Goal: Information Seeking & Learning: Learn about a topic

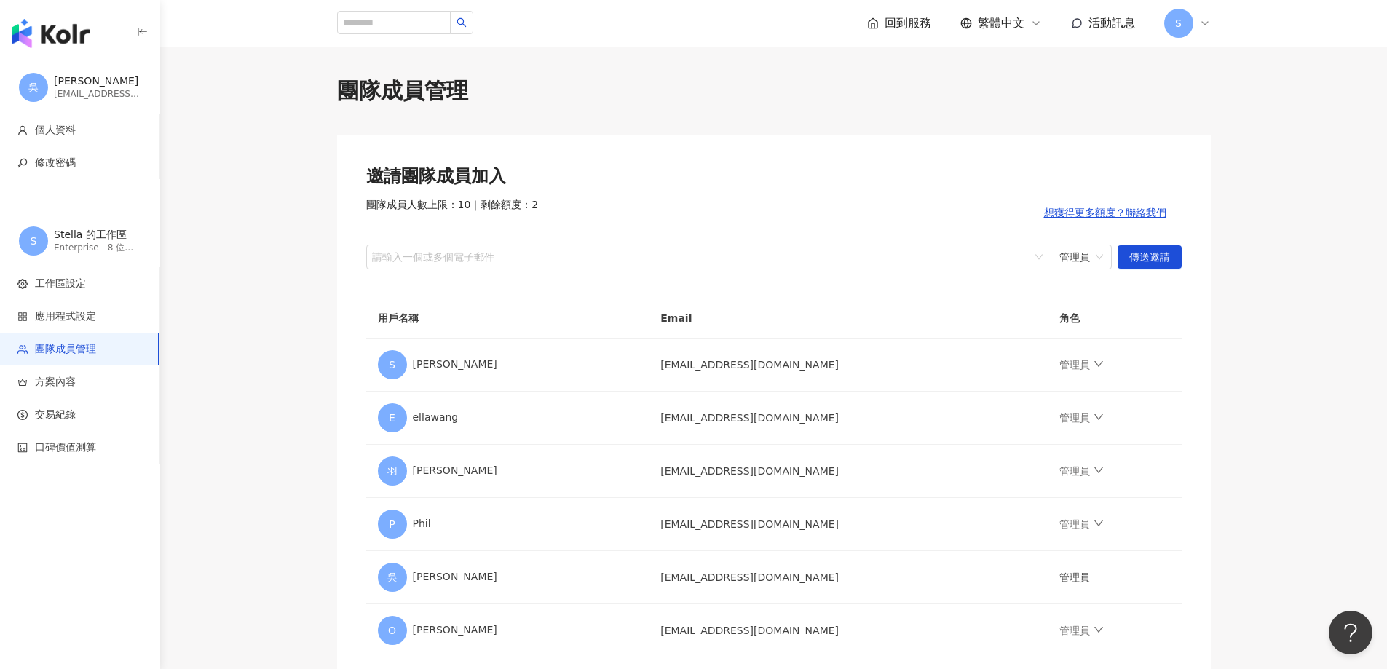
click at [59, 42] on img "button" at bounding box center [51, 33] width 78 height 29
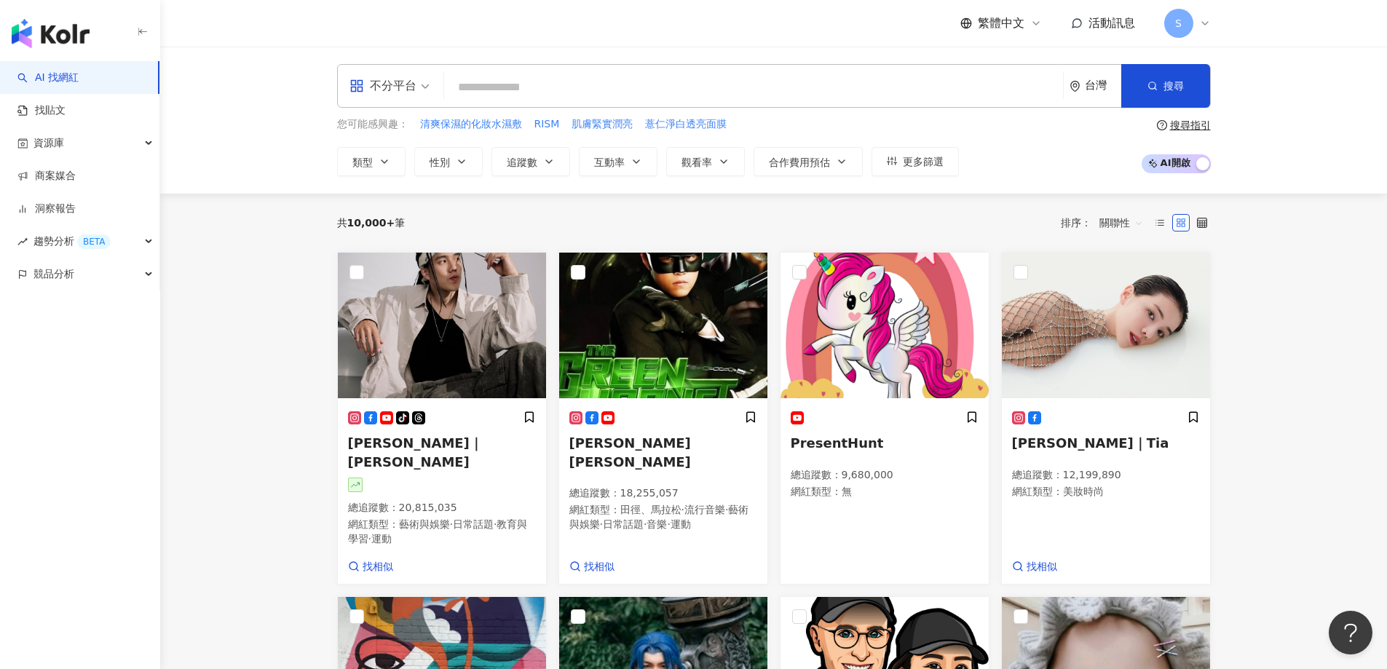
paste input "**********"
type input "**********"
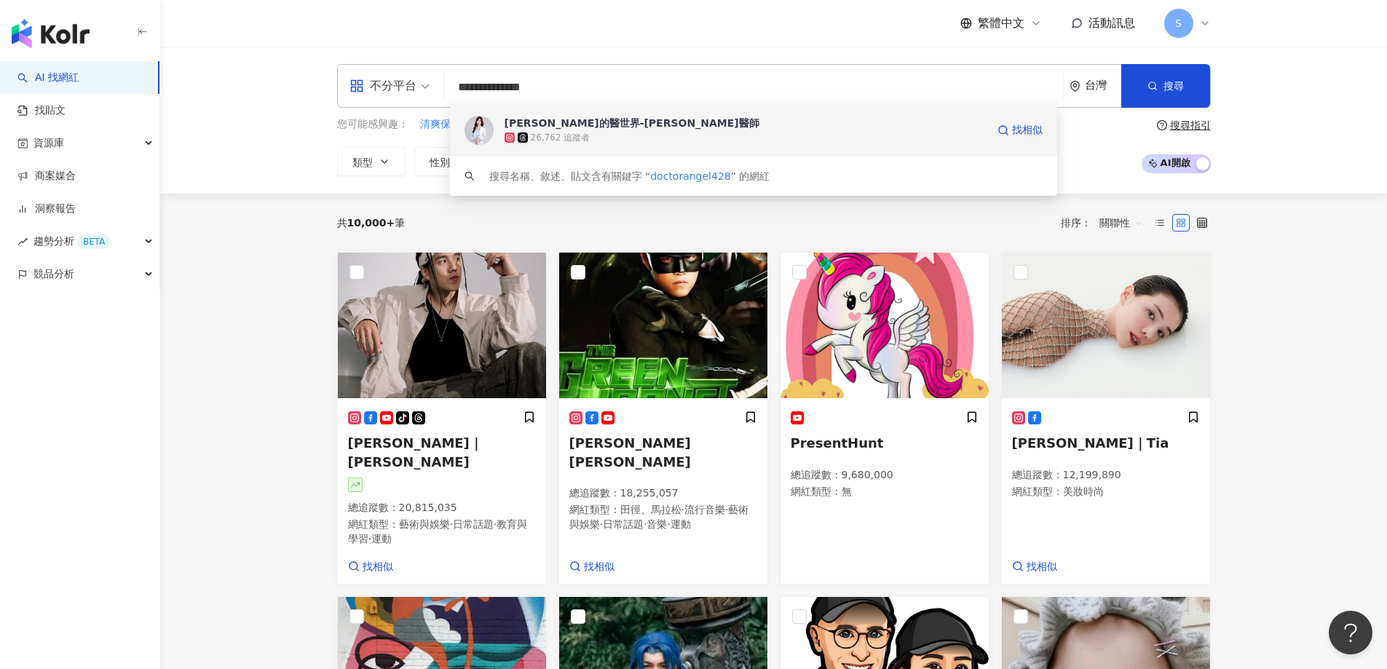
click at [579, 130] on div "26,762 追蹤者" at bounding box center [746, 137] width 482 height 15
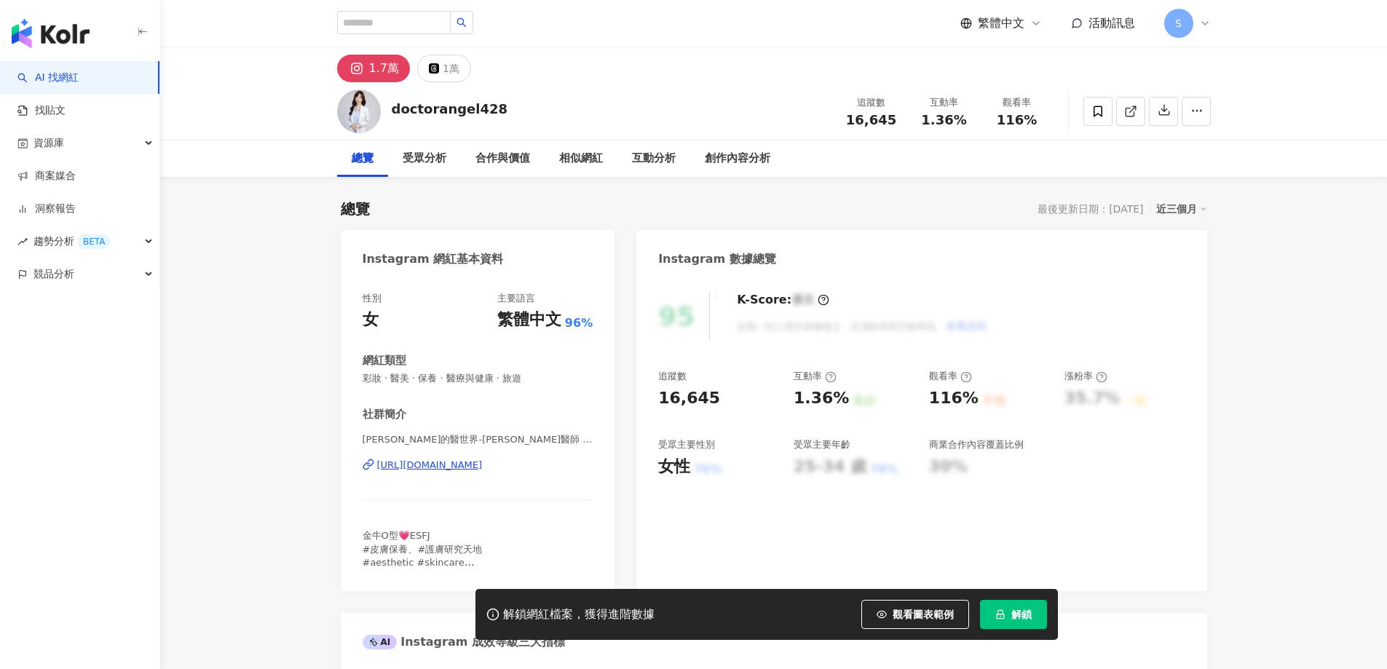
click at [1020, 617] on span "解鎖" at bounding box center [1021, 615] width 20 height 12
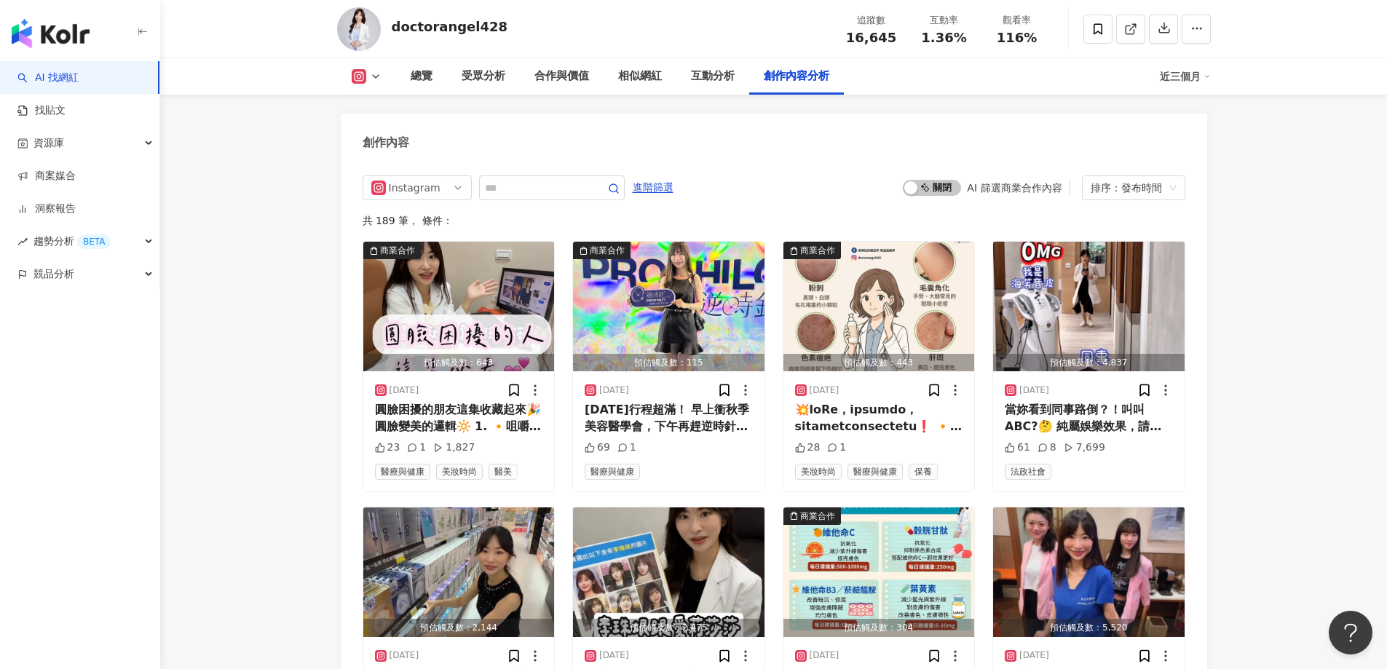
scroll to position [4587, 0]
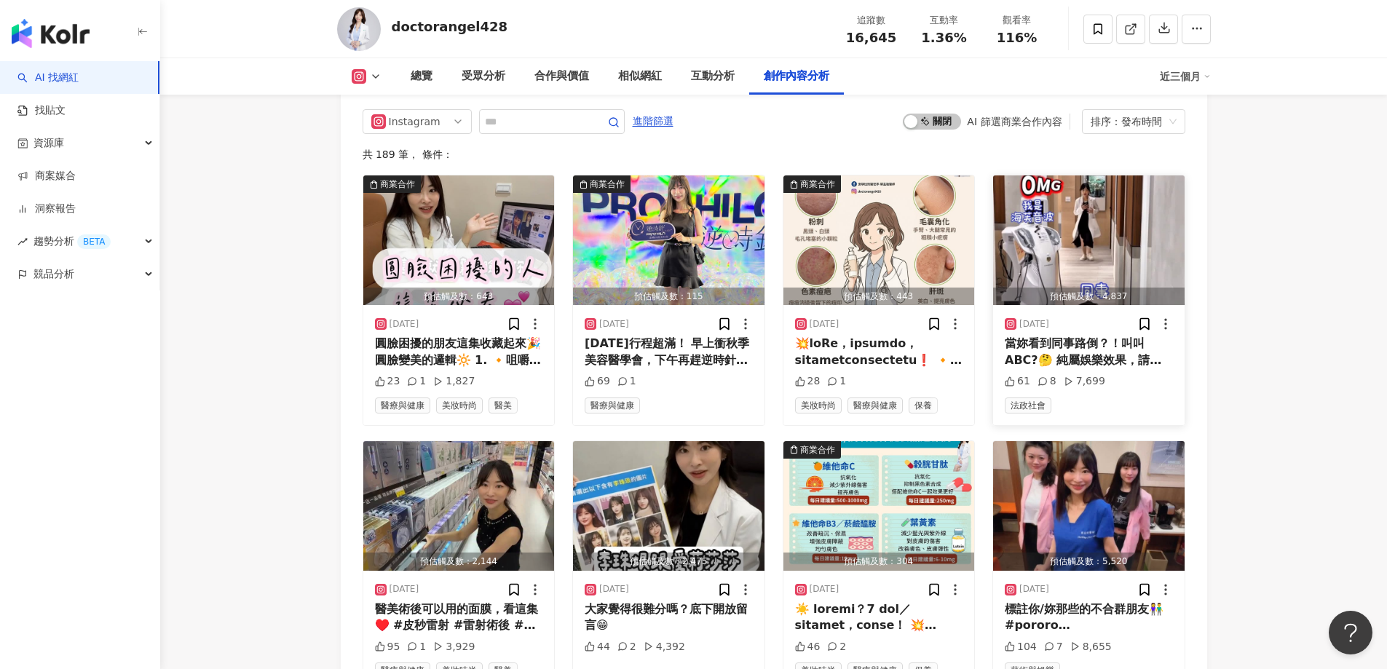
scroll to position [4369, 0]
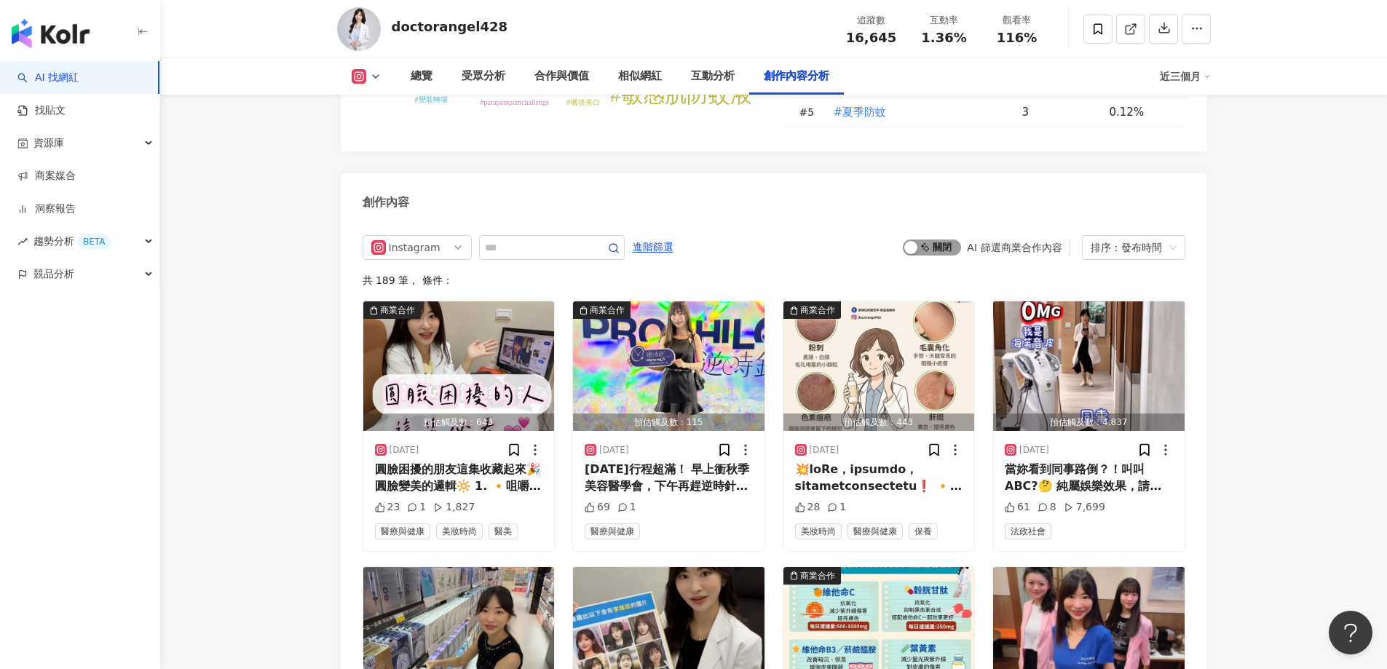
click at [939, 256] on span "啟動 關閉" at bounding box center [932, 248] width 58 height 16
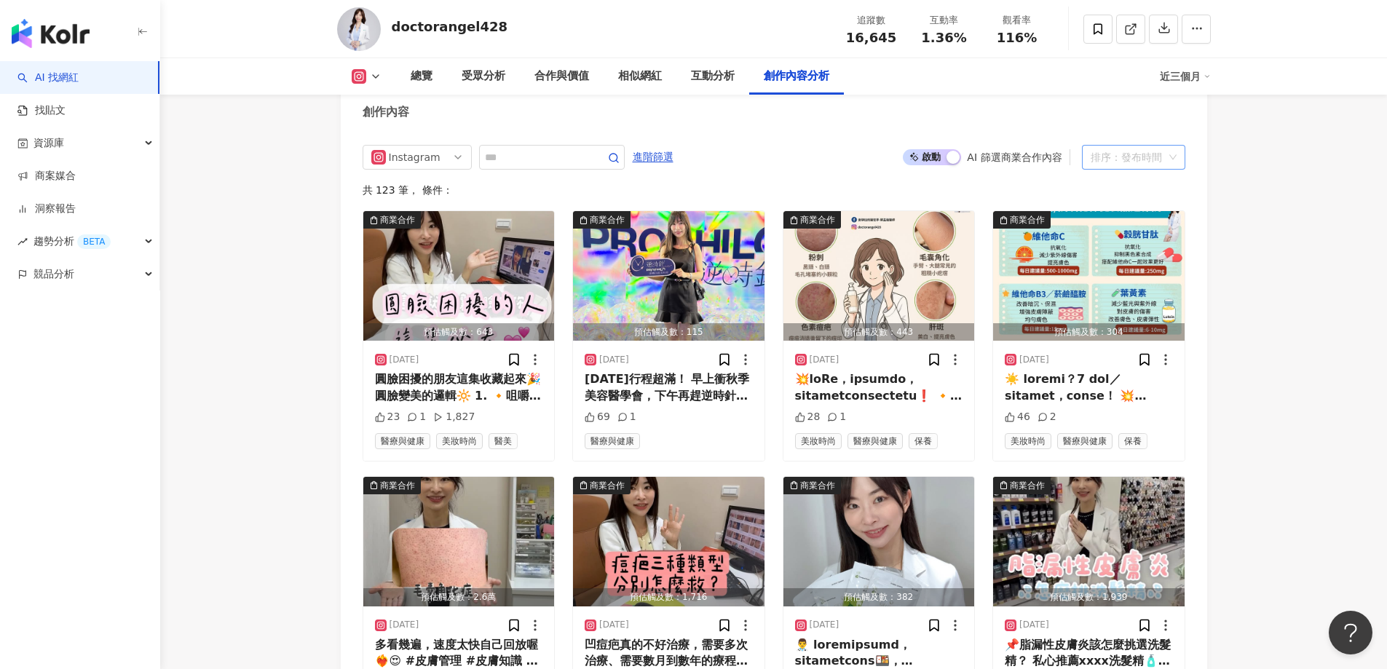
click at [1133, 169] on div "排序：發布時間" at bounding box center [1127, 157] width 73 height 23
click at [1122, 227] on div "互動數" at bounding box center [1134, 224] width 80 height 16
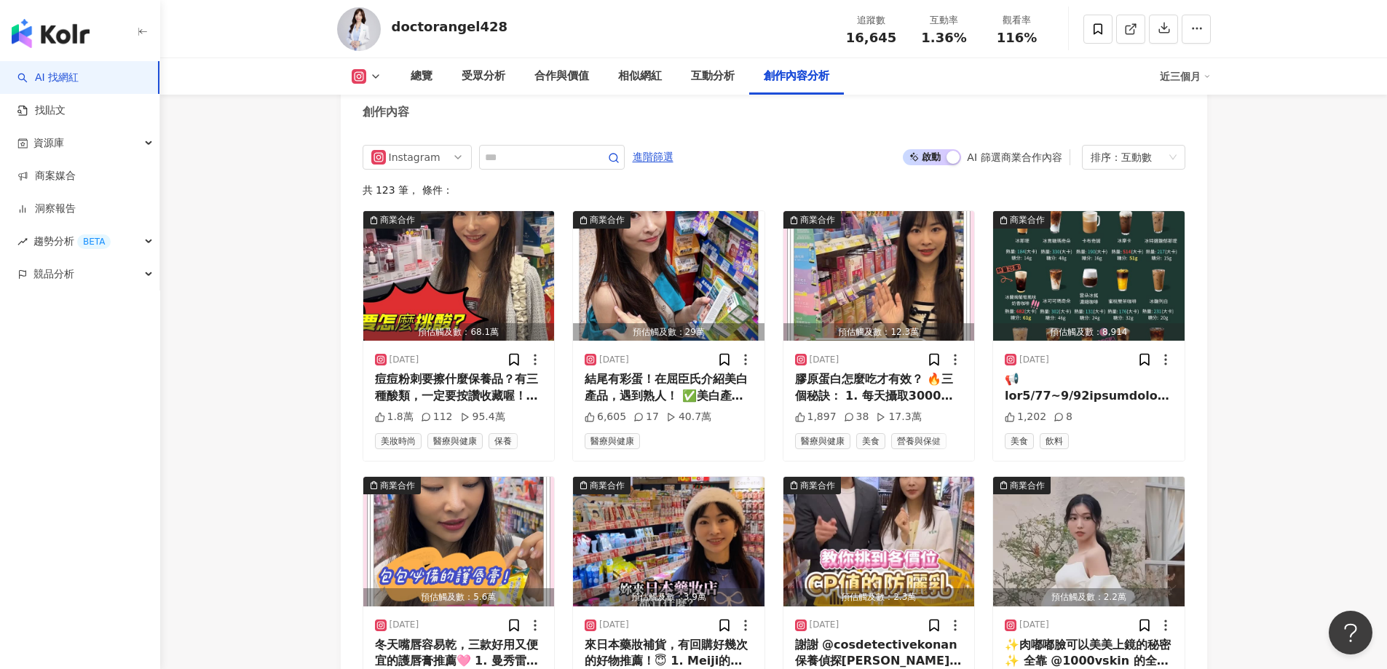
click at [1096, 33] on icon at bounding box center [1098, 28] width 9 height 11
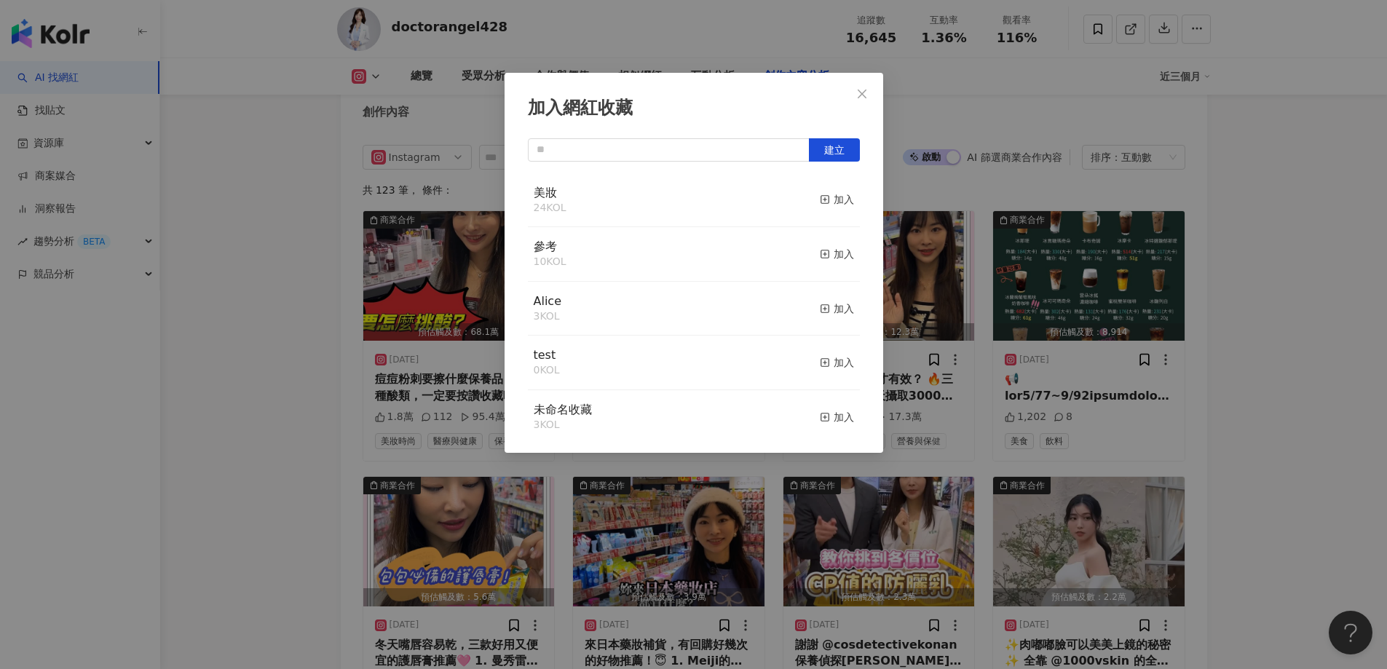
click at [663, 209] on div "美妝 24 KOL 加入" at bounding box center [694, 200] width 332 height 55
click at [825, 199] on line "button" at bounding box center [825, 200] width 0 height 4
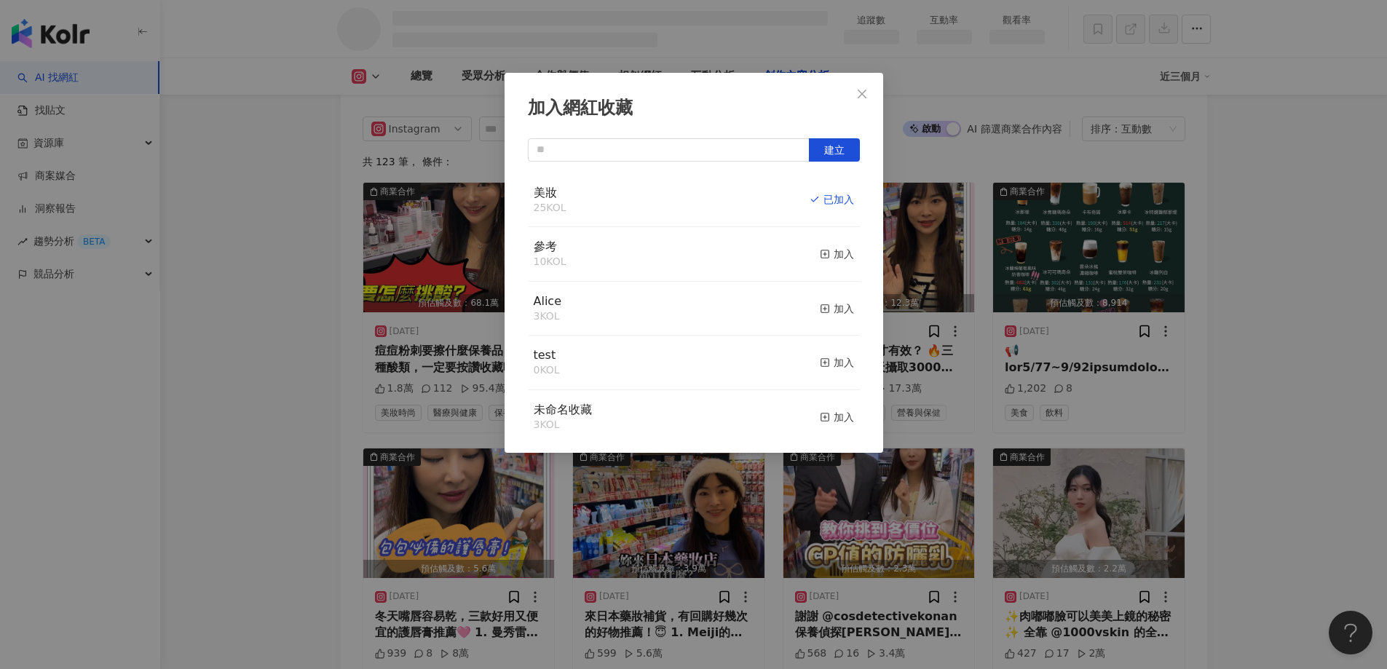
scroll to position [3901, 0]
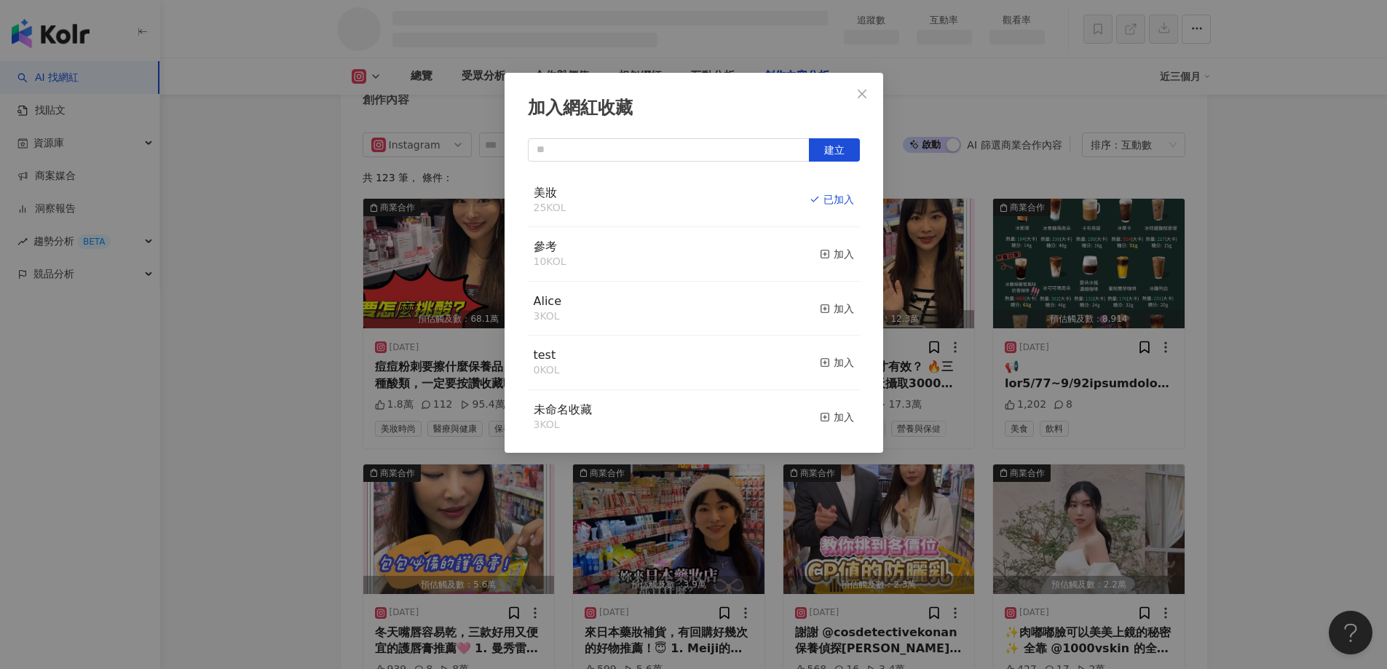
click at [237, 207] on div "加入網紅收藏 建立 美妝 25 KOL 已加入 參考 10 KOL 加入 Alice 3 KOL 加入 test 0 KOL 加入 未命名收藏 3 KOL 加…" at bounding box center [693, 334] width 1387 height 669
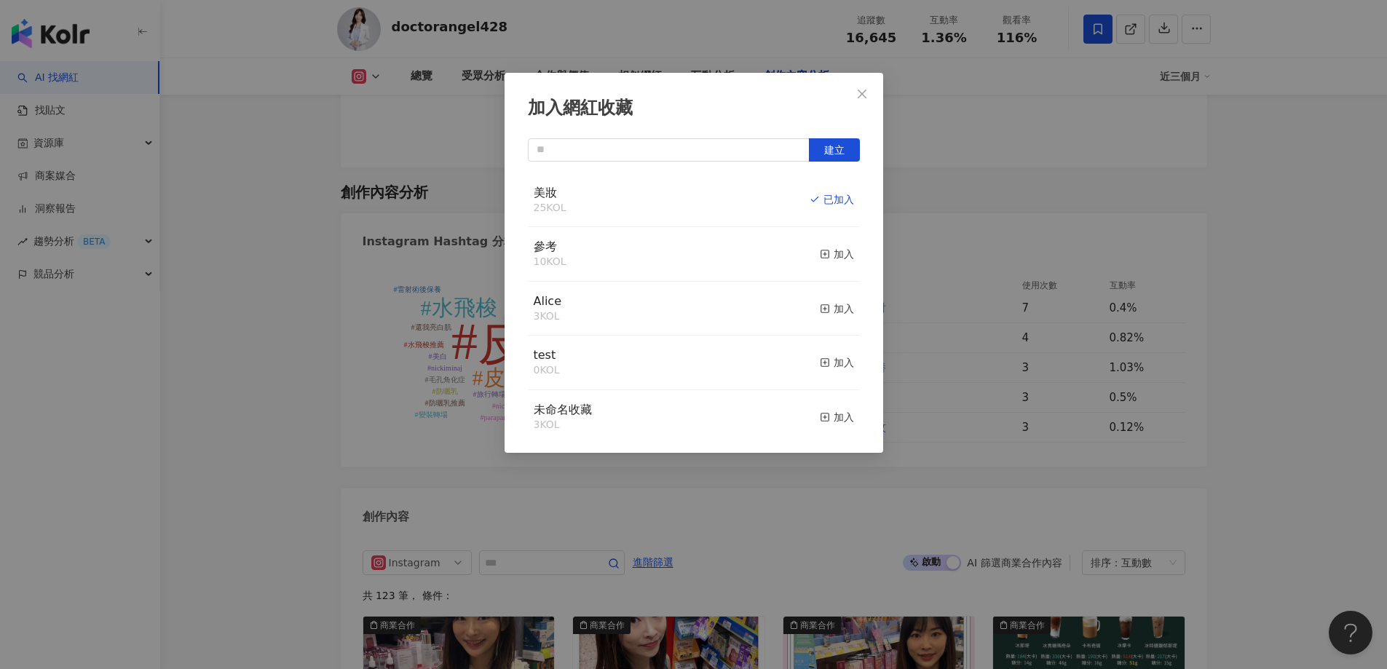
click at [67, 39] on div "加入網紅收藏 建立 美妝 25 KOL 已加入 參考 10 KOL 加入 Alice 3 KOL 加入 test 0 KOL 加入 未命名收藏 3 KOL 加…" at bounding box center [693, 334] width 1387 height 669
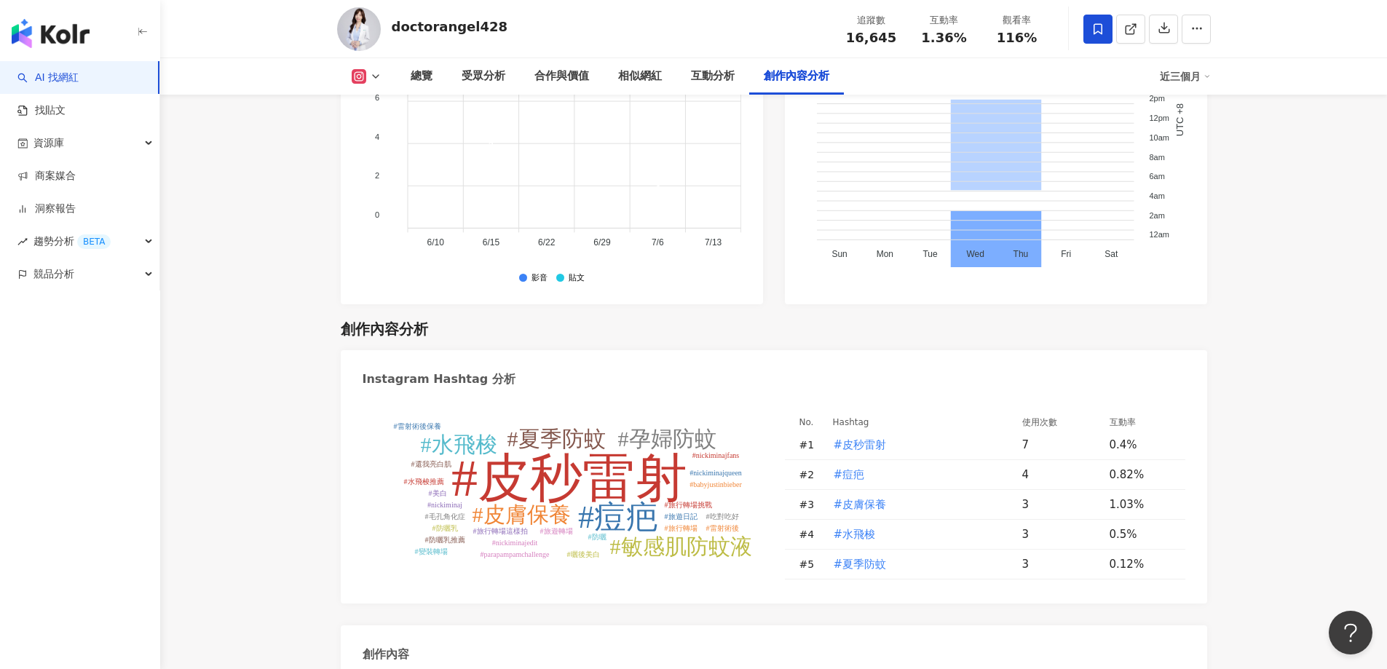
scroll to position [4441, 0]
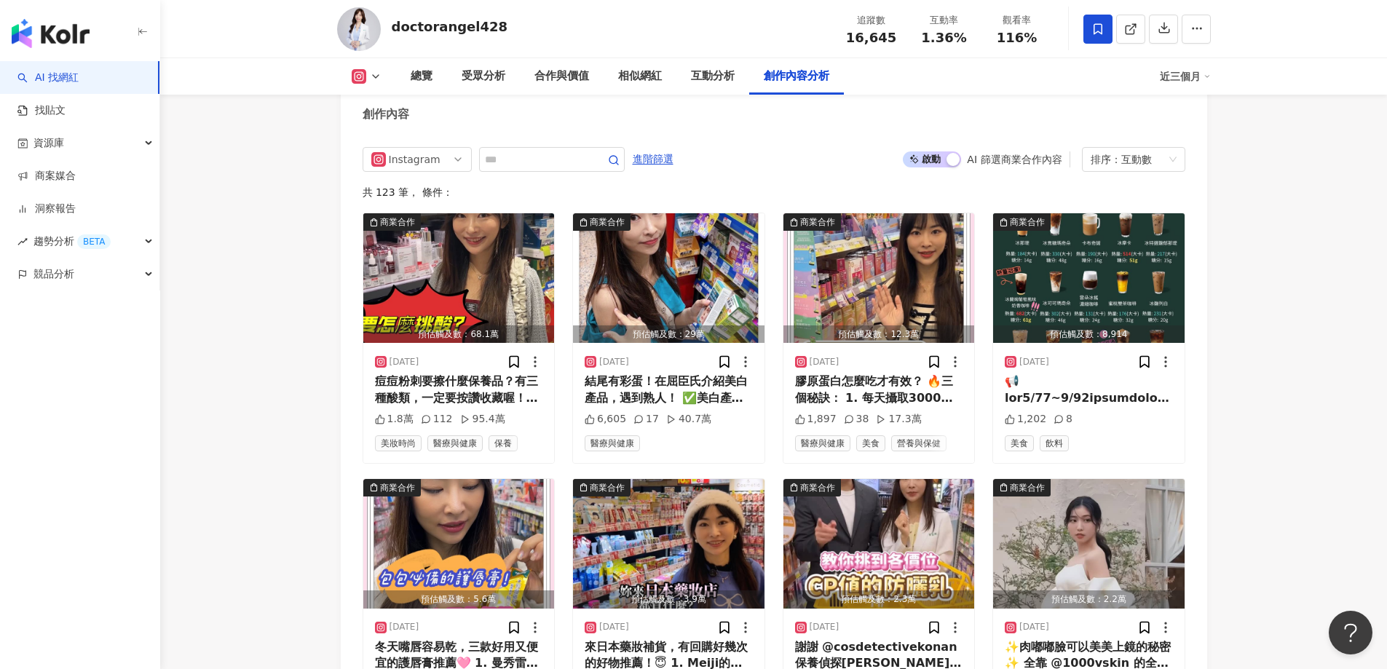
click at [58, 33] on img "button" at bounding box center [51, 33] width 78 height 29
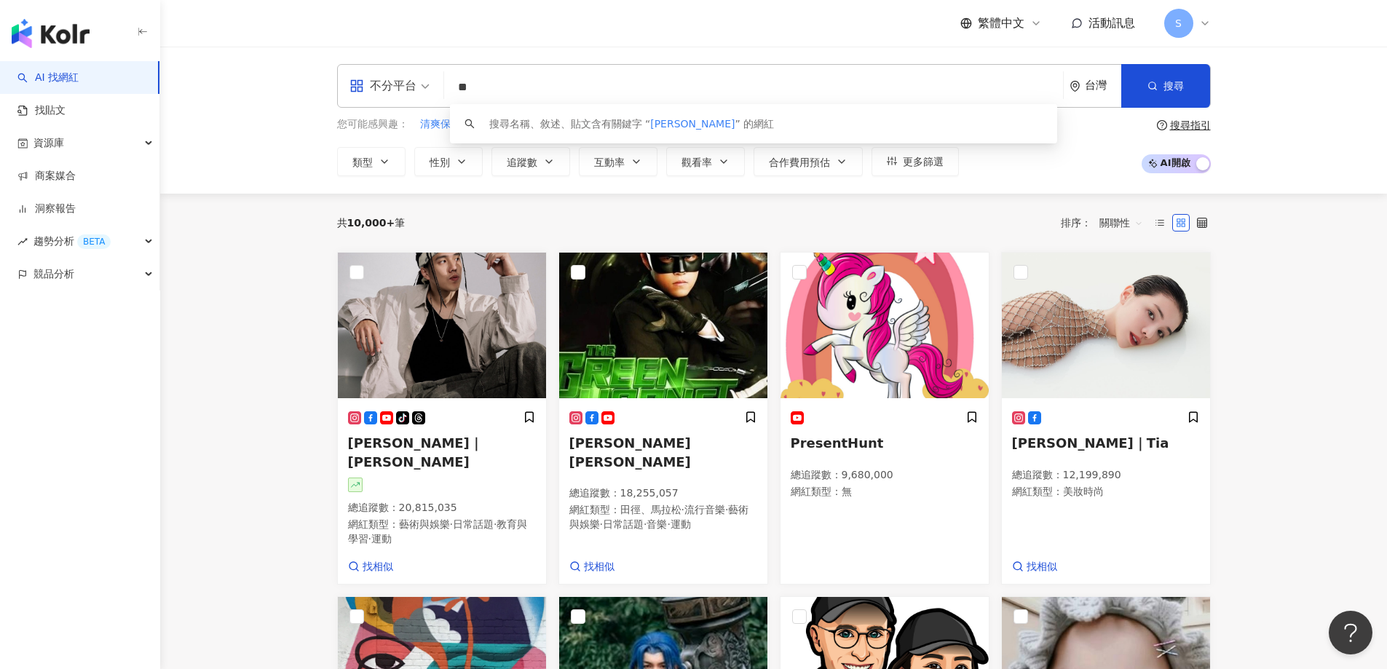
type input "*"
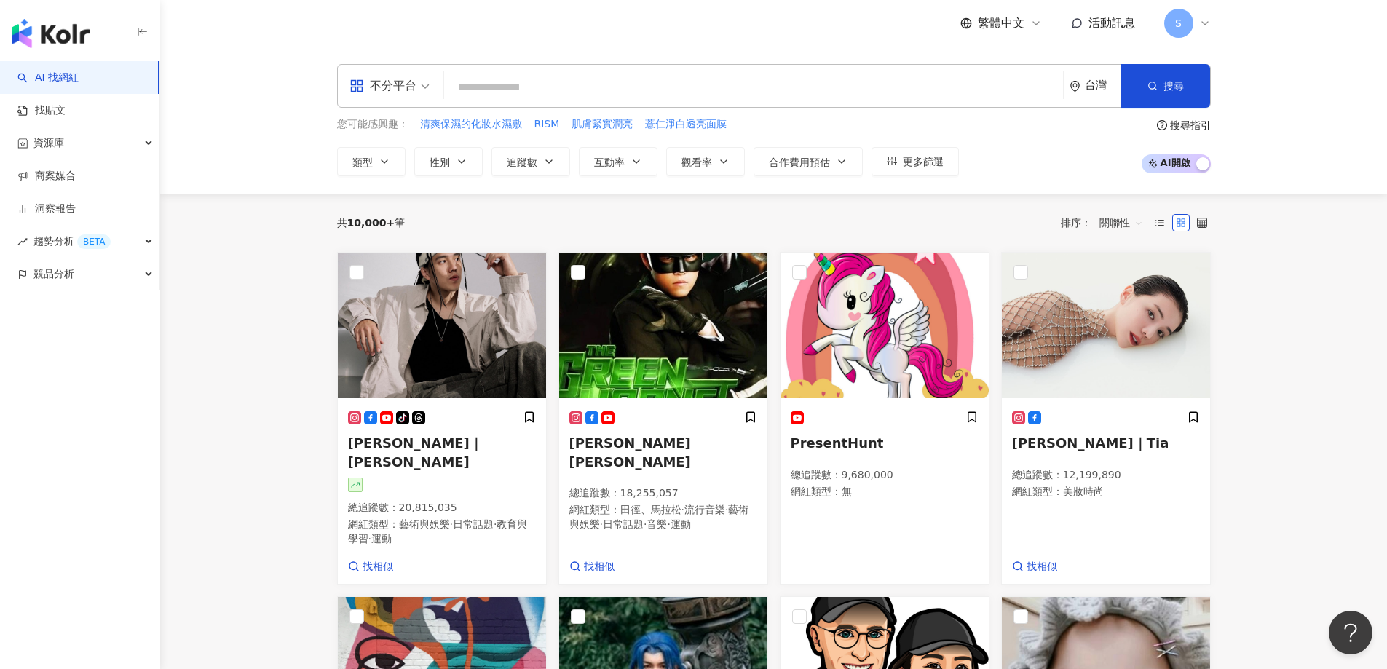
click at [548, 90] on input "search" at bounding box center [753, 88] width 607 height 28
paste input "*****"
type input "*****"
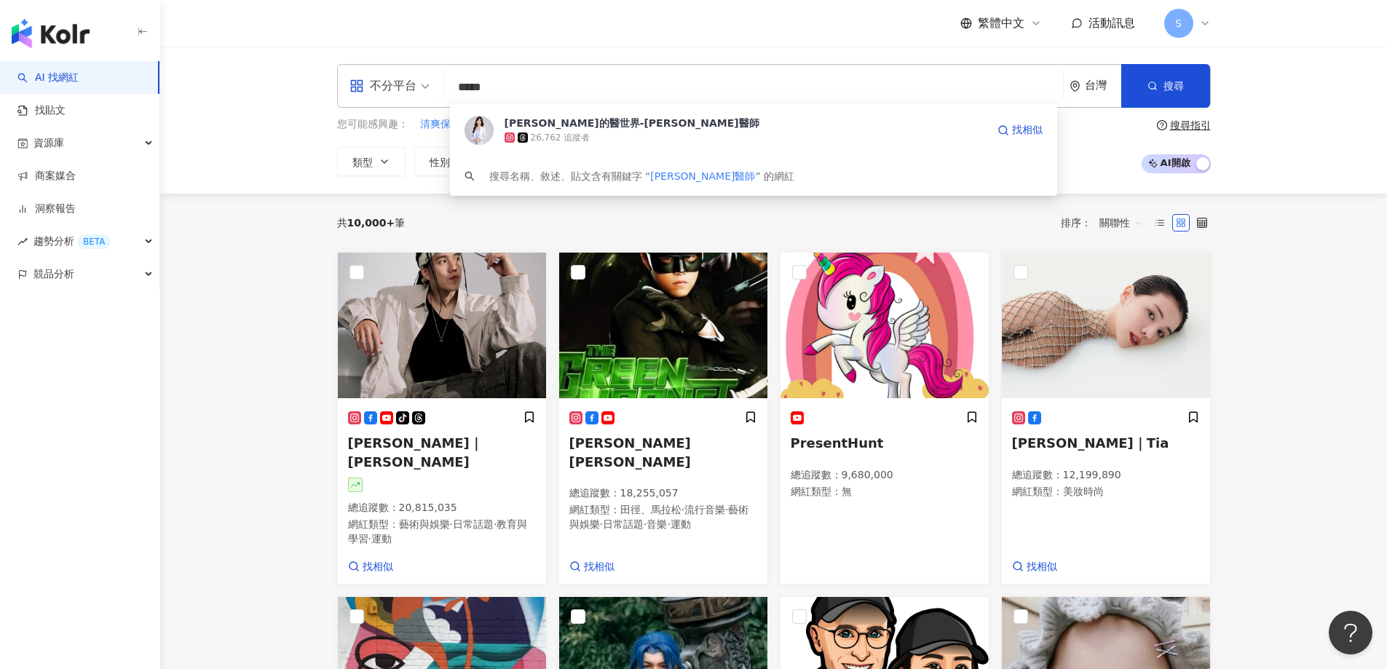
click at [558, 138] on div "26,762 追蹤者" at bounding box center [561, 138] width 60 height 12
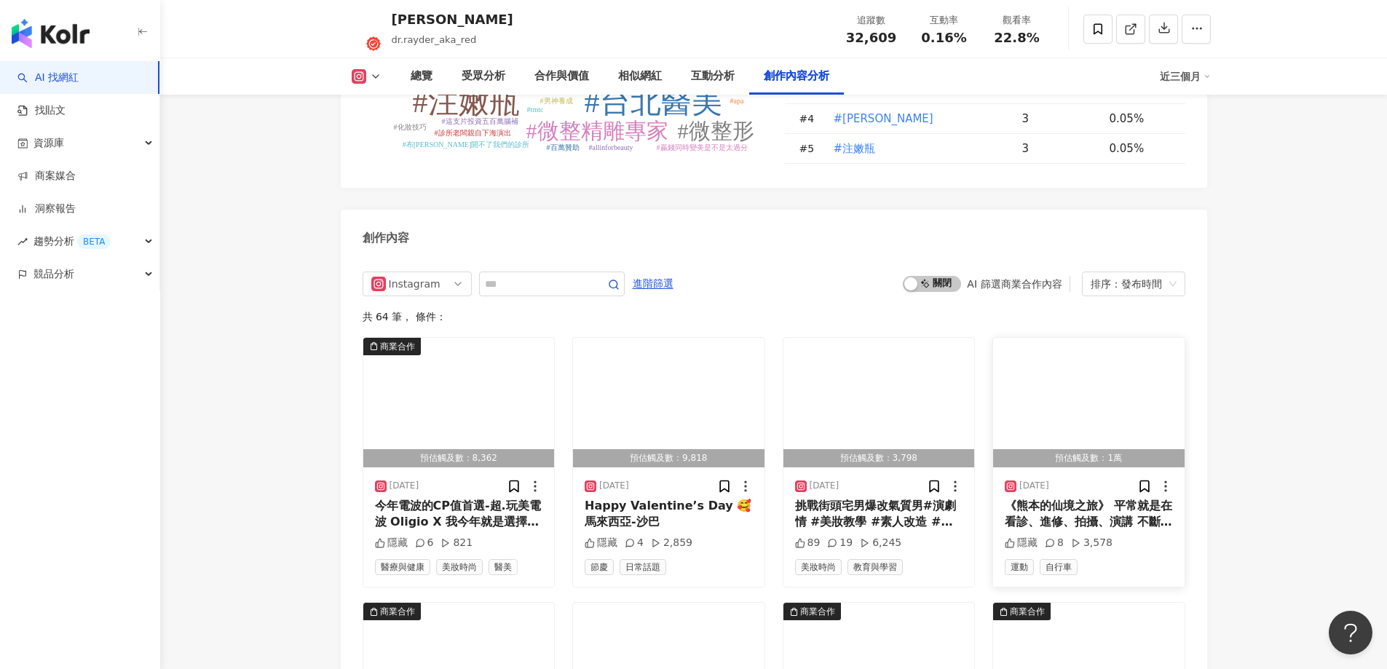
scroll to position [4372, 0]
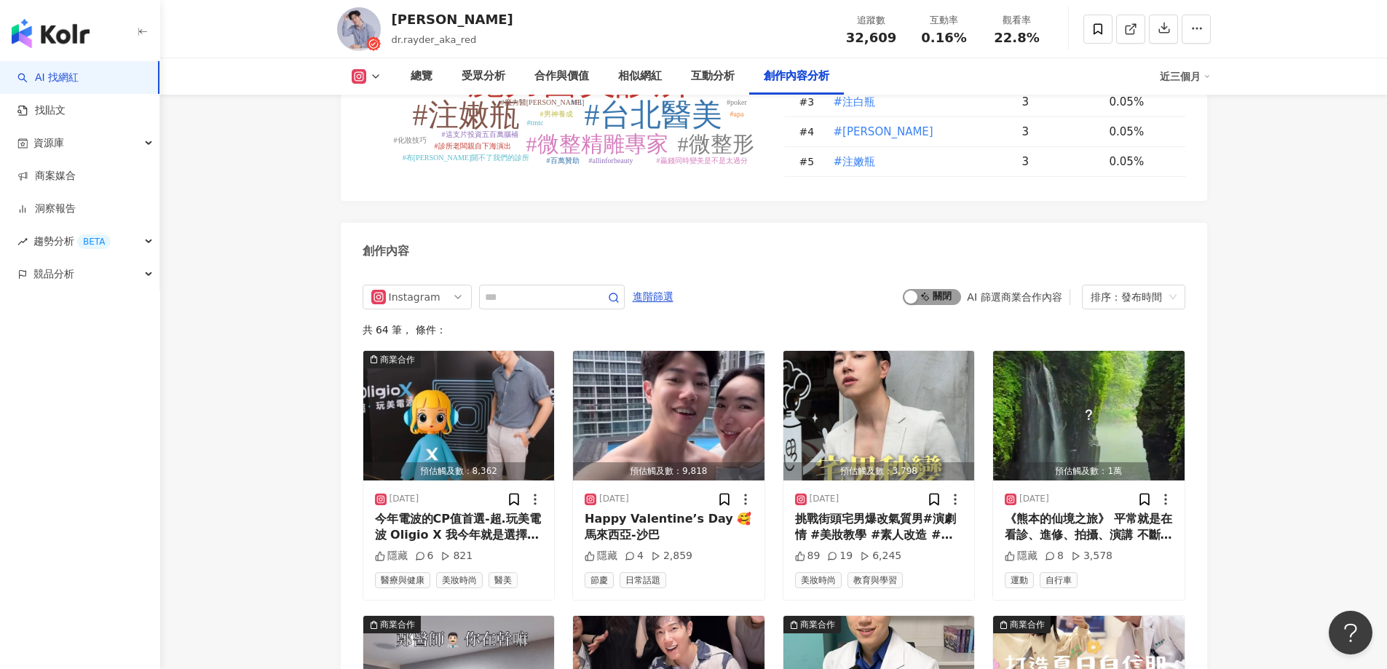
click at [938, 289] on span "啟動 關閉" at bounding box center [932, 297] width 58 height 16
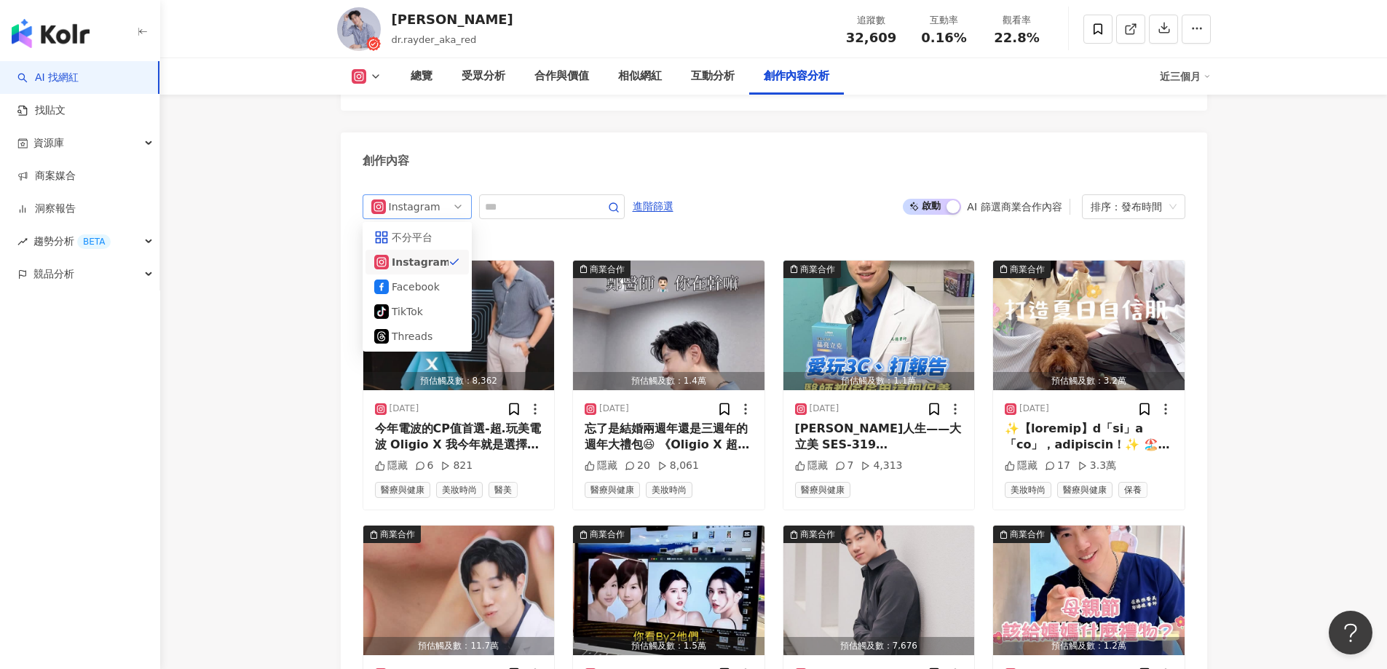
click at [446, 195] on span "Instagram" at bounding box center [417, 206] width 92 height 23
click at [425, 229] on div "不分平台" at bounding box center [415, 237] width 47 height 16
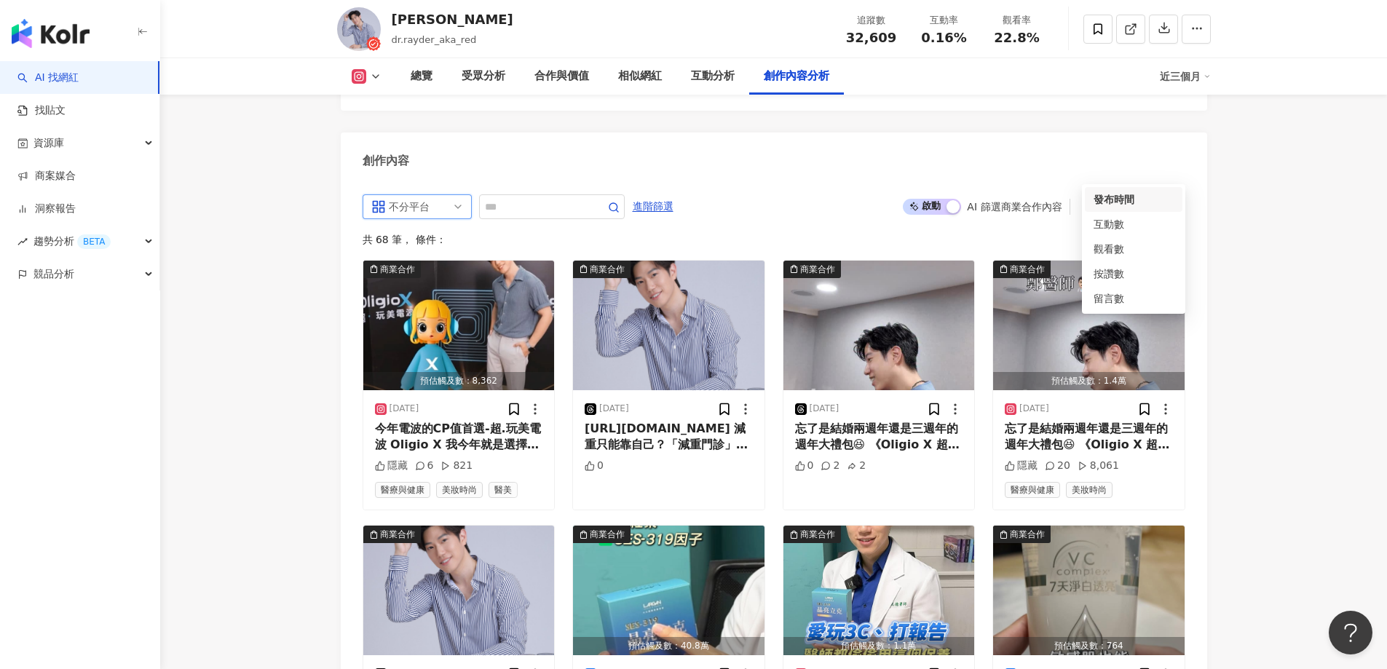
click at [1120, 195] on div "排序：發布時間" at bounding box center [1127, 206] width 73 height 23
click at [1121, 230] on div "互動數" at bounding box center [1134, 224] width 80 height 16
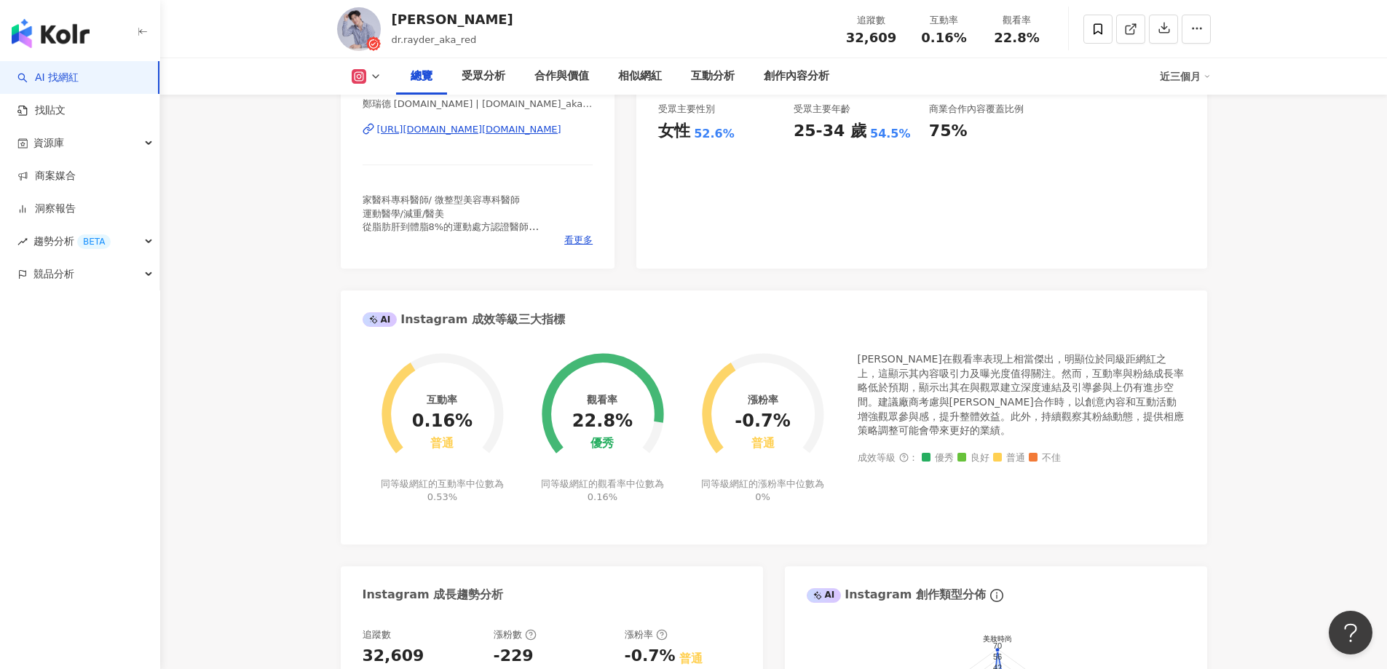
scroll to position [345, 0]
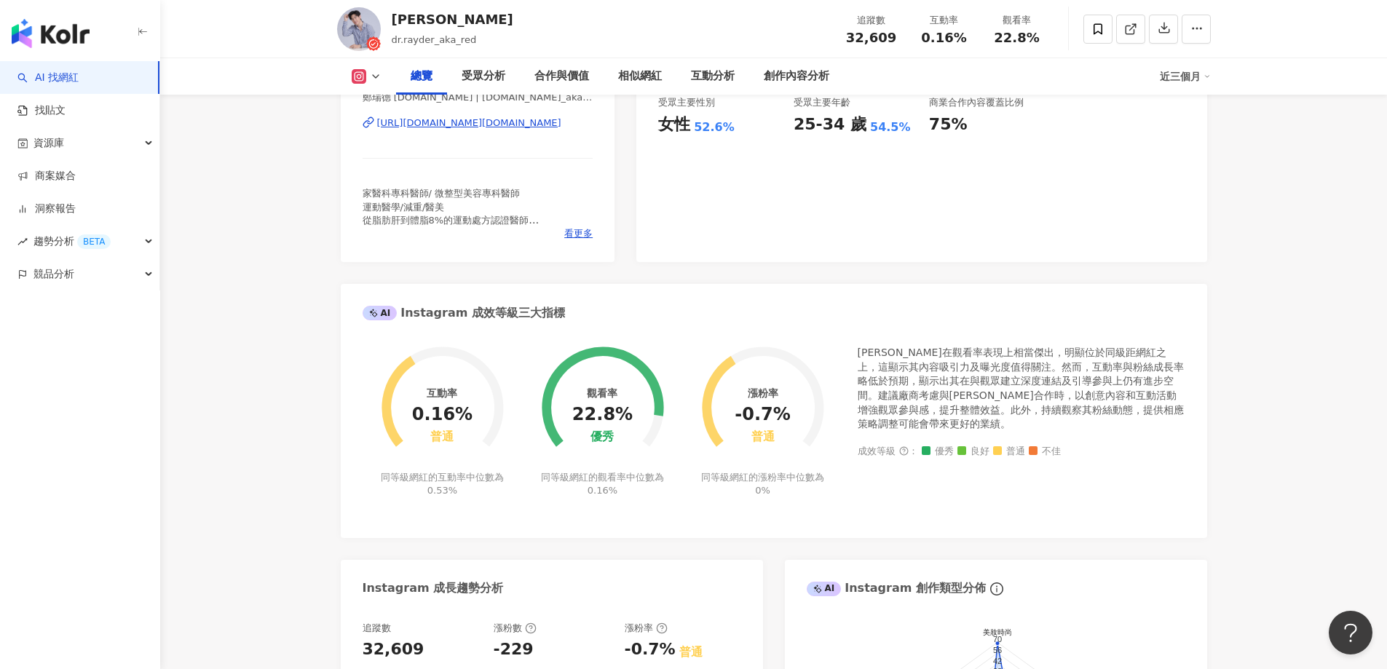
click at [1160, 455] on div "成效等級 ： 優秀 良好 普通 不佳" at bounding box center [1022, 451] width 328 height 11
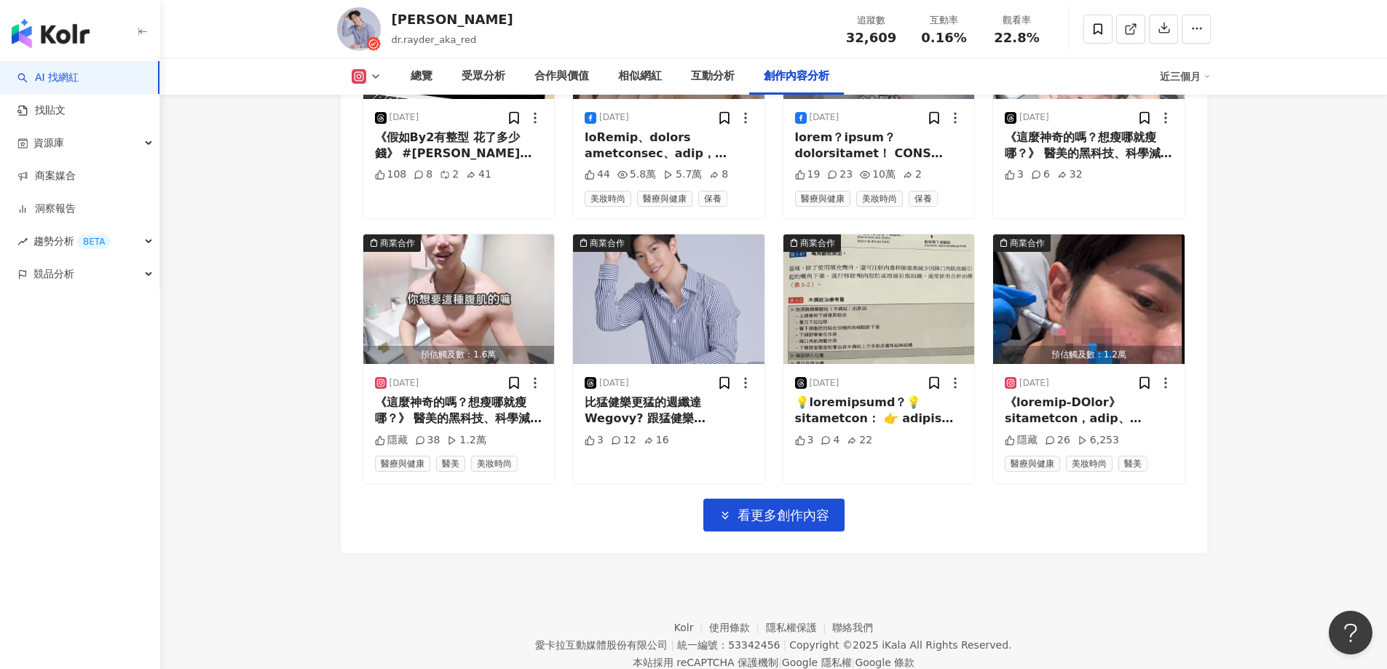
scroll to position [5049, 0]
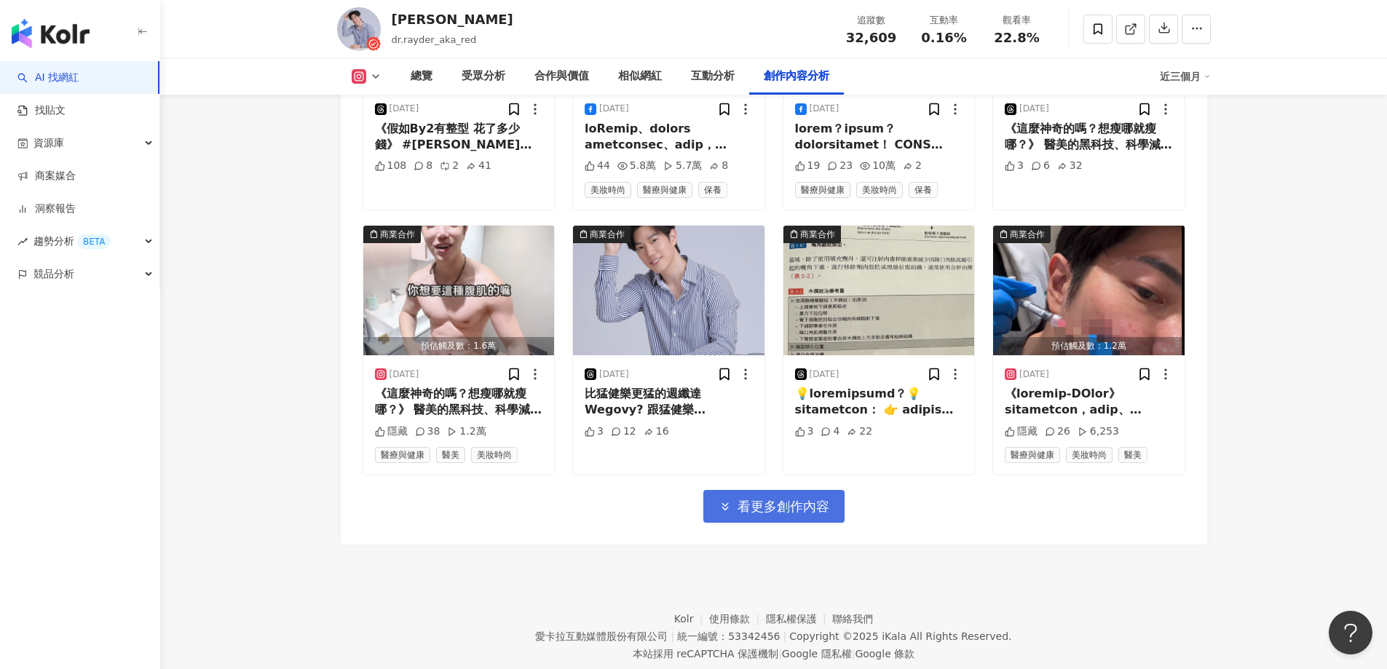
click at [732, 490] on button "看更多創作內容" at bounding box center [773, 506] width 141 height 33
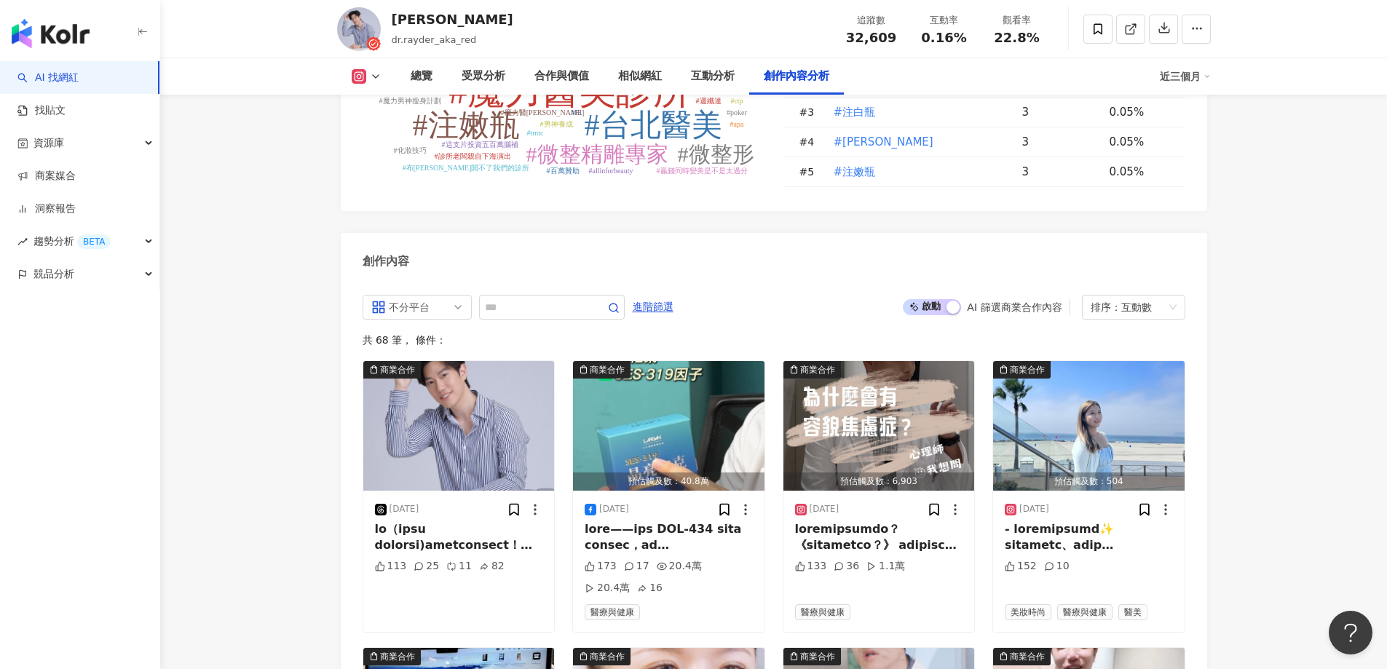
scroll to position [4534, 0]
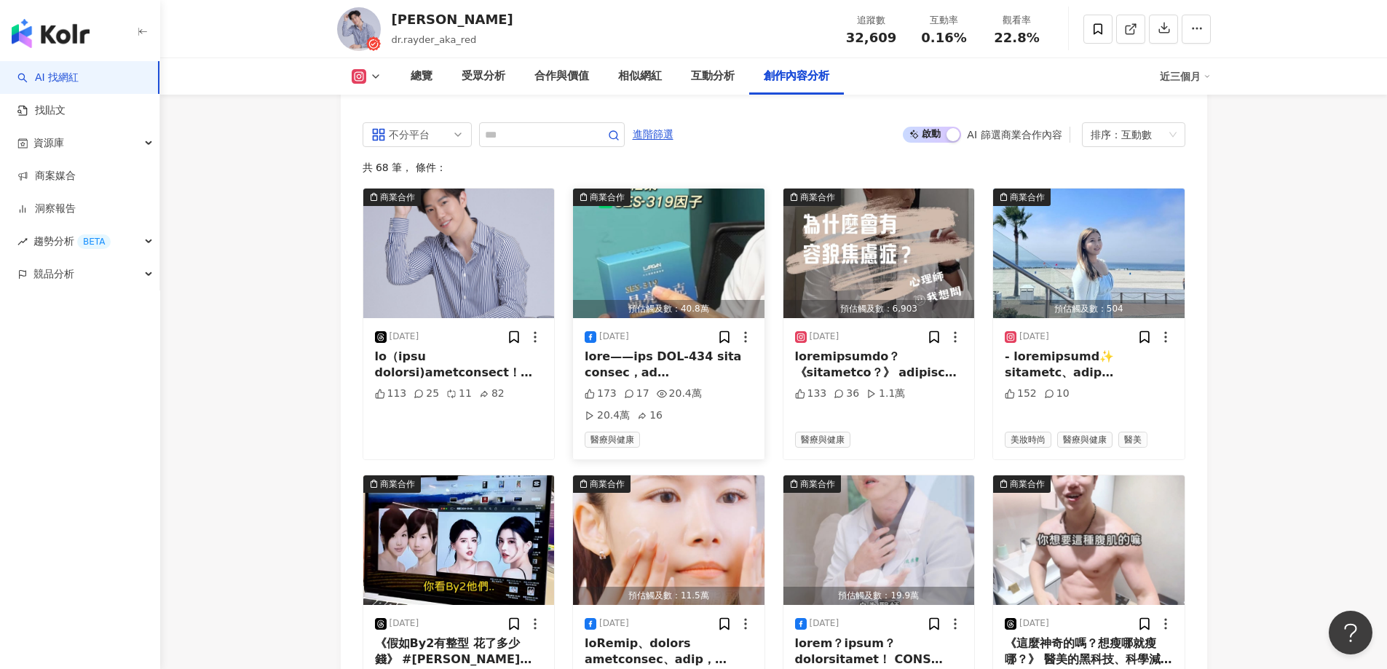
click at [681, 219] on img "button" at bounding box center [669, 254] width 192 height 130
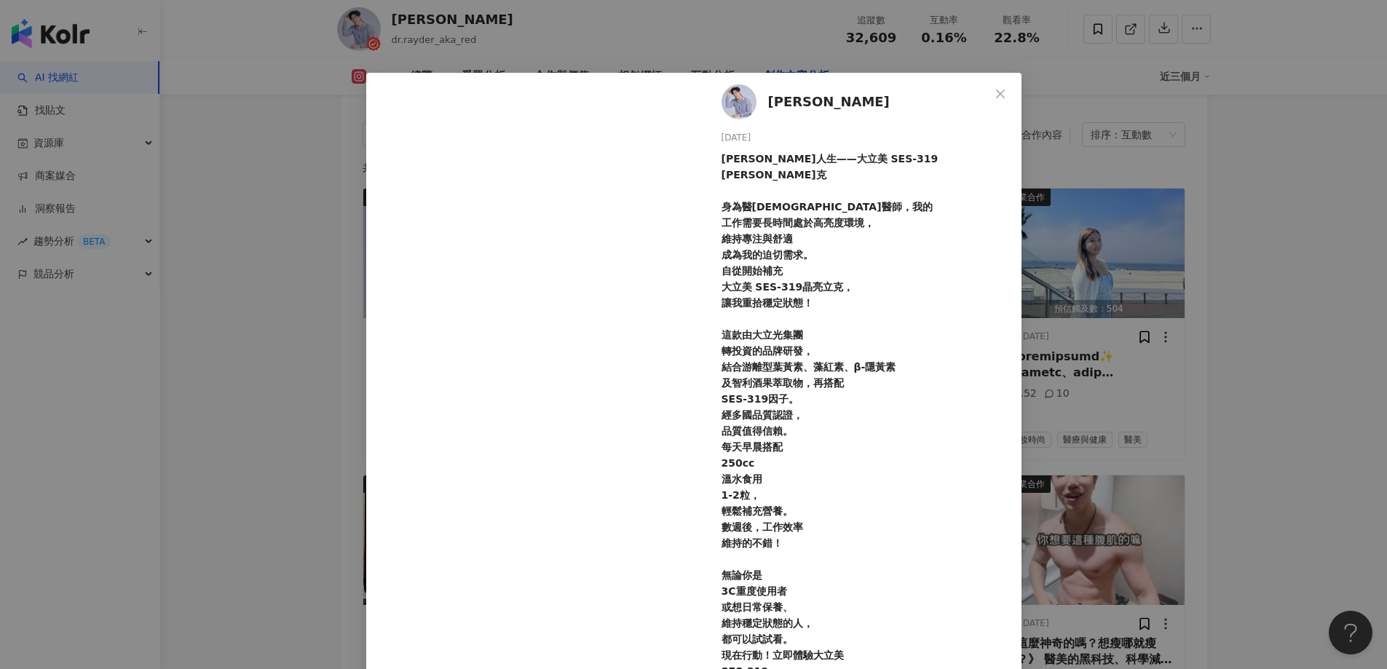
click at [272, 341] on div "鄭瑞德 2025/7/16 晶亮人生——大立美 SES-319 晶亮立克 身為醫美醫師，我的 工作需要長時間處於高亮度環境， 維持專注與舒適 成為我的迫切需求…" at bounding box center [693, 334] width 1387 height 669
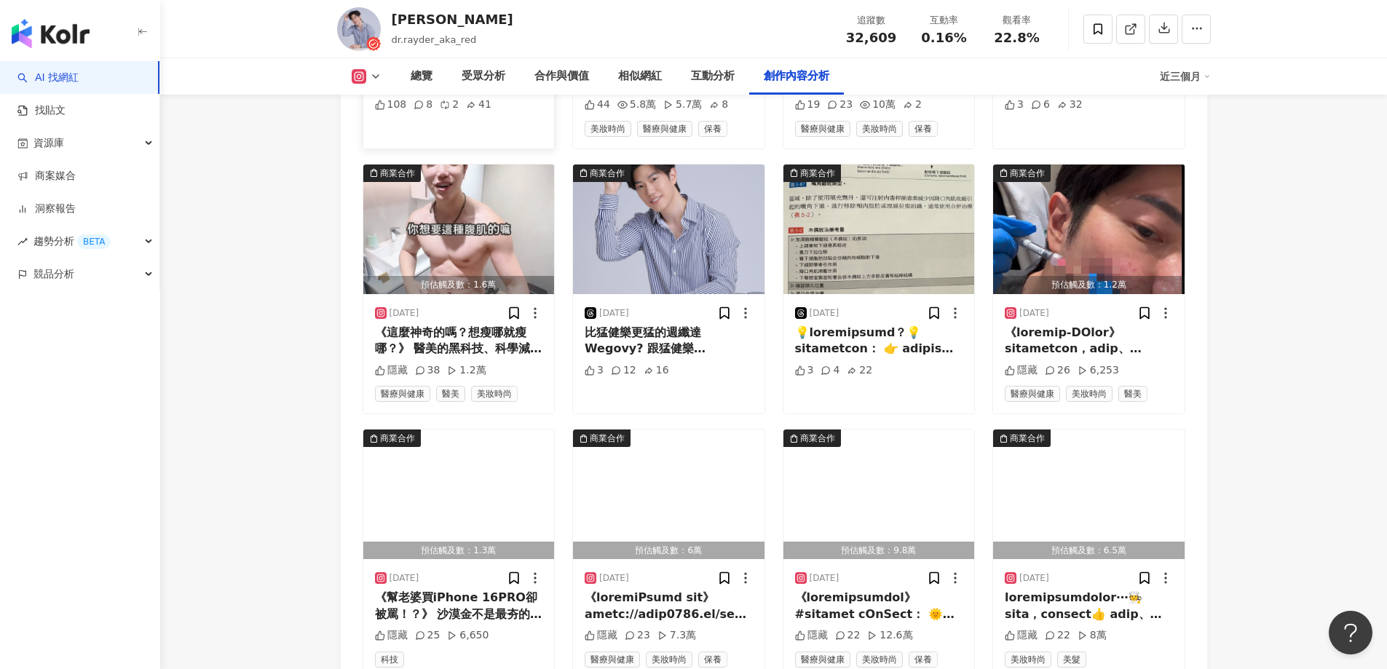
scroll to position [5117, 0]
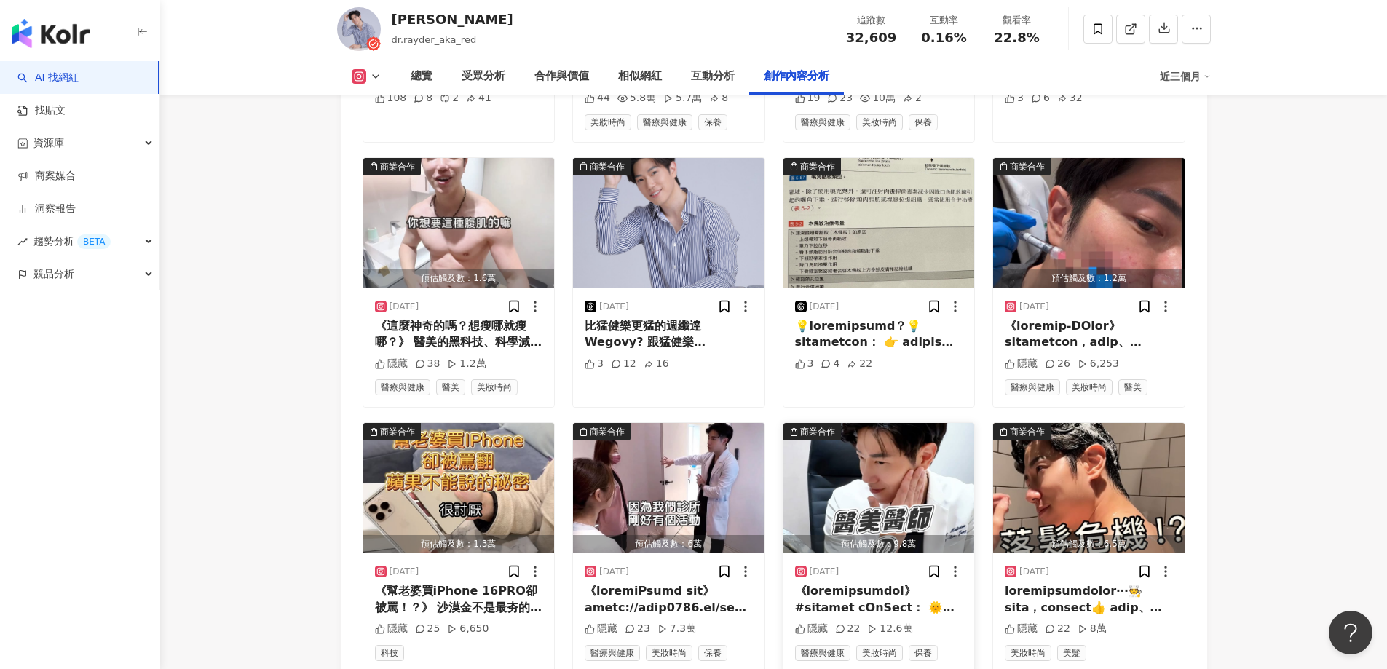
click at [810, 456] on img "button" at bounding box center [879, 488] width 192 height 130
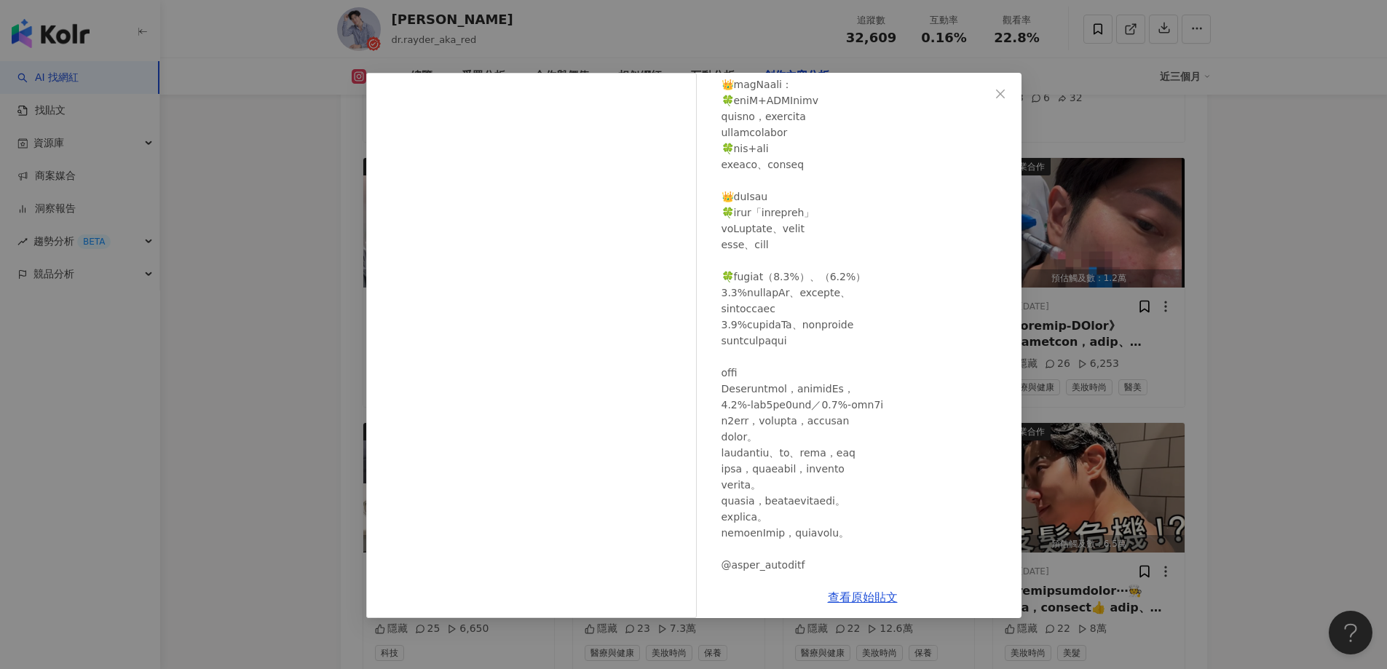
scroll to position [237, 0]
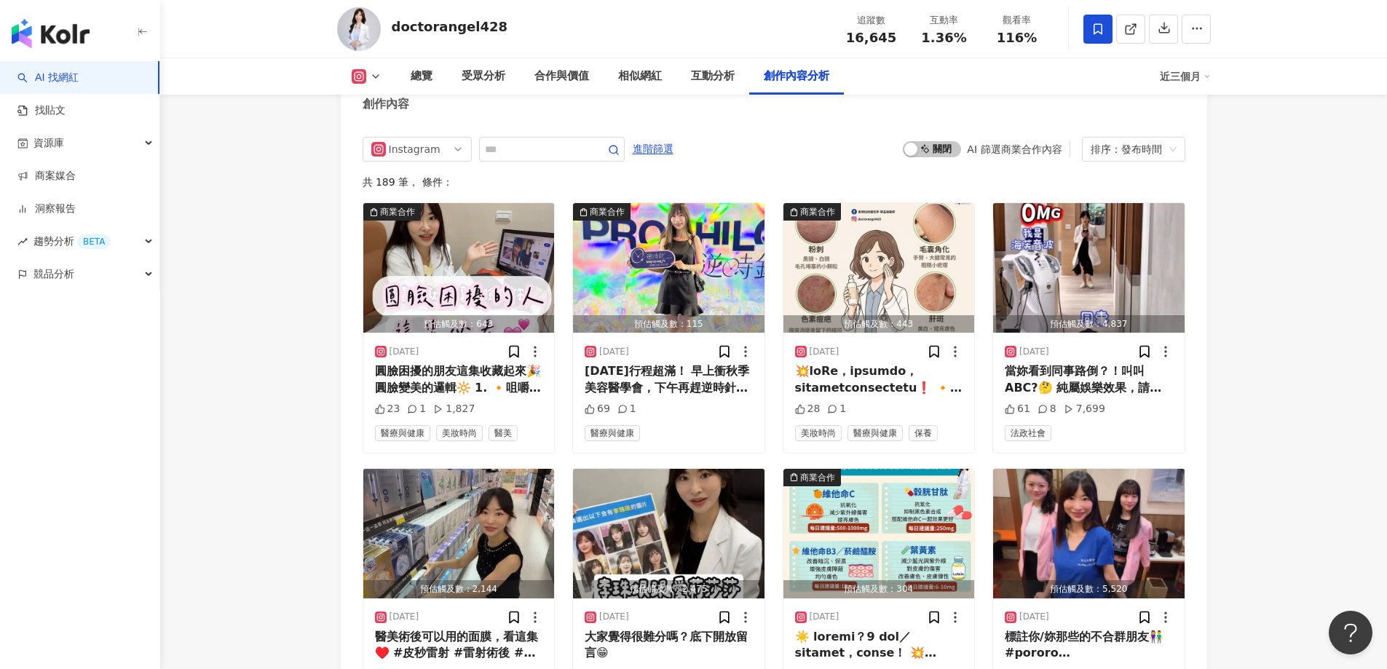
scroll to position [4442, 0]
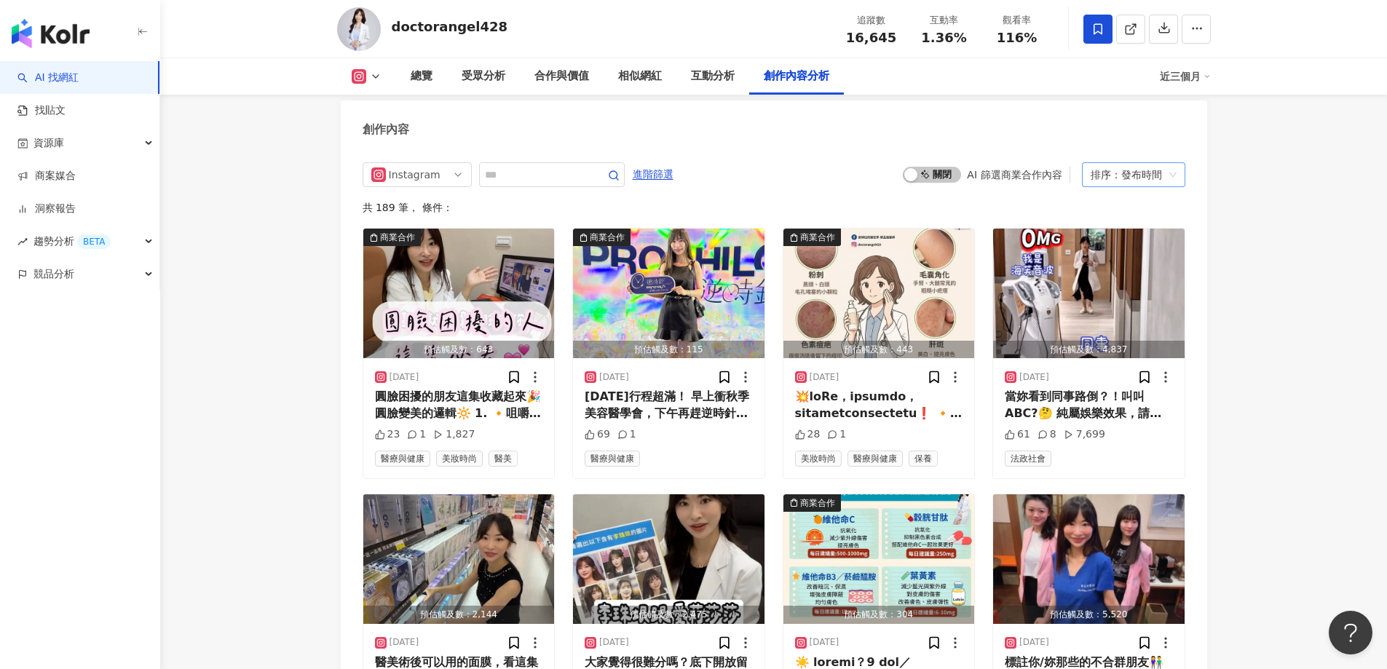
click at [1140, 185] on div "排序：發布時間" at bounding box center [1127, 174] width 73 height 23
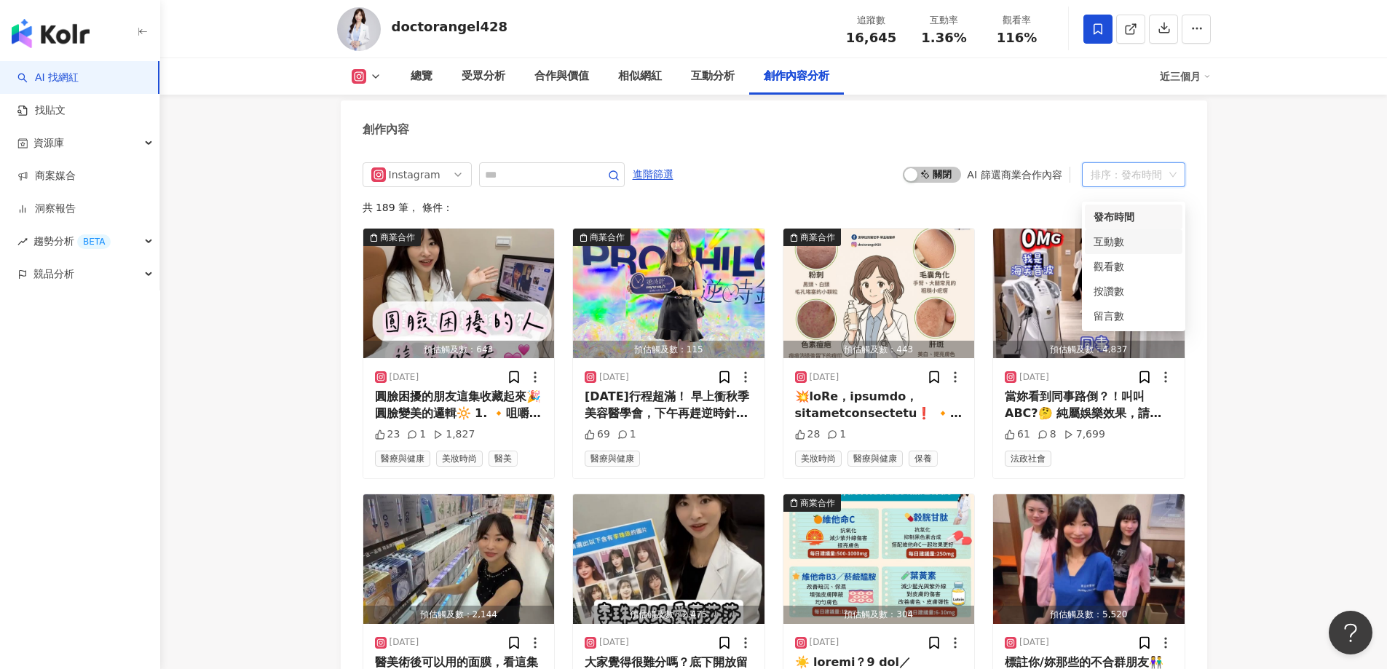
click at [1108, 244] on div "互動數" at bounding box center [1134, 242] width 80 height 16
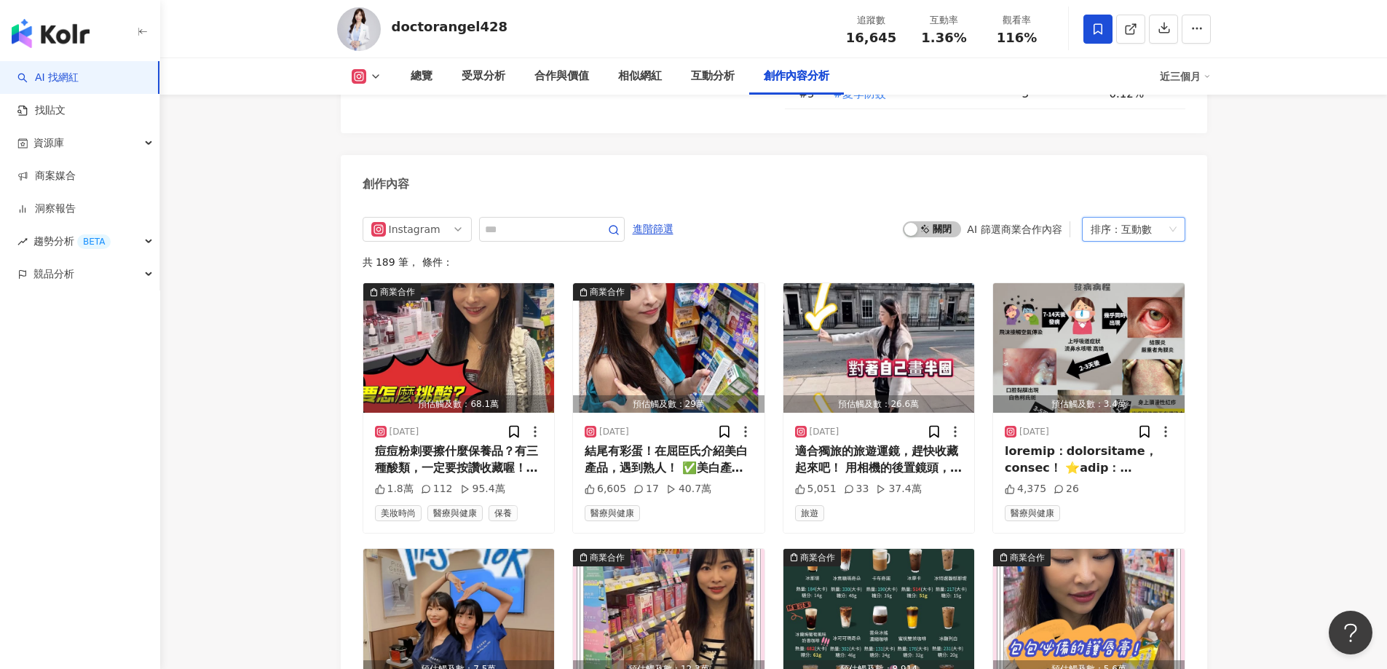
scroll to position [4386, 0]
click at [1132, 242] on div "互動數" at bounding box center [1136, 229] width 31 height 23
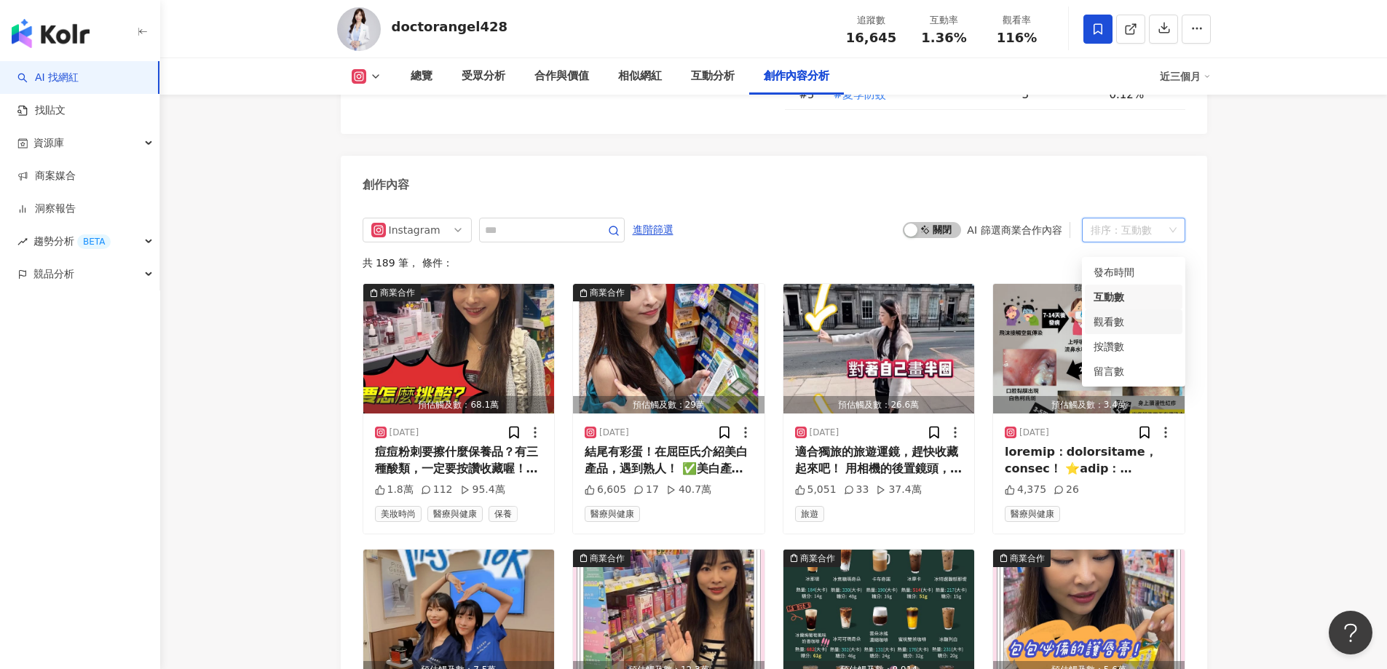
click at [1110, 319] on div "觀看數" at bounding box center [1134, 322] width 80 height 16
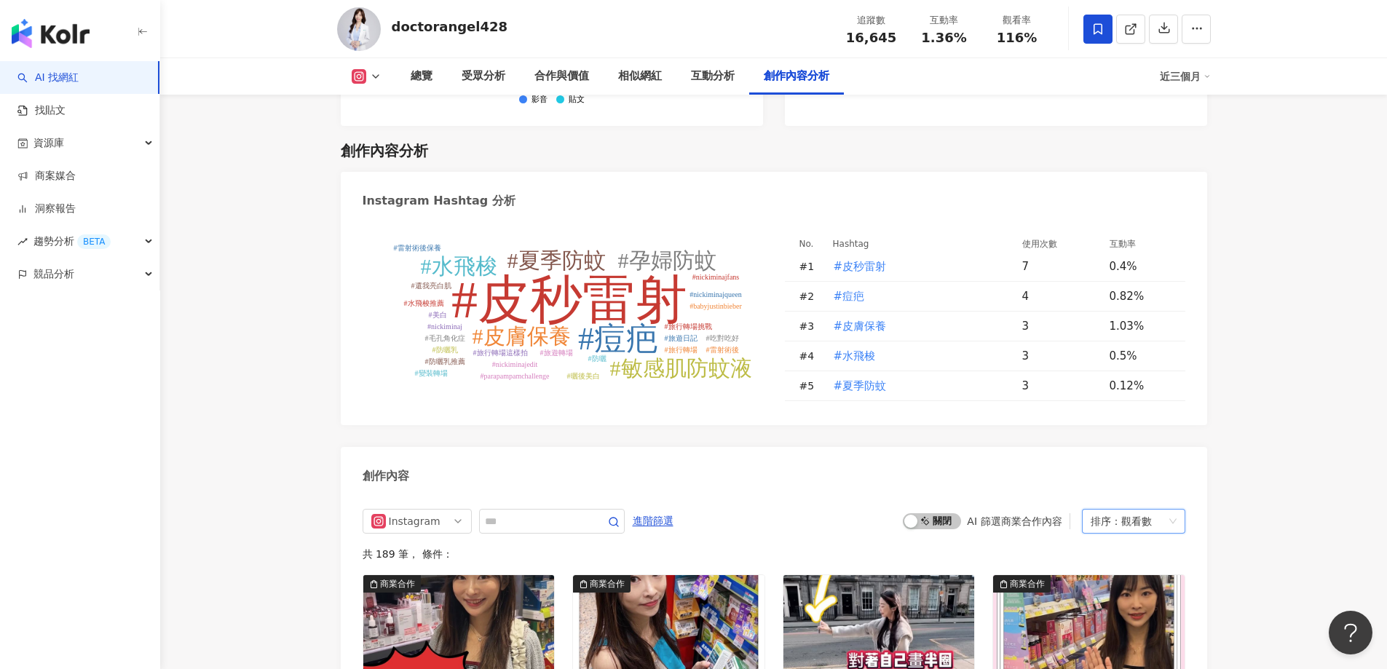
scroll to position [4386, 0]
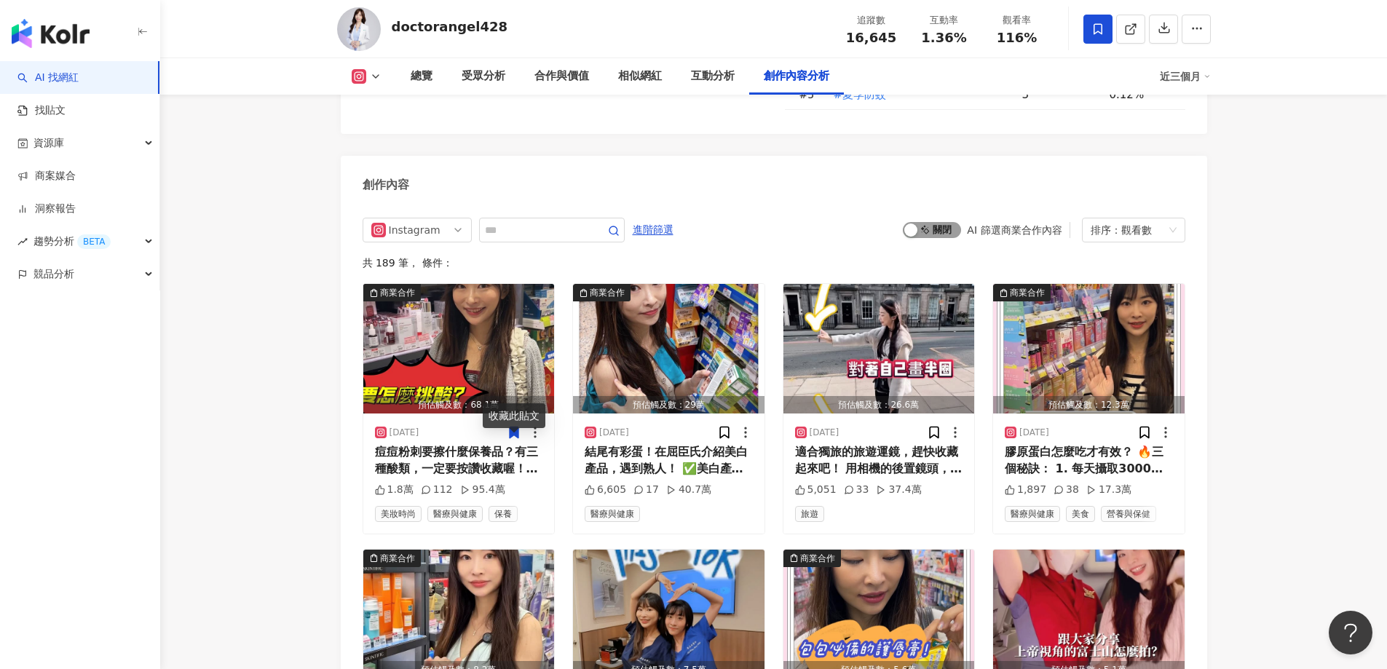
click at [939, 238] on span "啟動 關閉" at bounding box center [932, 230] width 58 height 16
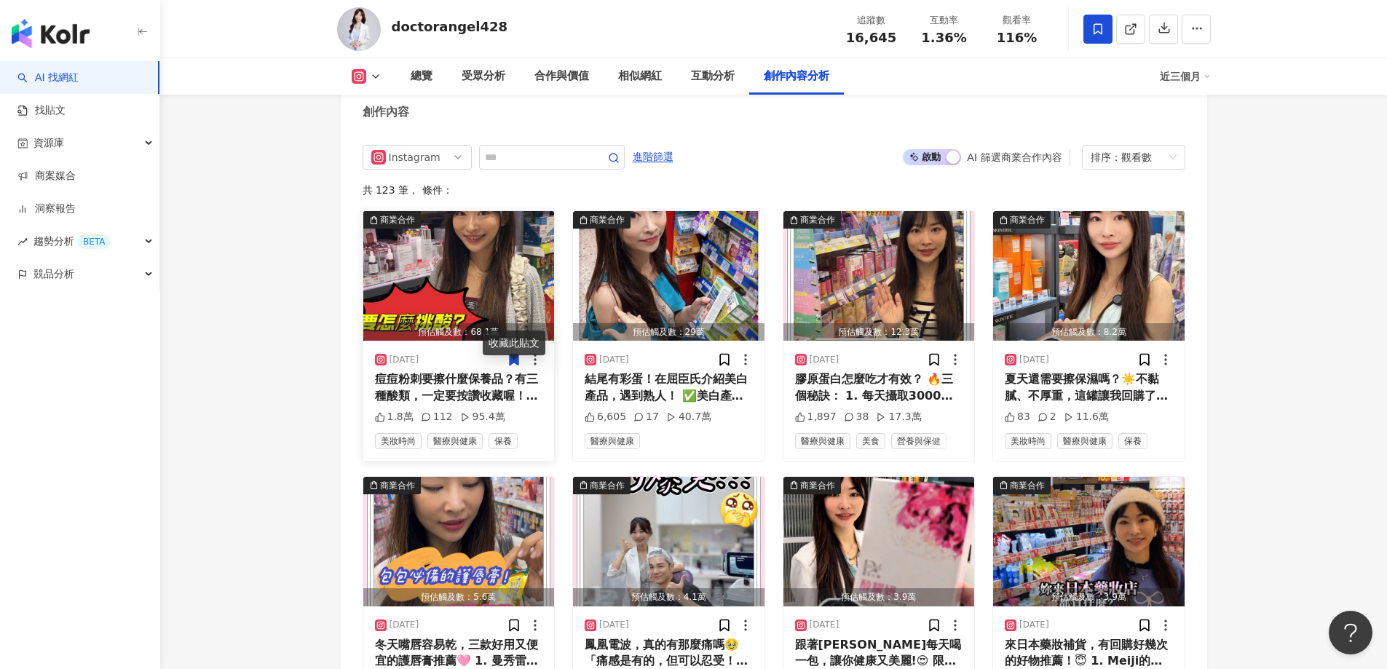
click at [510, 366] on icon at bounding box center [514, 360] width 9 height 11
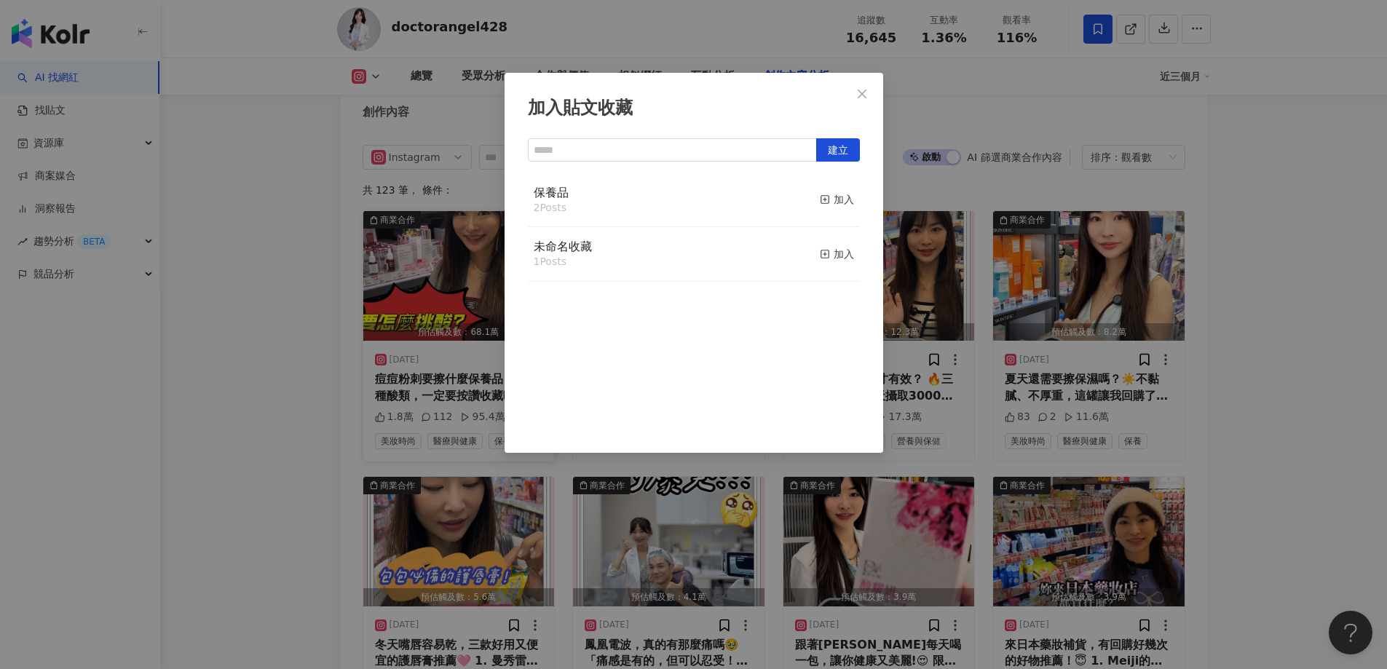
click at [311, 320] on div "加入貼文收藏 建立 保養品 2 Posts 加入 未命名收藏 1 Posts 加入" at bounding box center [693, 334] width 1387 height 669
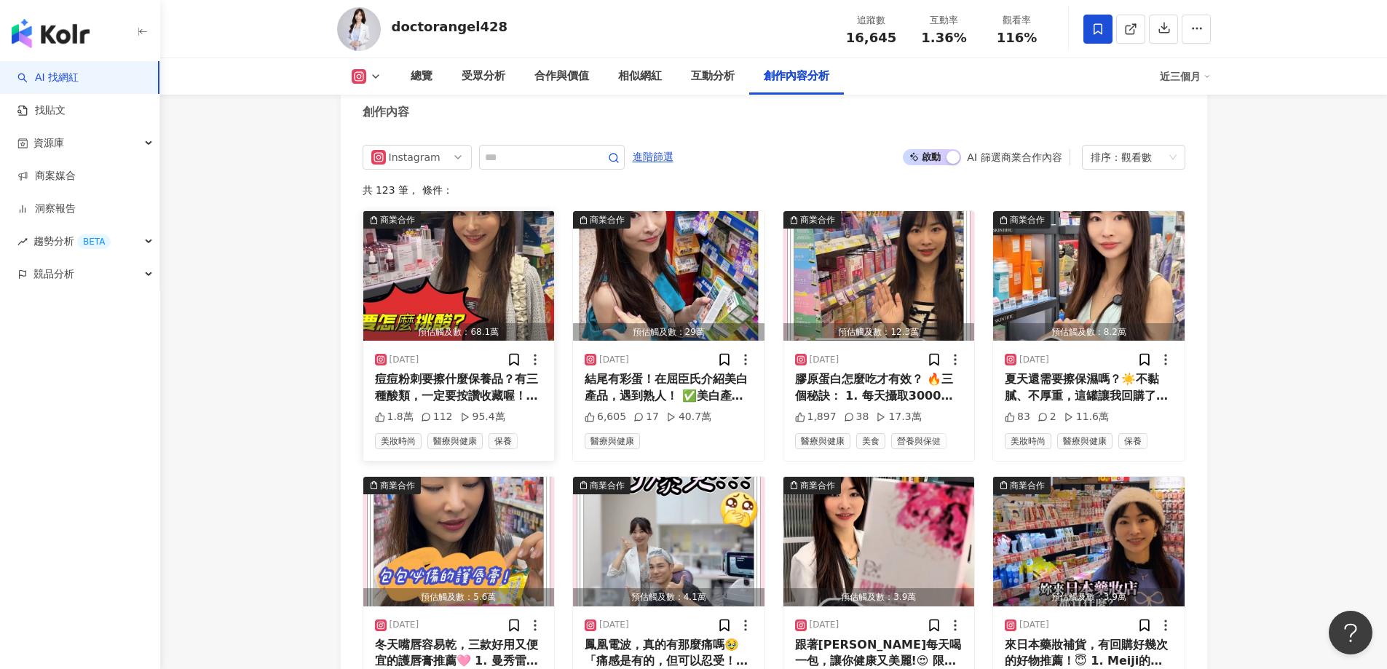
click at [360, 84] on div "總覽 受眾分析 合作與價值 相似網紅 互動分析 創作內容分析 近三個月" at bounding box center [774, 76] width 874 height 36
click at [358, 76] on icon at bounding box center [358, 76] width 3 height 3
click at [375, 107] on button "Instagram" at bounding box center [389, 103] width 87 height 20
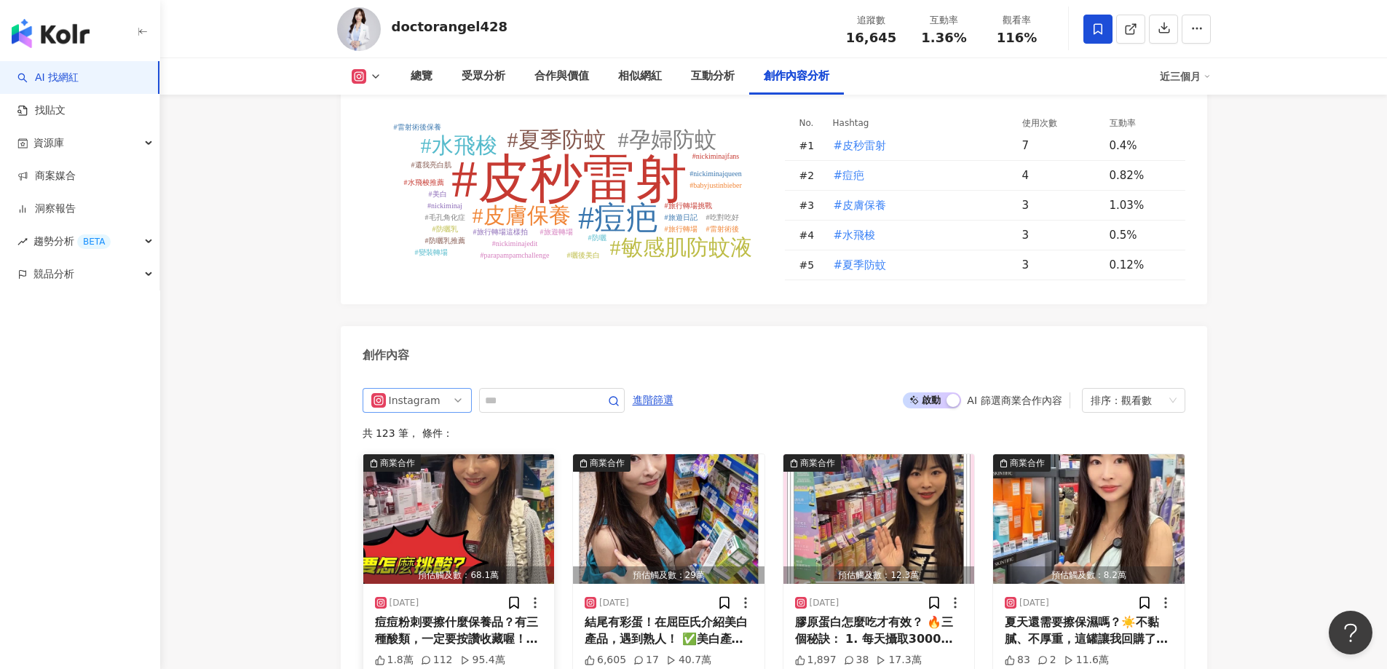
scroll to position [4241, 0]
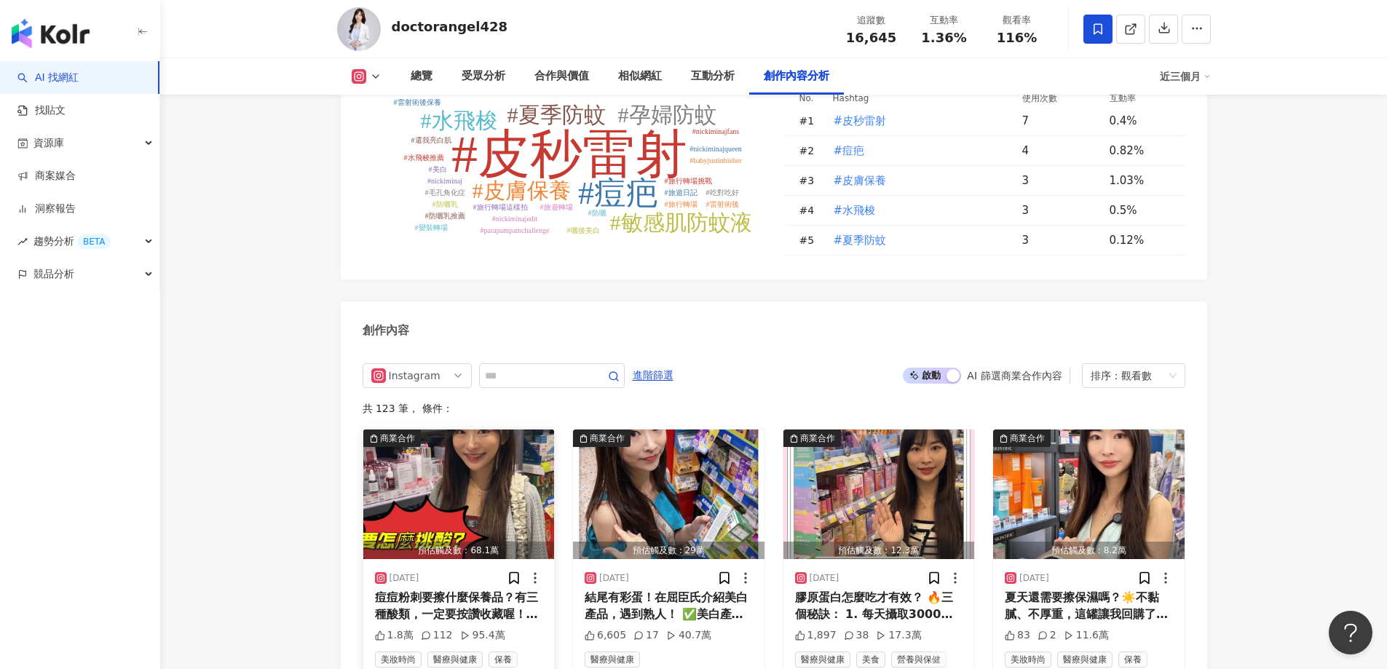
click at [441, 491] on img "button" at bounding box center [459, 495] width 192 height 130
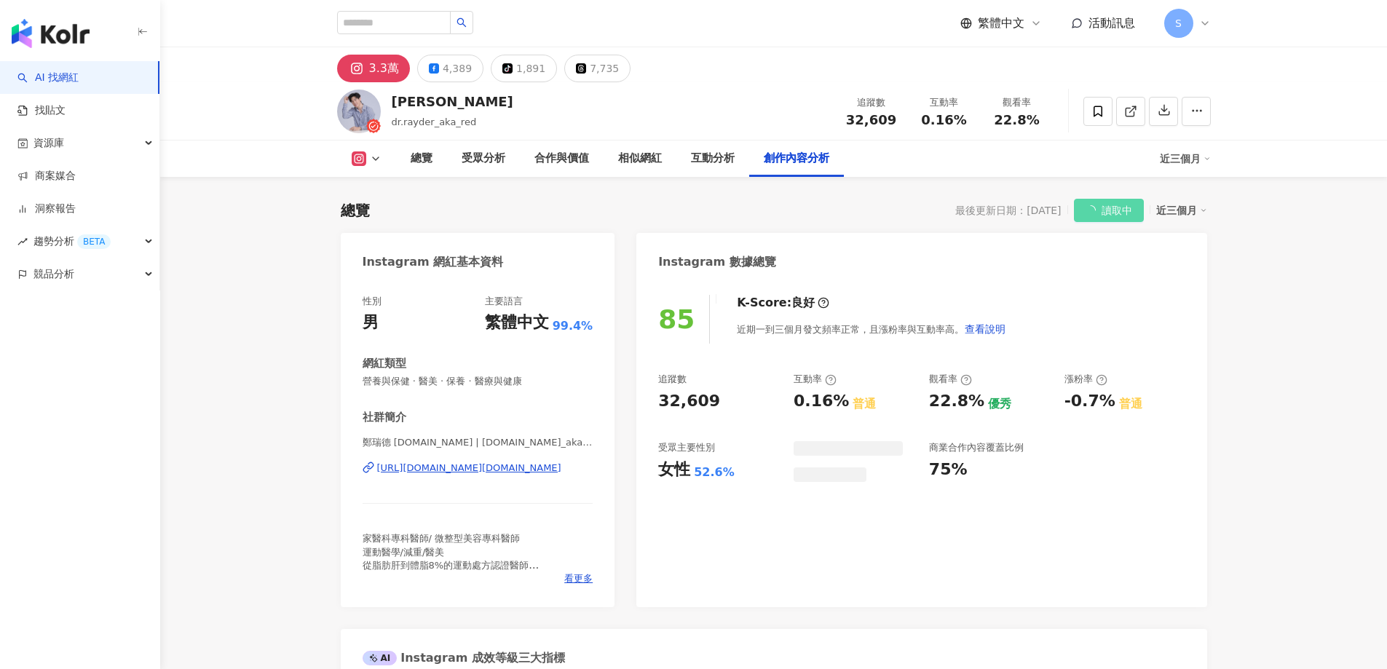
scroll to position [4420, 0]
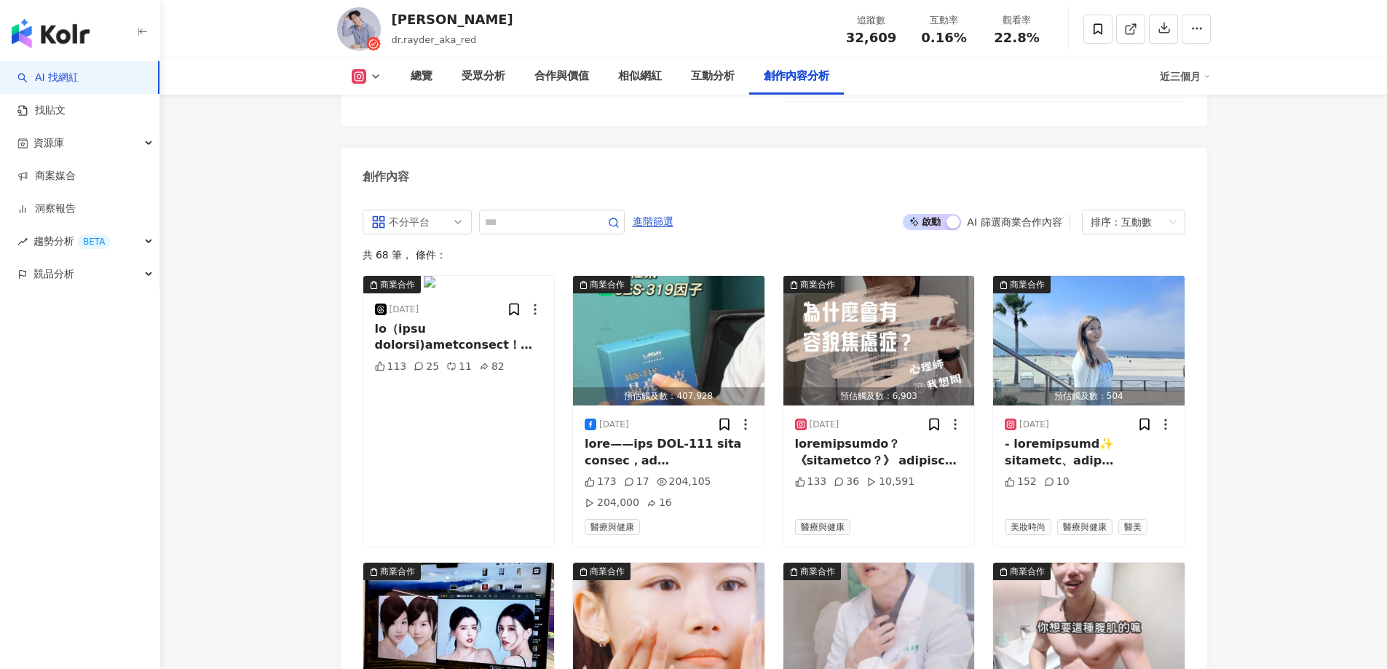
click at [67, 36] on img "button" at bounding box center [51, 33] width 78 height 29
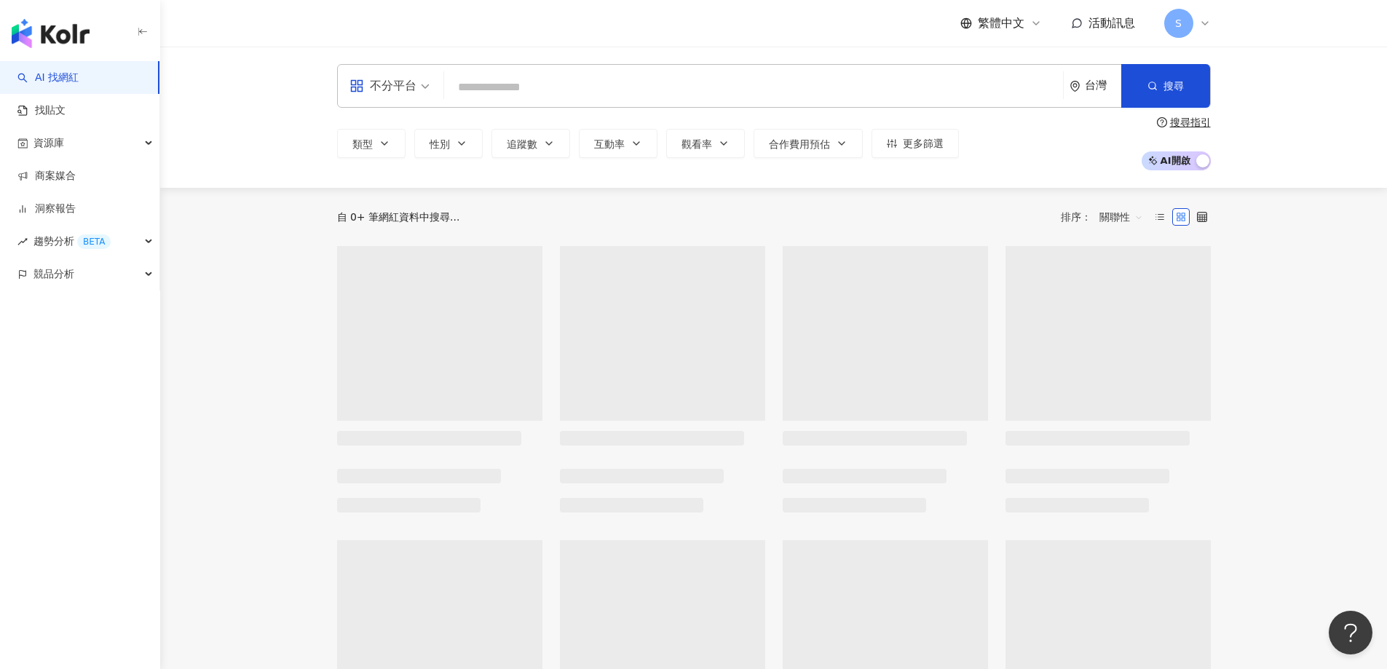
click at [497, 90] on input "search" at bounding box center [753, 88] width 607 height 28
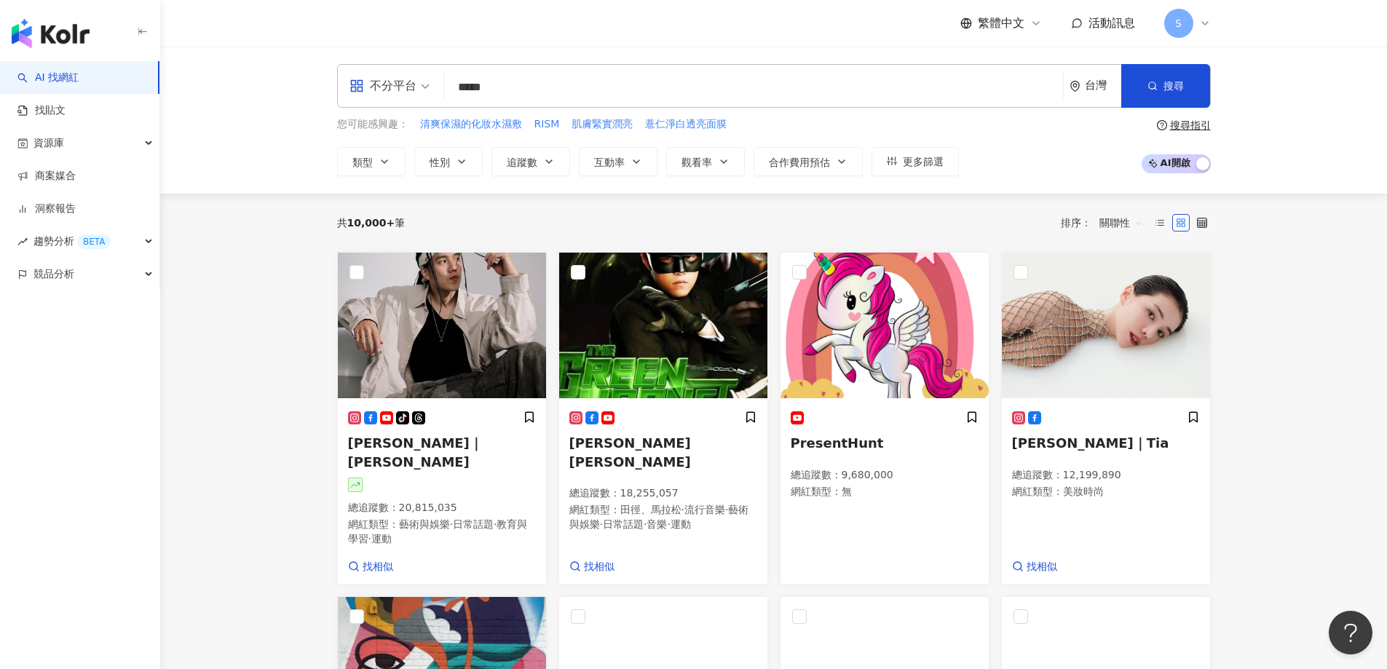
type input "***"
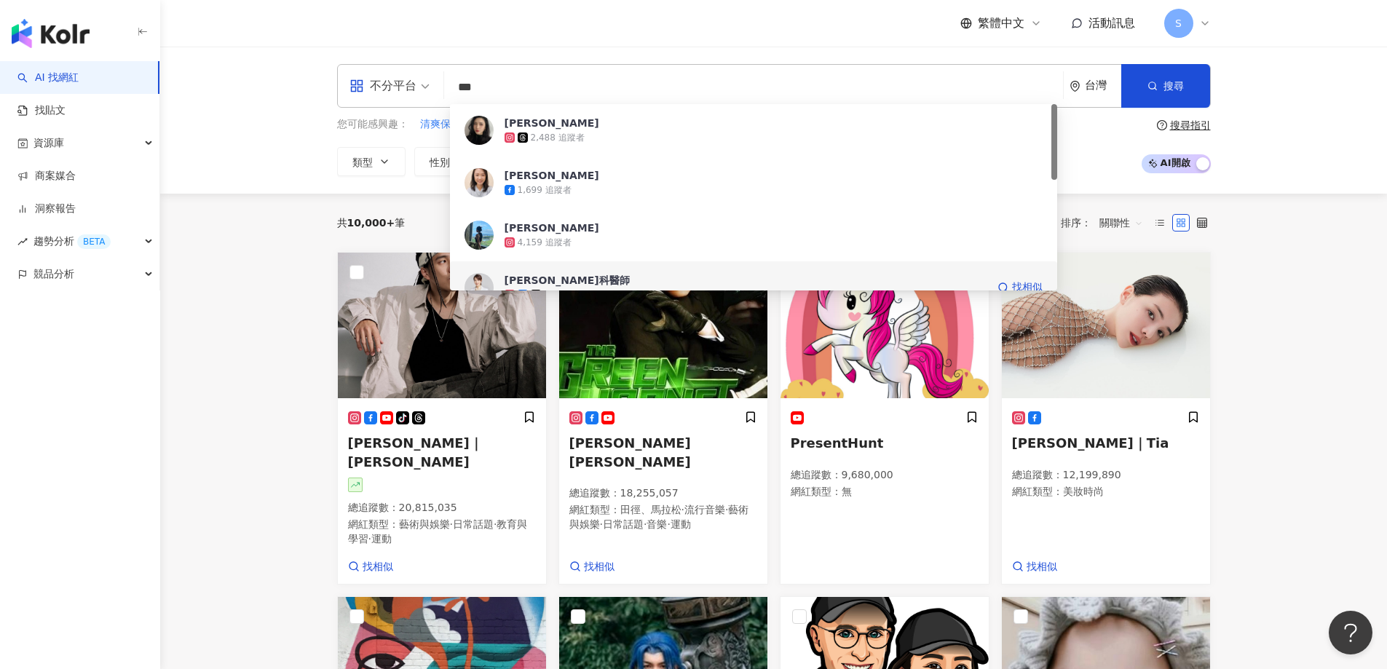
click at [535, 275] on div "[PERSON_NAME]科醫師" at bounding box center [567, 280] width 125 height 15
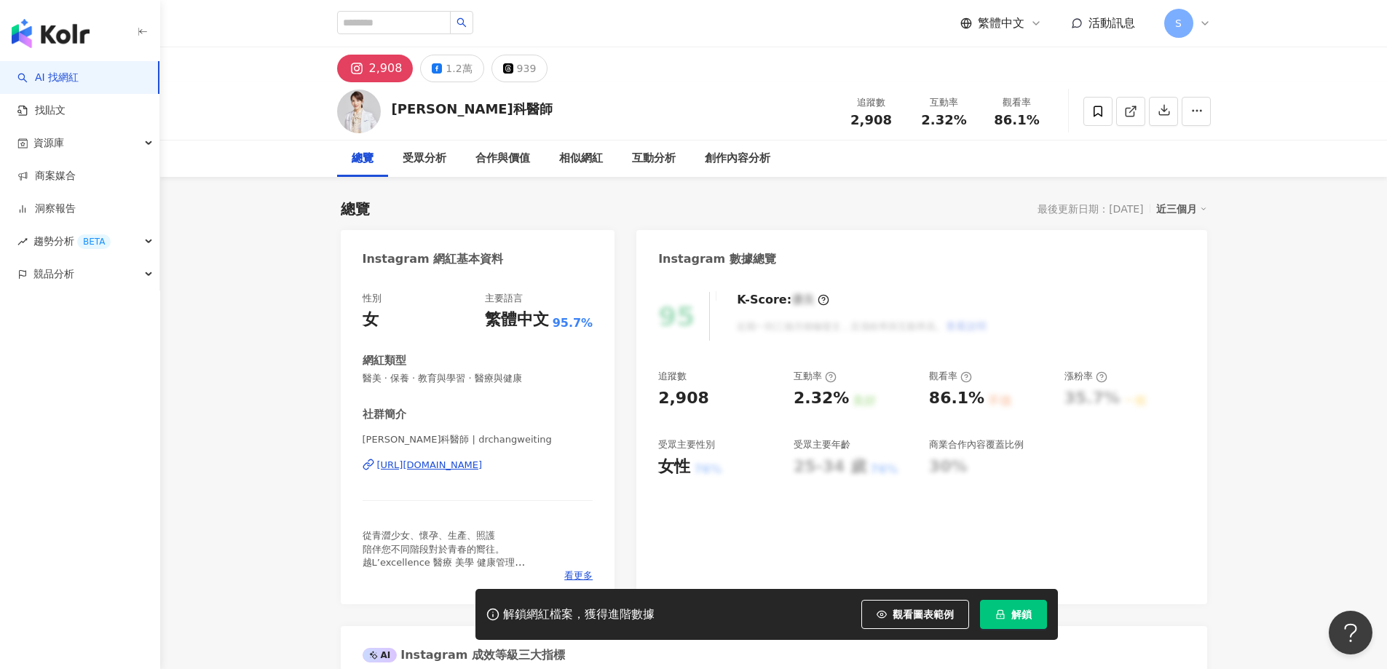
click at [1006, 609] on button "解鎖" at bounding box center [1013, 614] width 67 height 29
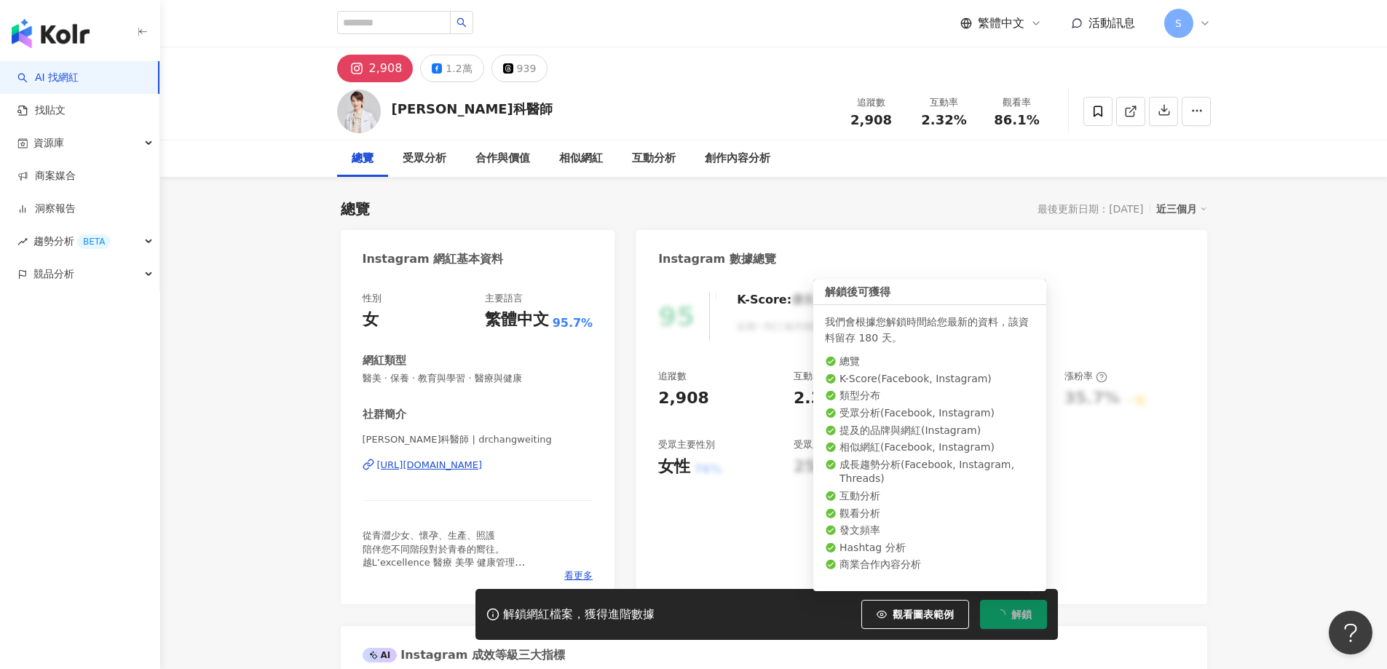
click at [1008, 619] on button "解鎖" at bounding box center [1013, 614] width 67 height 29
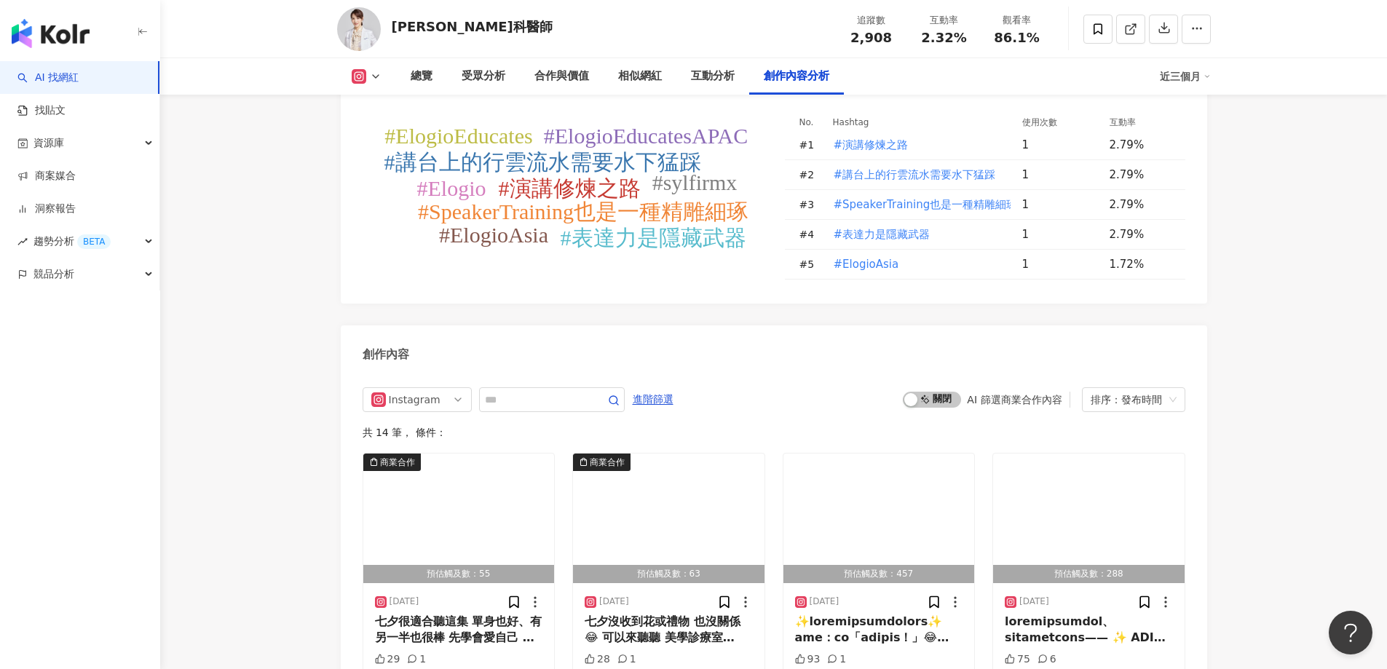
scroll to position [4296, 0]
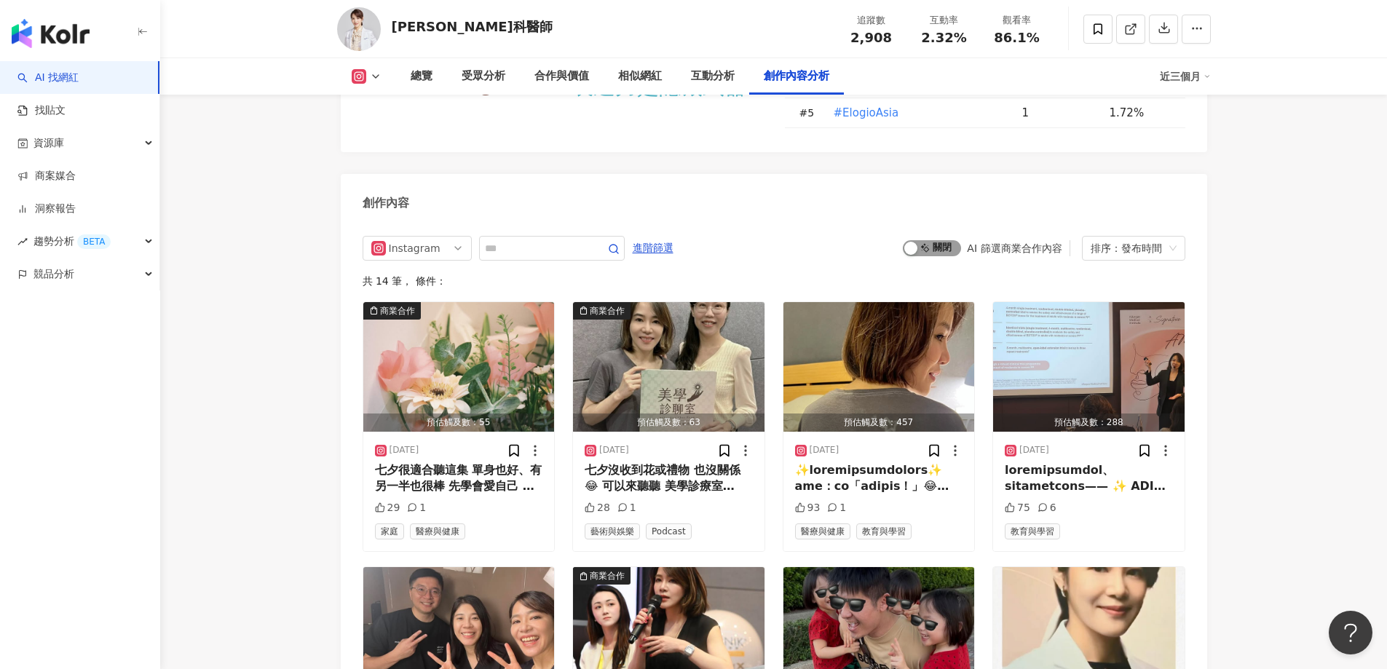
click at [934, 246] on span "啟動 關閉" at bounding box center [932, 248] width 58 height 16
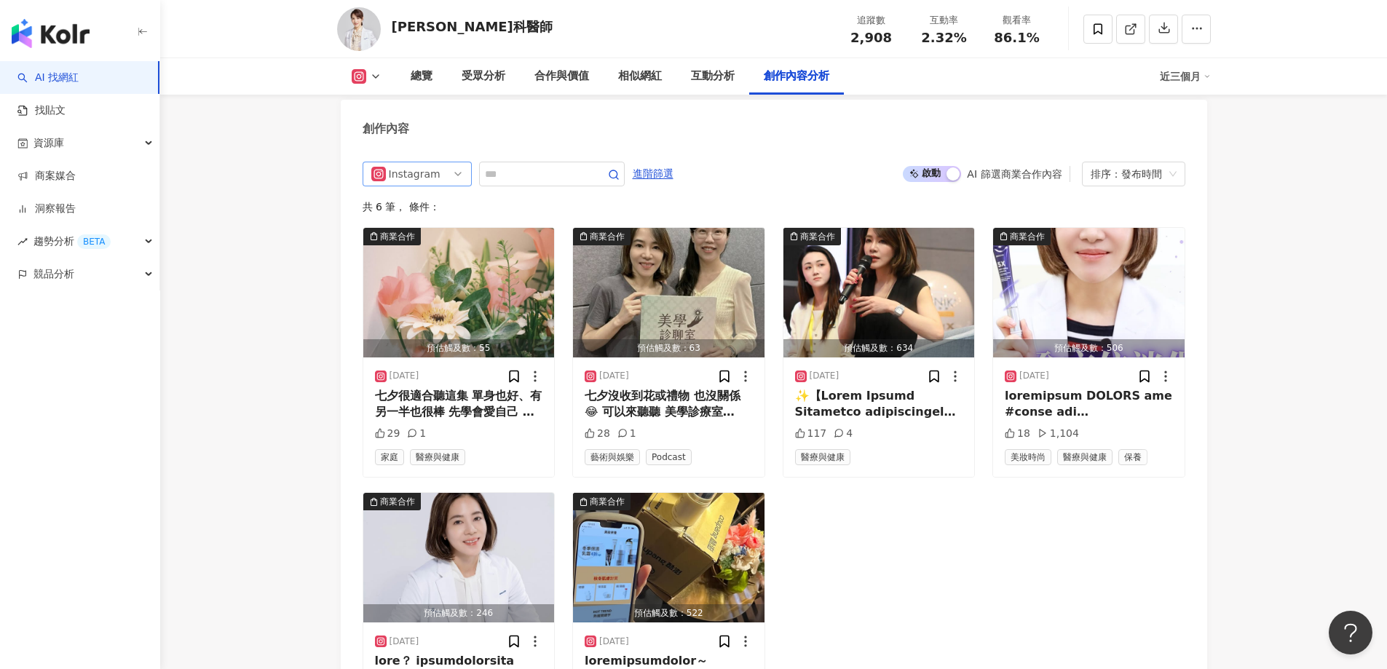
click at [430, 163] on div "Instagram" at bounding box center [412, 173] width 47 height 23
click at [435, 198] on div "不分平台" at bounding box center [415, 205] width 47 height 16
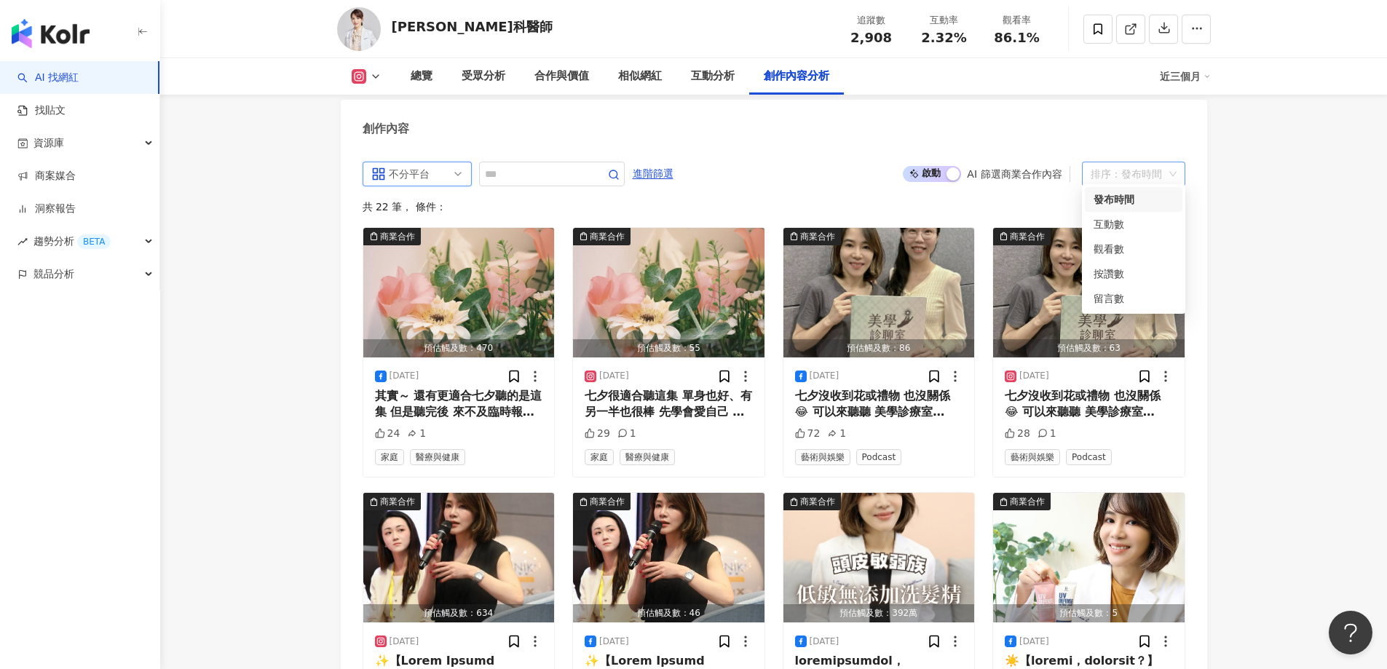
click at [1111, 165] on div "排序：發布時間" at bounding box center [1127, 173] width 73 height 23
click at [1114, 226] on div "互動數" at bounding box center [1134, 224] width 80 height 16
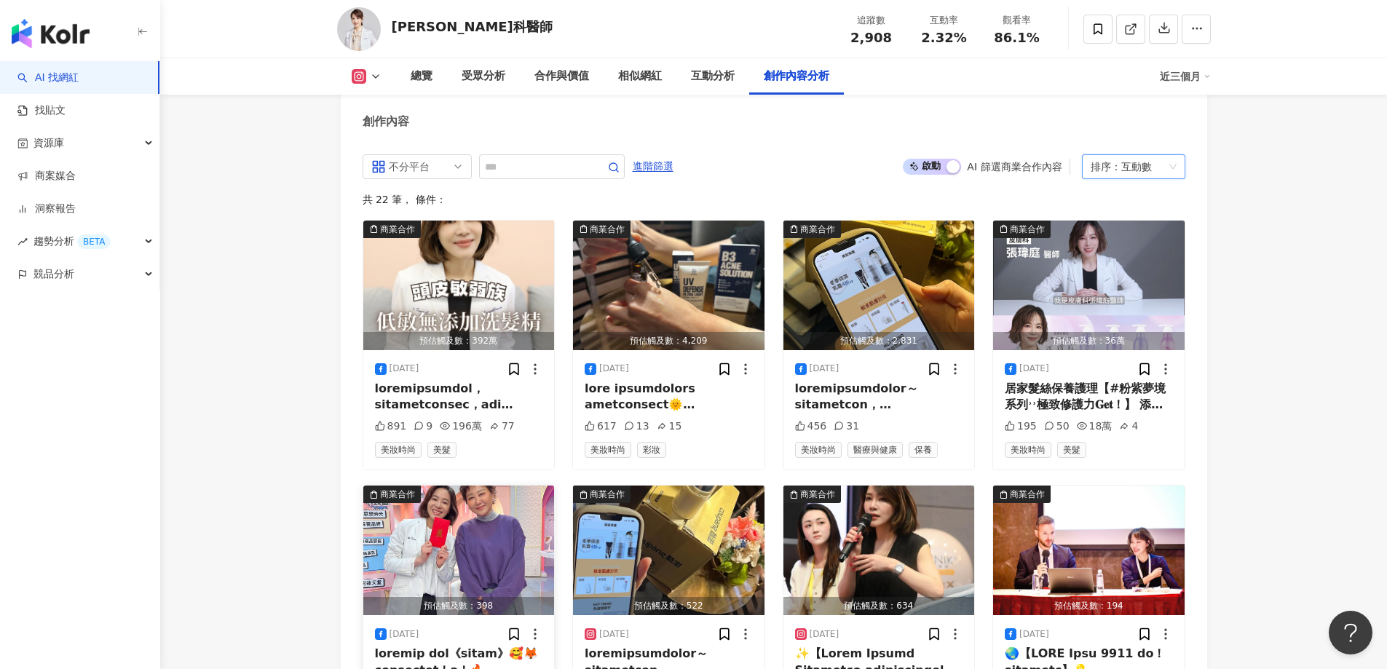
scroll to position [4370, 0]
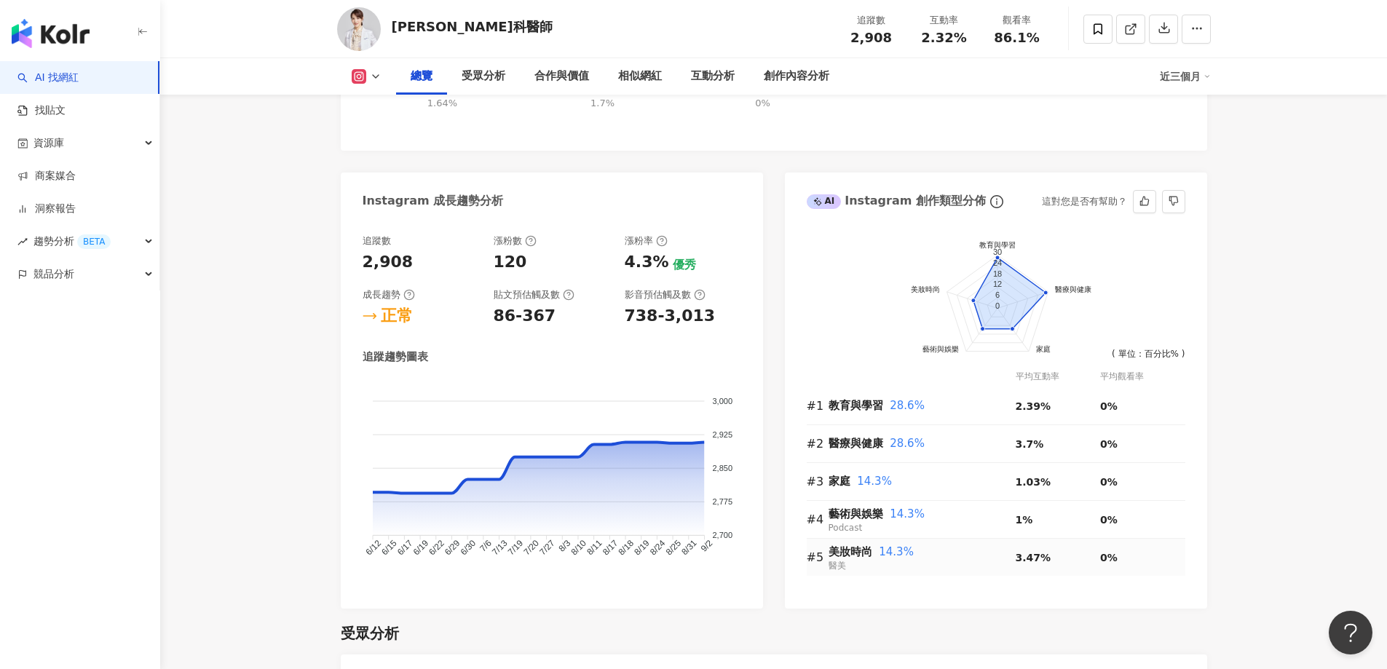
scroll to position [438, 0]
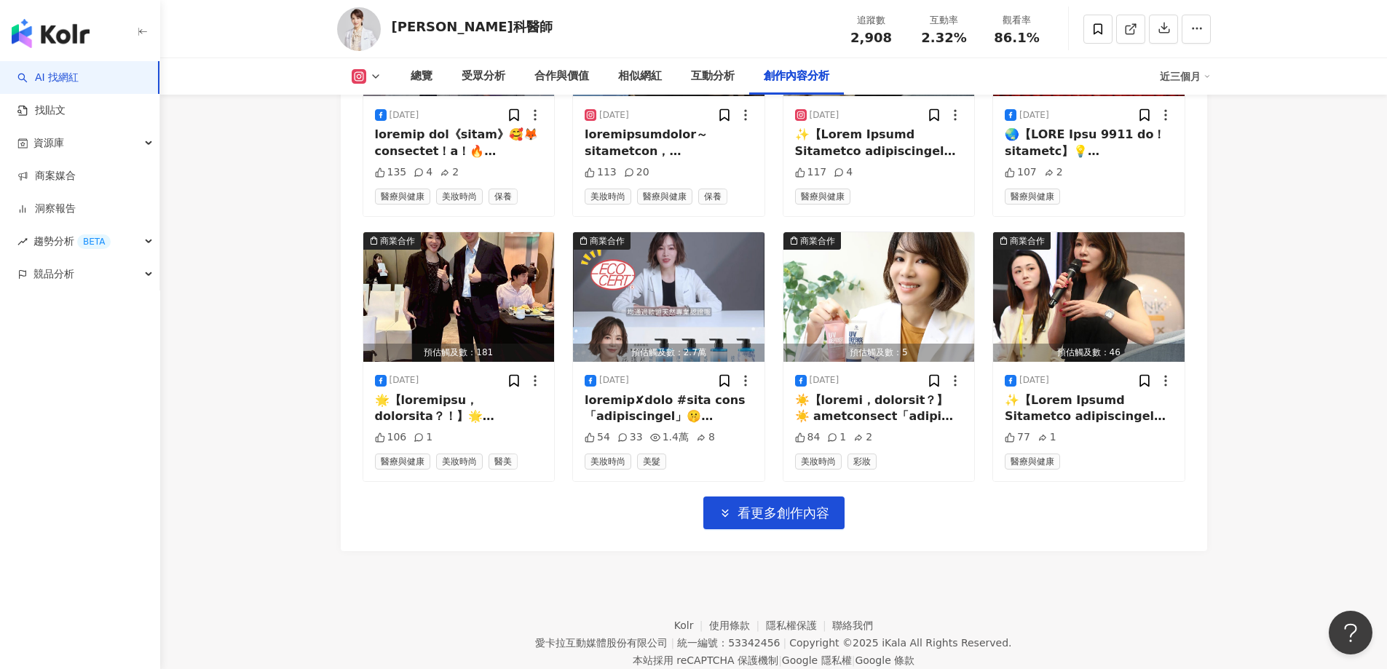
scroll to position [4935, 0]
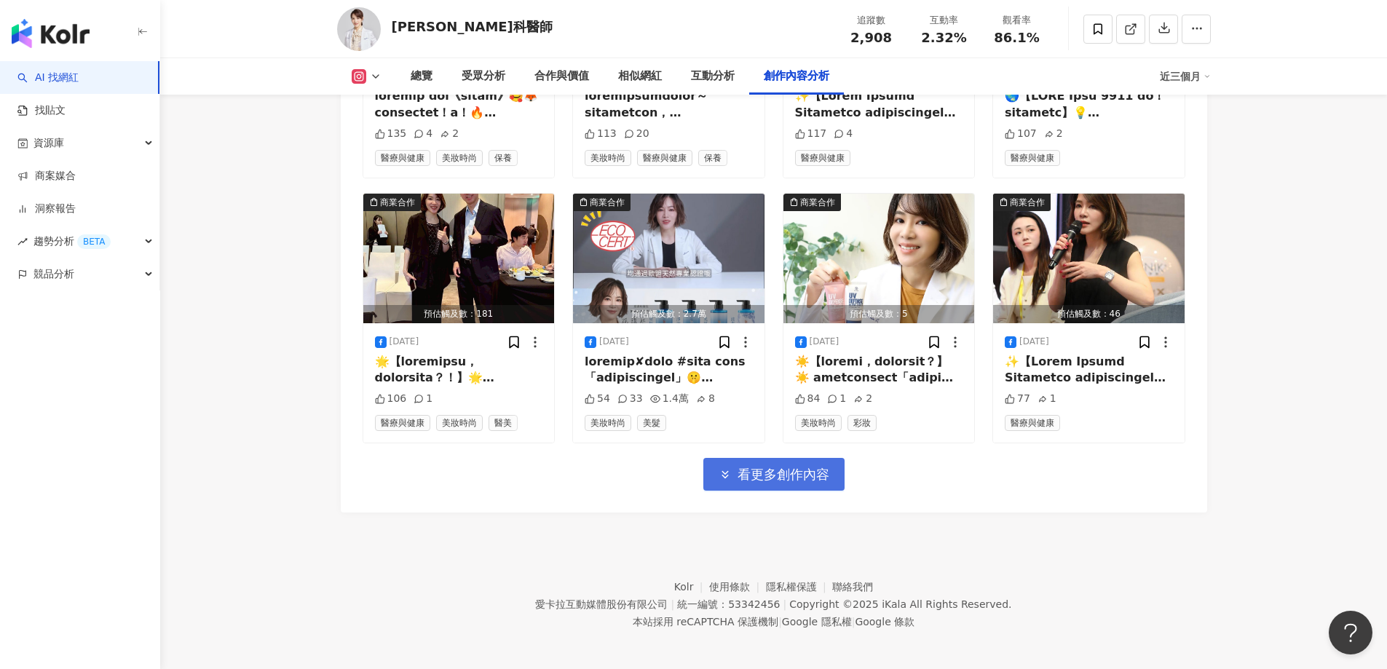
click at [802, 475] on span "看更多創作內容" at bounding box center [784, 475] width 92 height 16
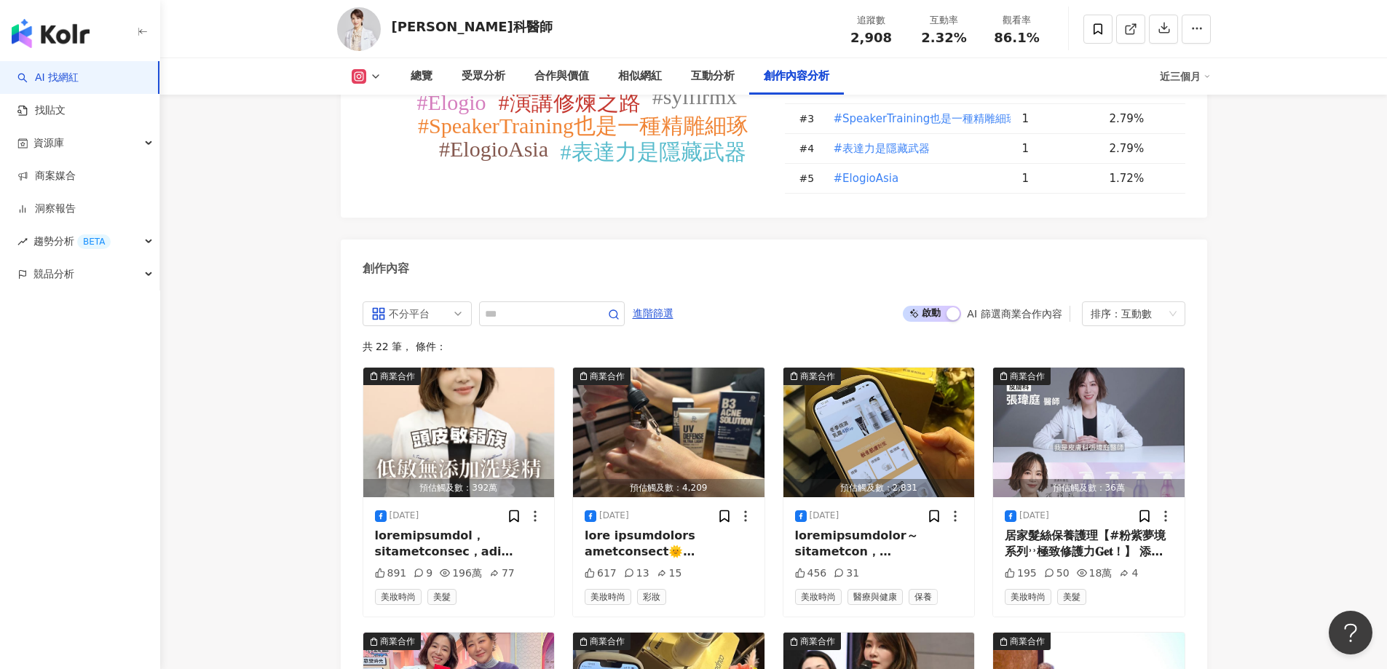
scroll to position [4207, 0]
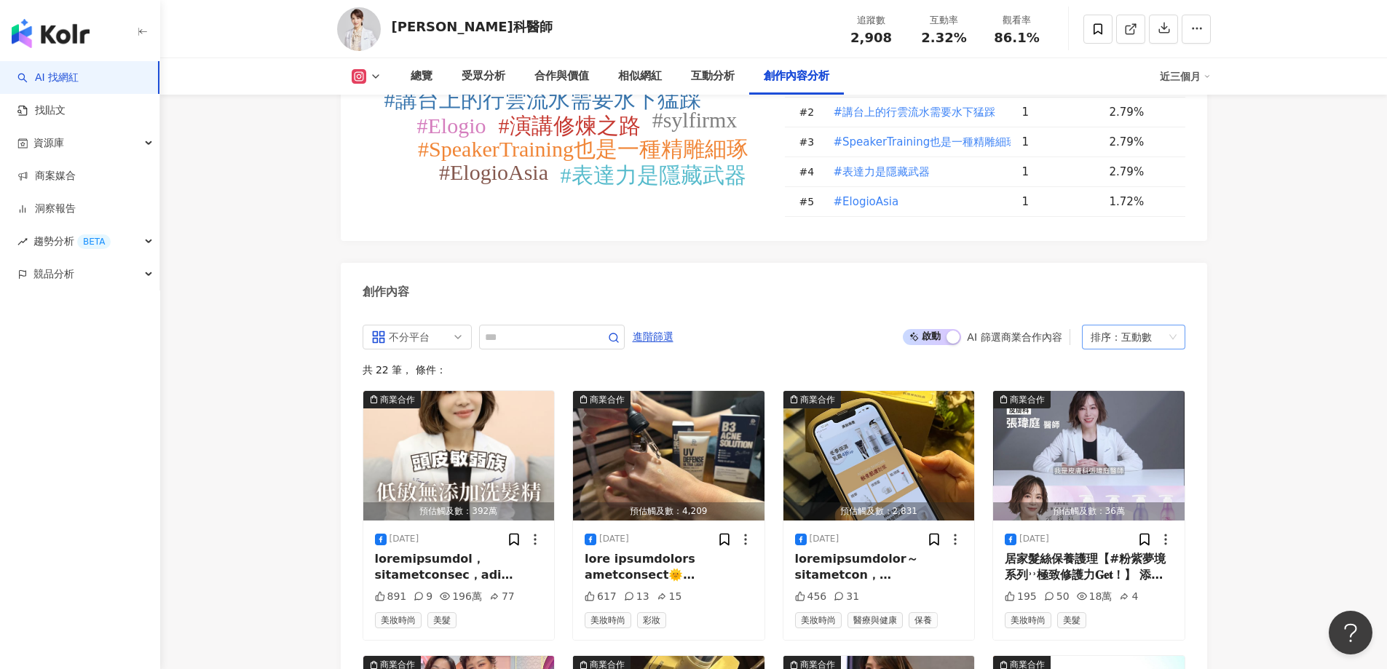
click at [1122, 331] on div "互動數" at bounding box center [1136, 336] width 31 height 23
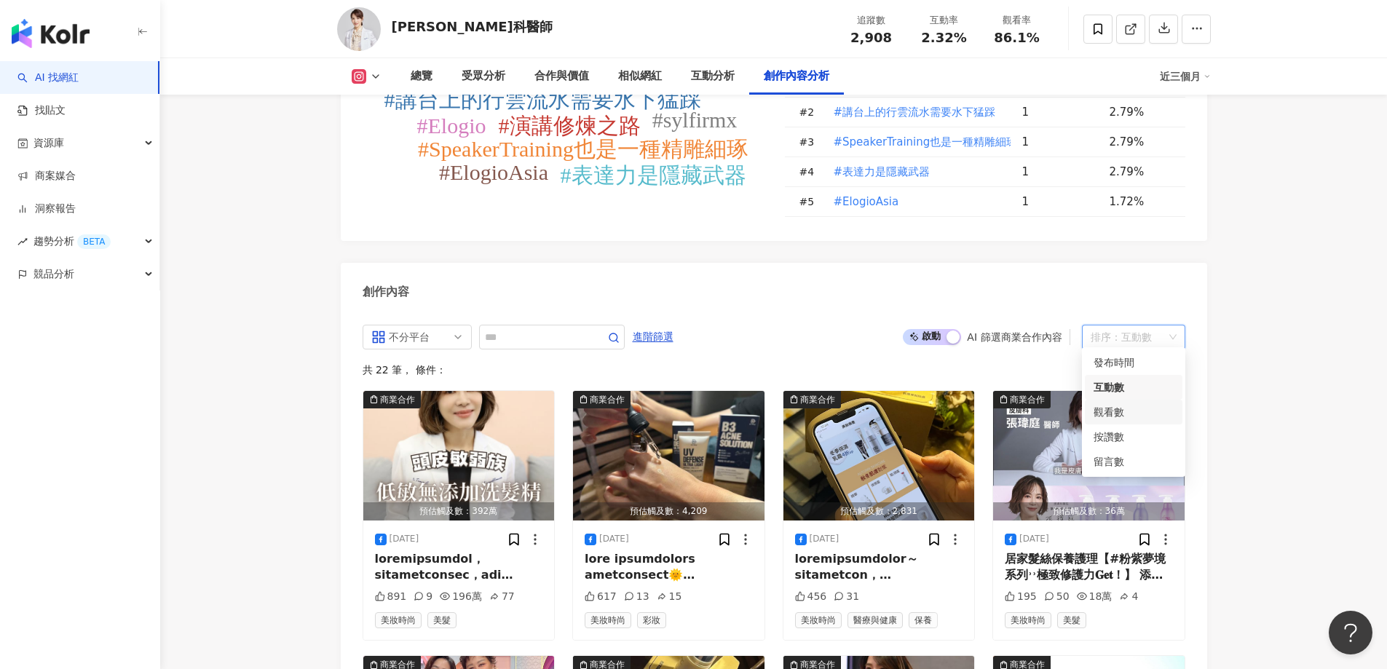
click at [1105, 414] on div "觀看數" at bounding box center [1134, 412] width 80 height 16
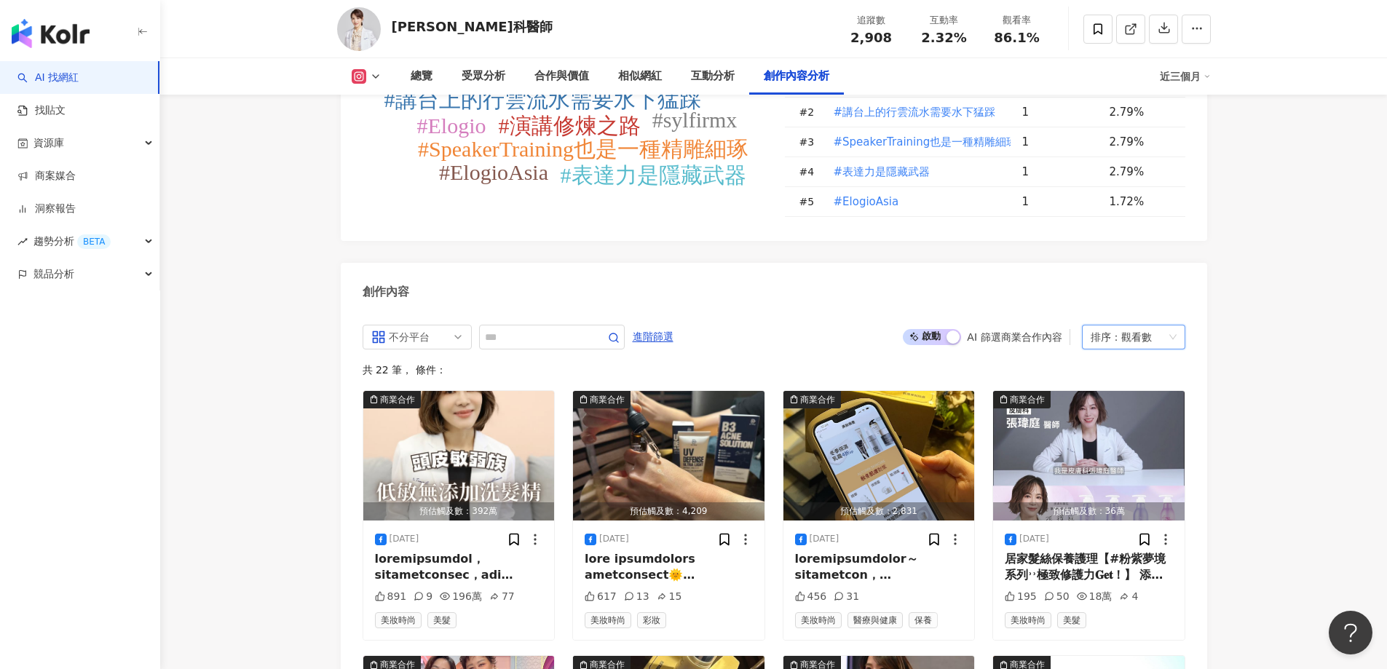
scroll to position [4370, 0]
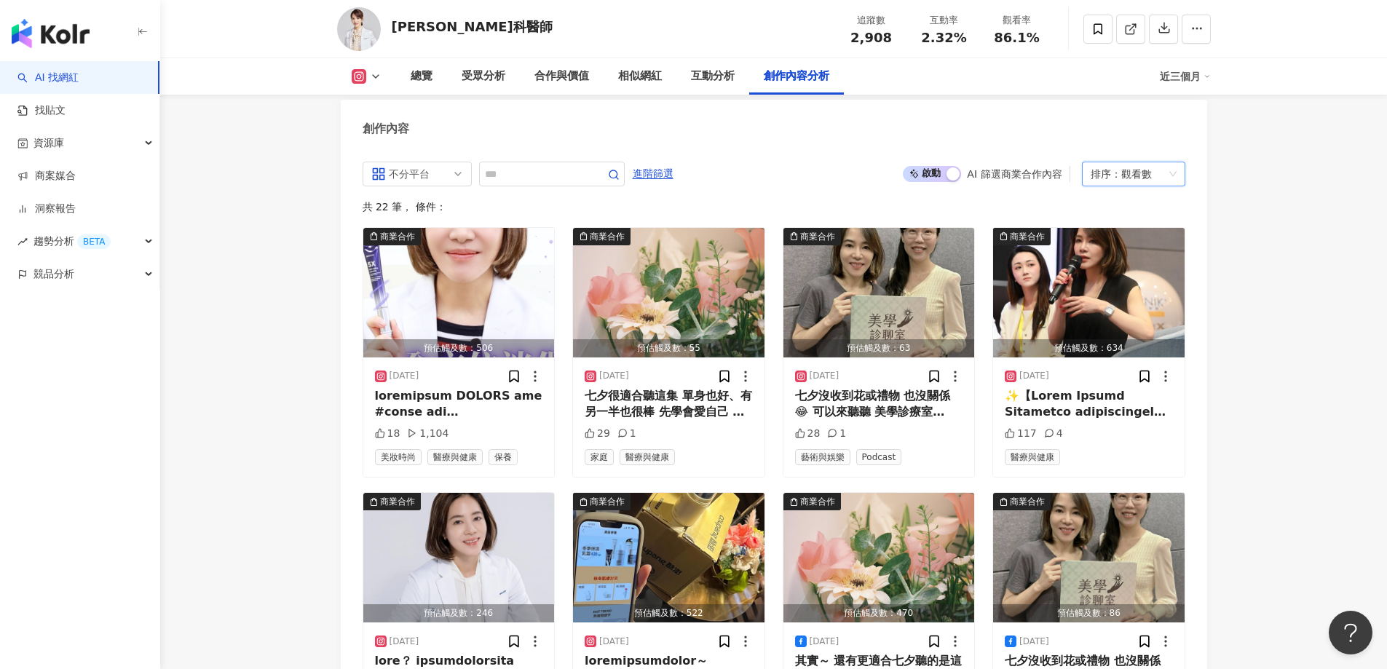
click at [373, 69] on button at bounding box center [366, 76] width 59 height 15
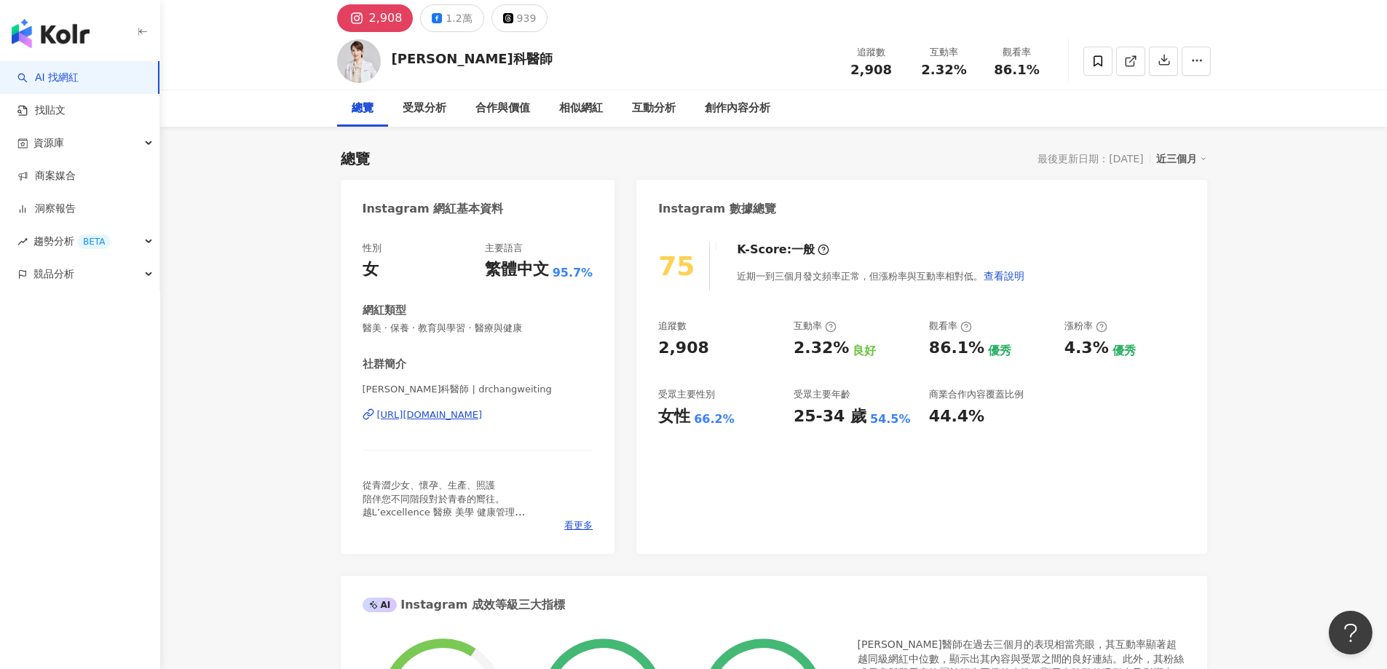
scroll to position [0, 0]
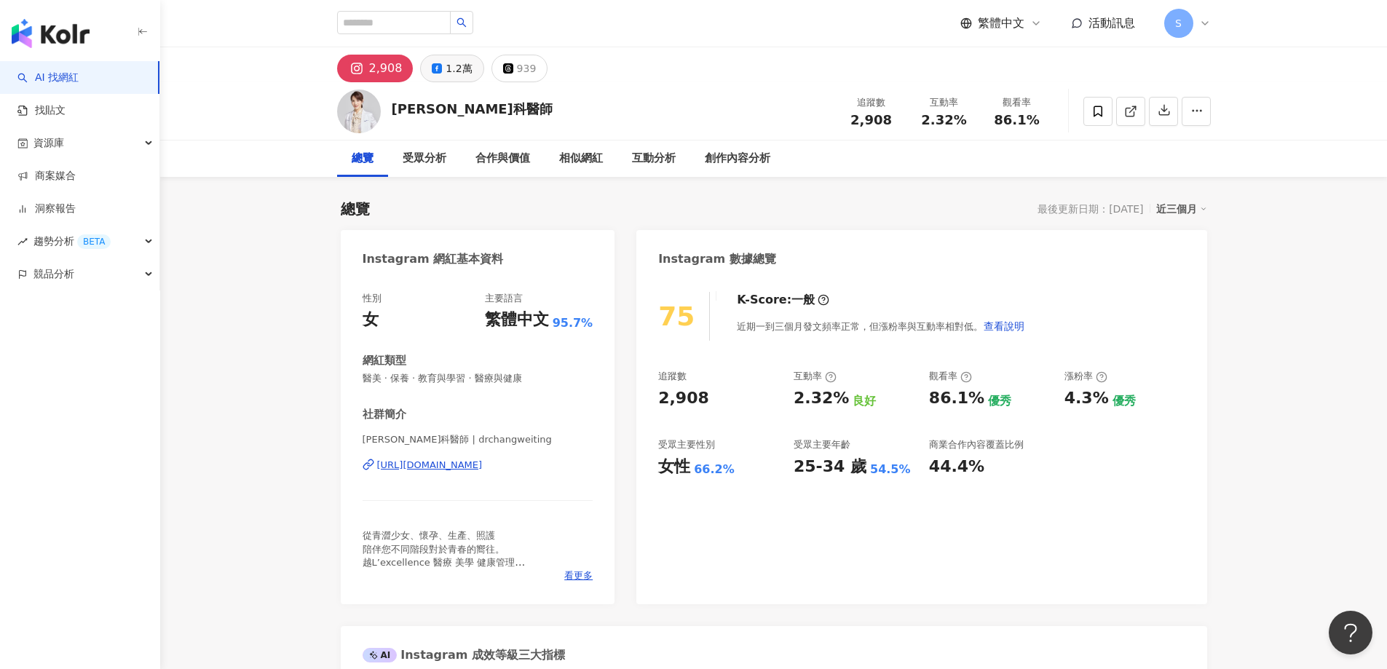
click at [458, 74] on div "1.2萬" at bounding box center [459, 68] width 26 height 20
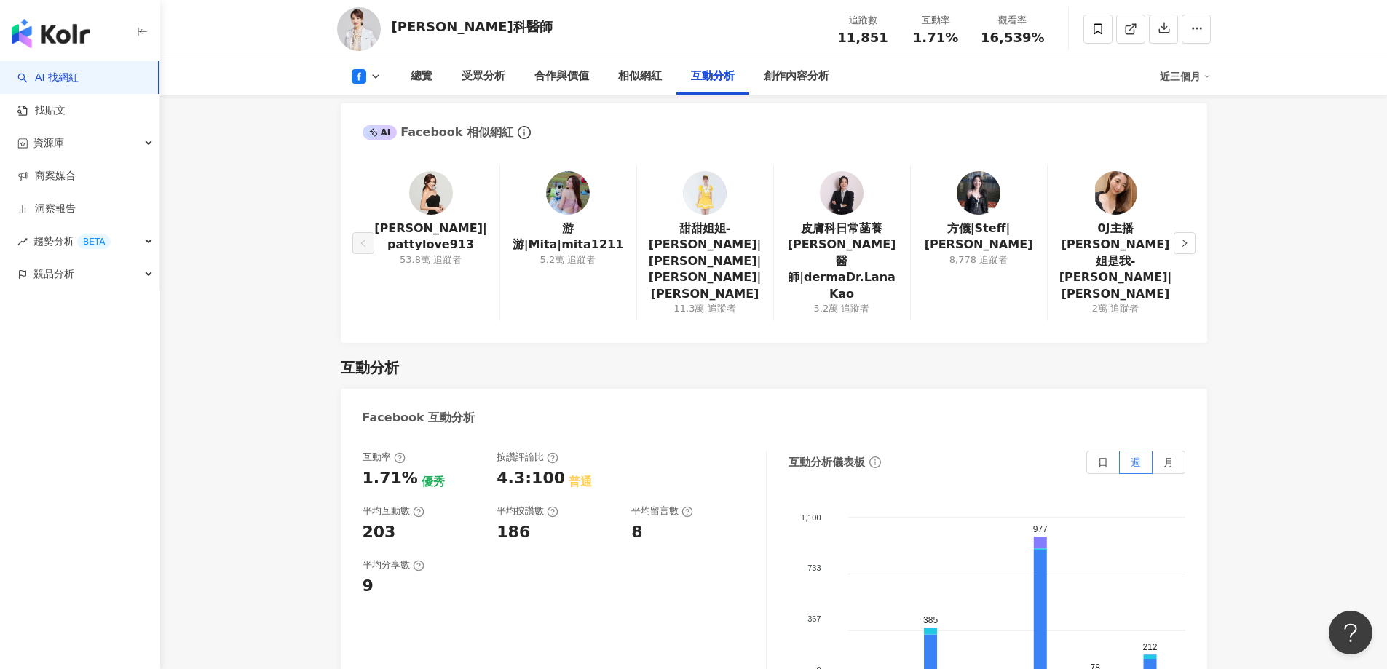
scroll to position [2616, 0]
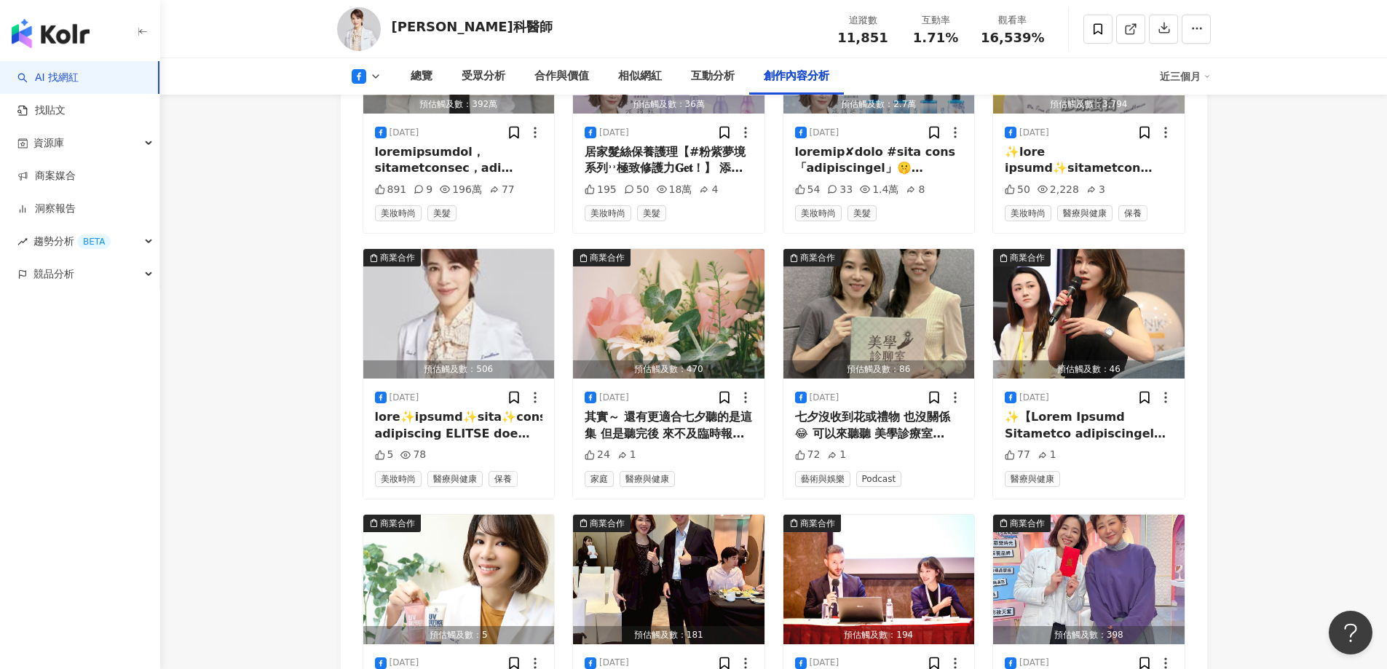
scroll to position [4072, 0]
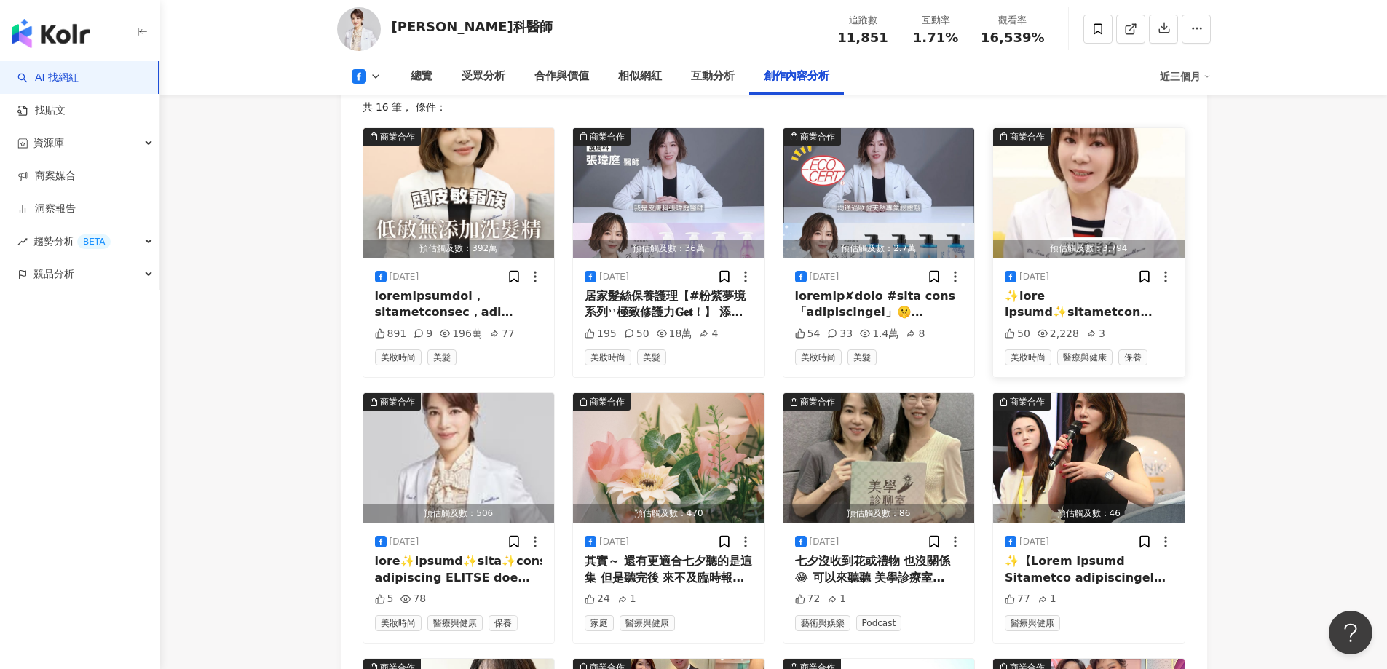
click at [1032, 209] on img "button" at bounding box center [1089, 193] width 192 height 130
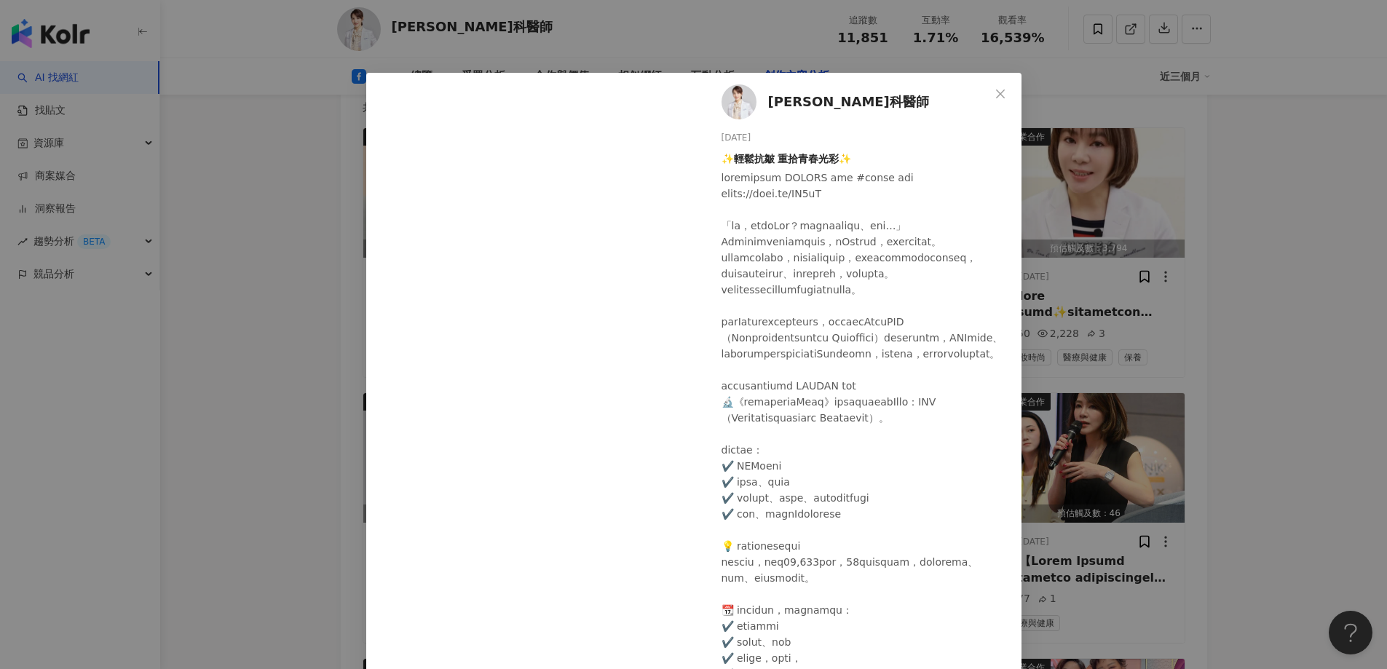
click at [226, 374] on div "張瑋庭皮膚科醫師 2025/5/15 ✨輕鬆抗皺 重拾青春光彩✨ 50 2,228 3 查看原始貼文" at bounding box center [693, 334] width 1387 height 669
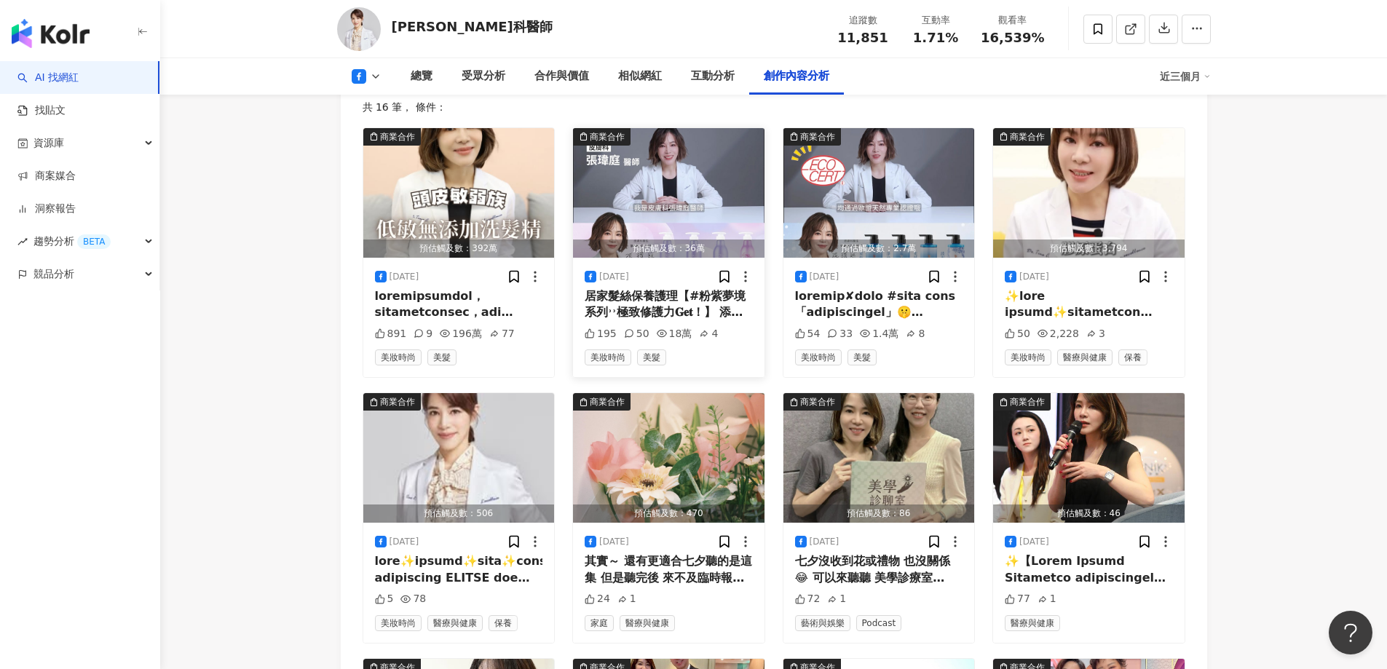
click at [685, 193] on img "button" at bounding box center [669, 193] width 192 height 130
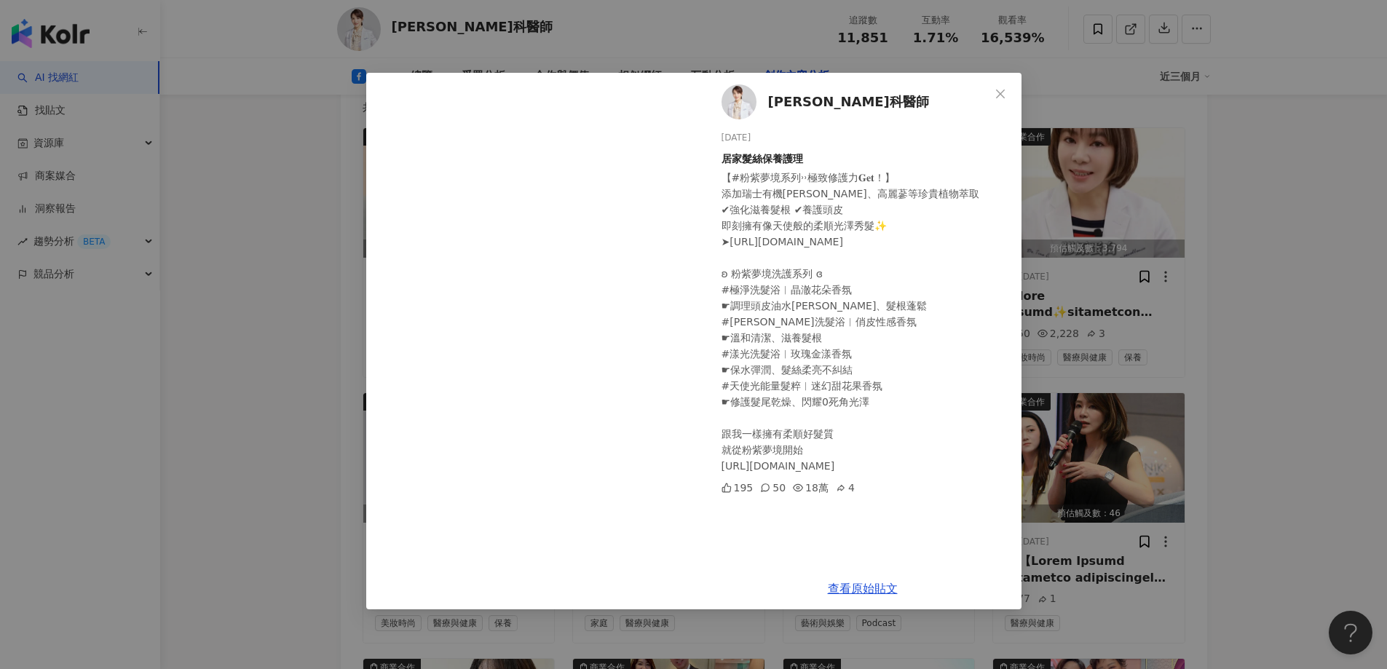
click at [291, 383] on div "張瑋庭皮膚科醫師 2024/10/7 居家髮絲保養護理 【#粉紫夢境系列˒˒極致修護力𝐆𝐞𝐭！】 添加瑞士有機藍錦葵、高麗蔘等珍貴植物萃取 ✔︎強化滋養髮根 …" at bounding box center [693, 334] width 1387 height 669
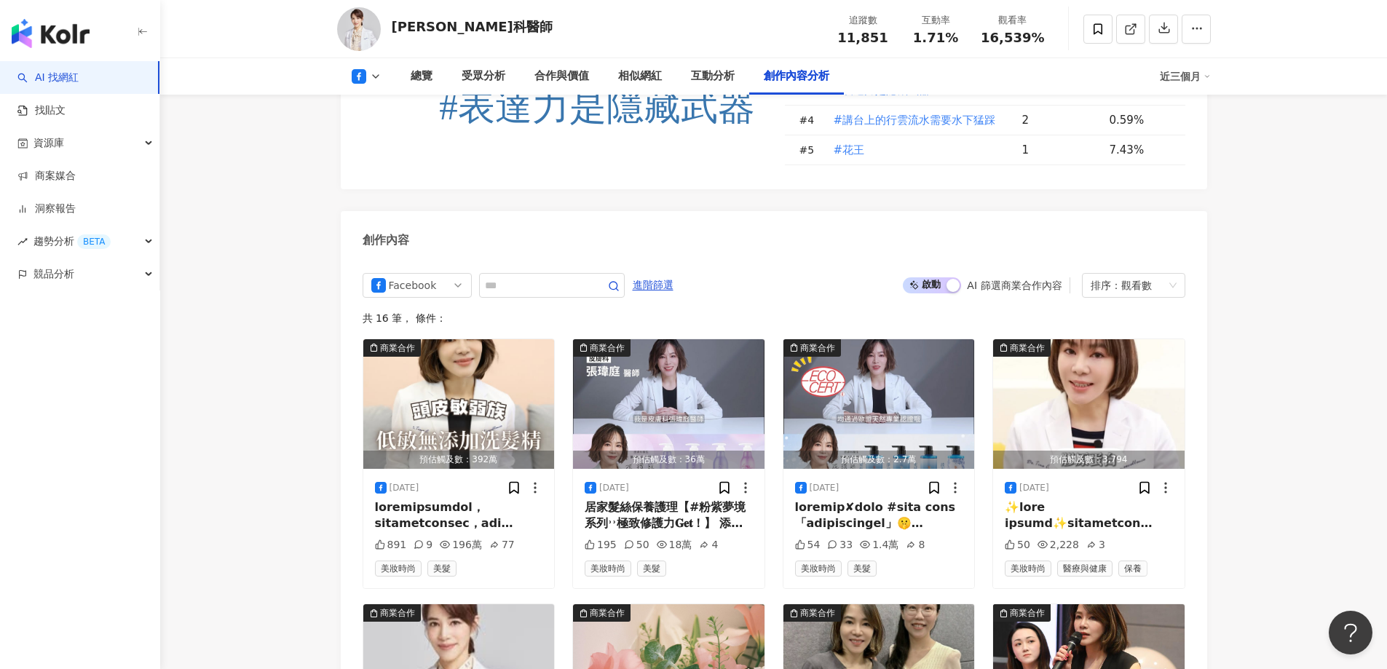
scroll to position [3853, 0]
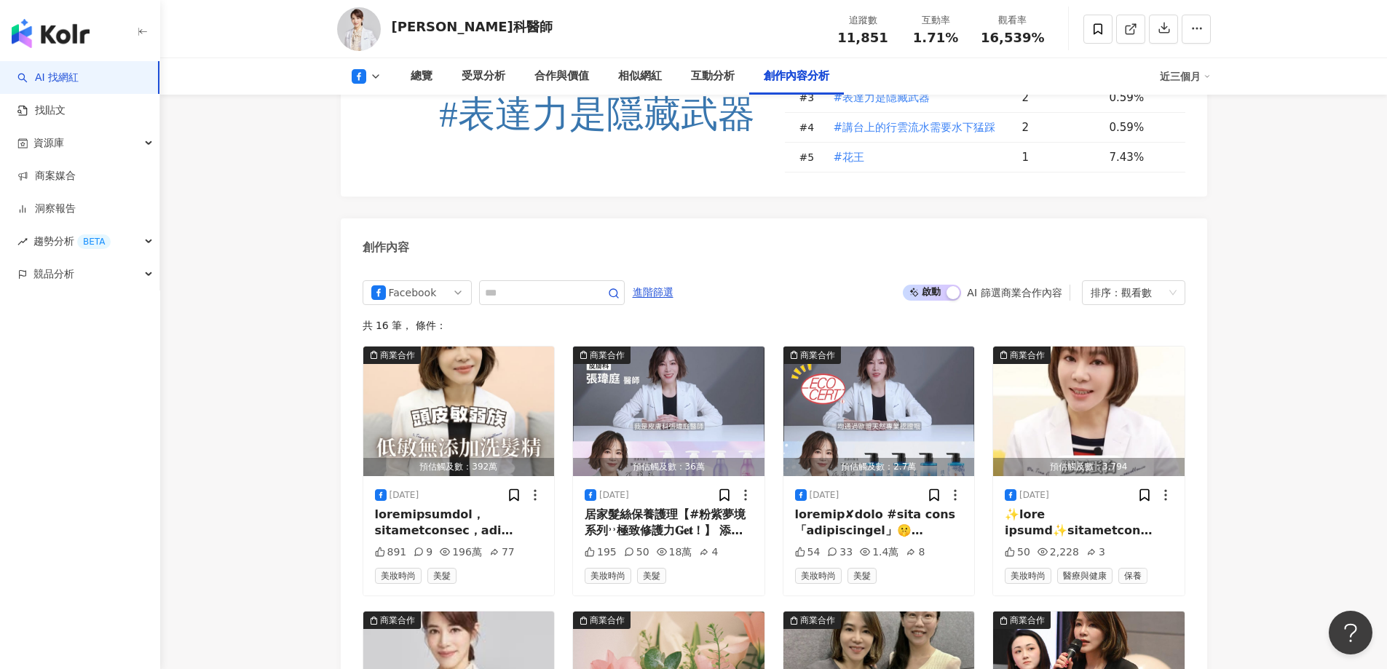
click at [928, 291] on span "啟動 關閉" at bounding box center [932, 293] width 58 height 16
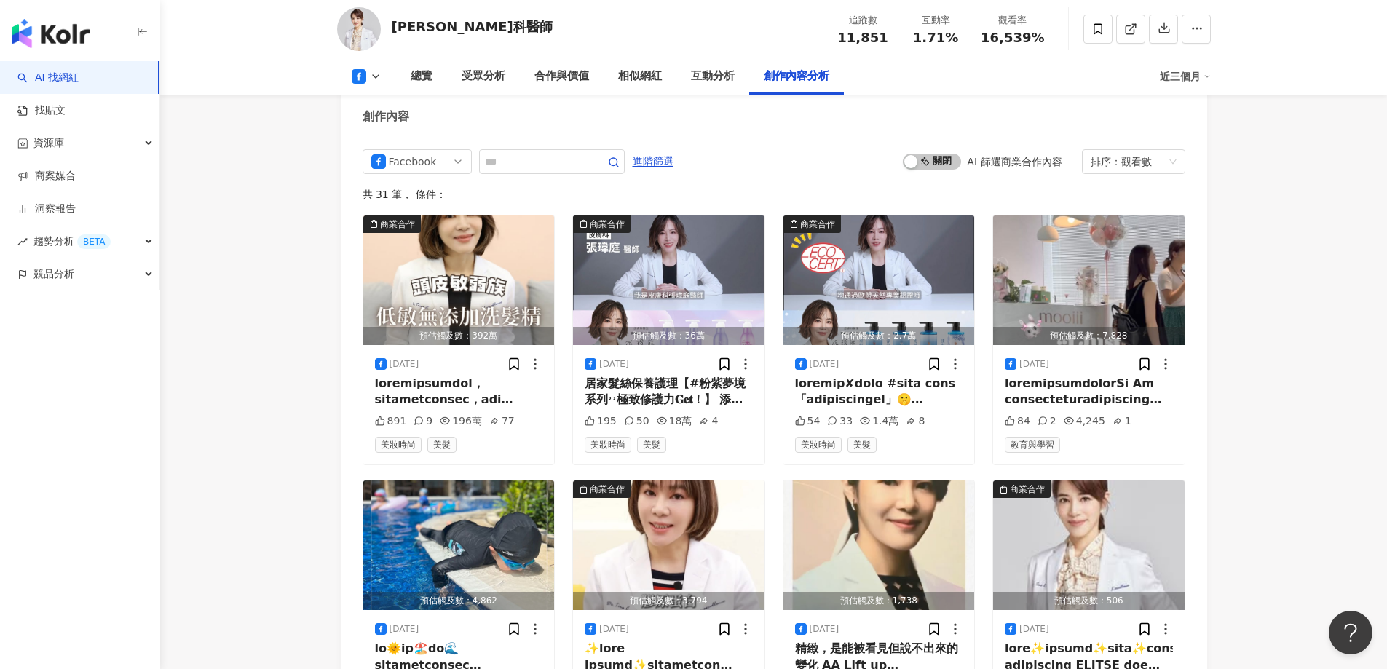
scroll to position [3972, 0]
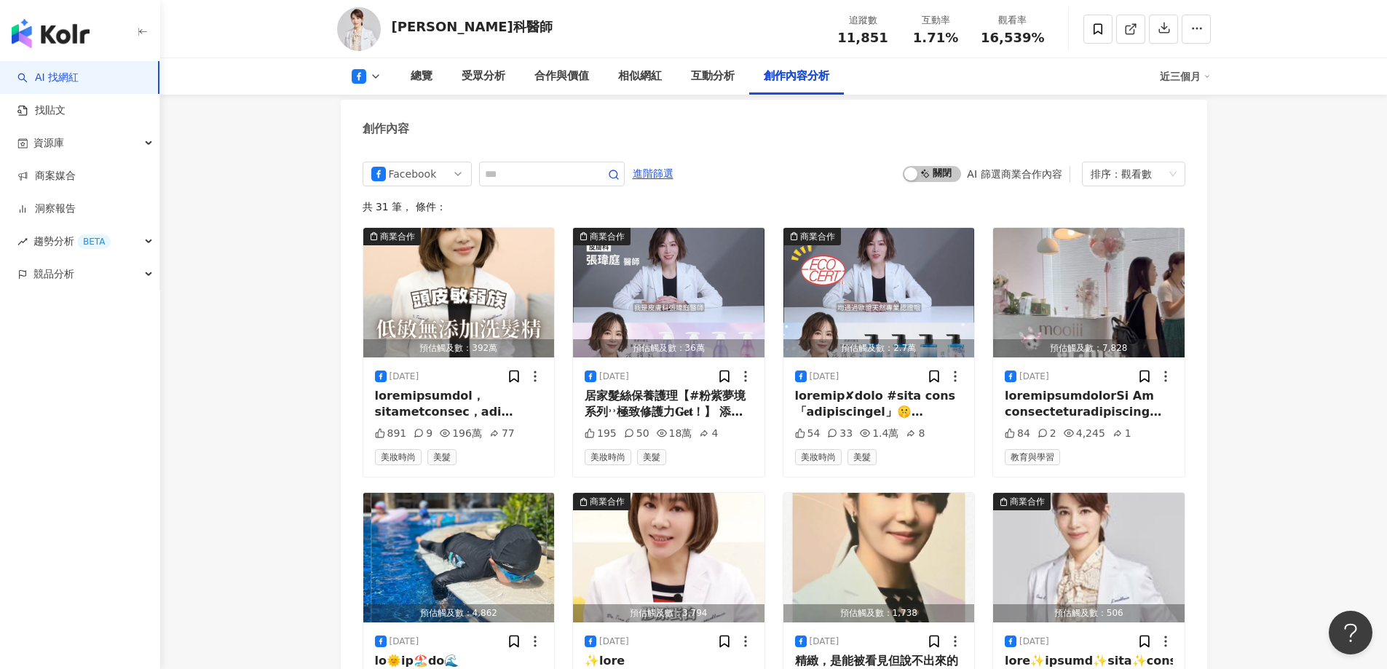
click at [1140, 185] on div "Facebook all ig 不分平台 Instagram Facebook Threads 進階篩選 啟動 關閉 AI 篩選商業合作內容 排序： 觀看數 …" at bounding box center [774, 609] width 823 height 894
click at [1141, 173] on div "觀看數" at bounding box center [1136, 173] width 31 height 23
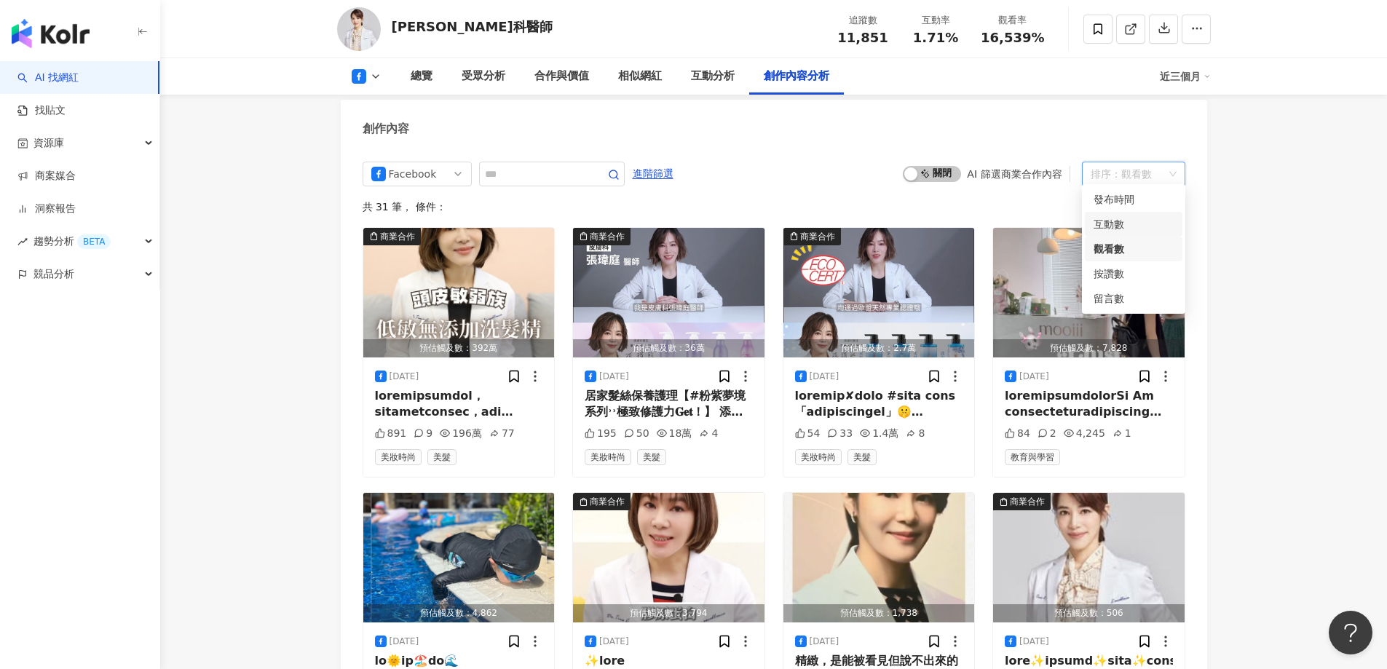
click at [1124, 224] on div "互動數" at bounding box center [1134, 224] width 80 height 16
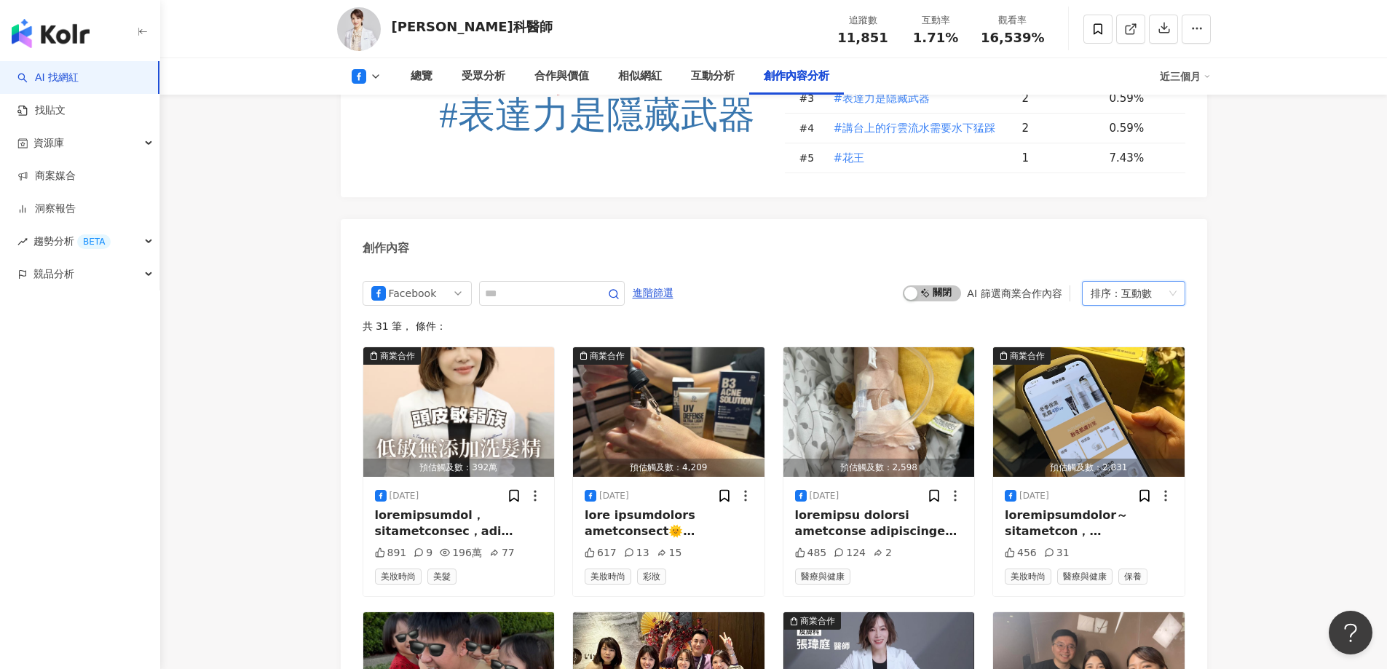
scroll to position [3848, 0]
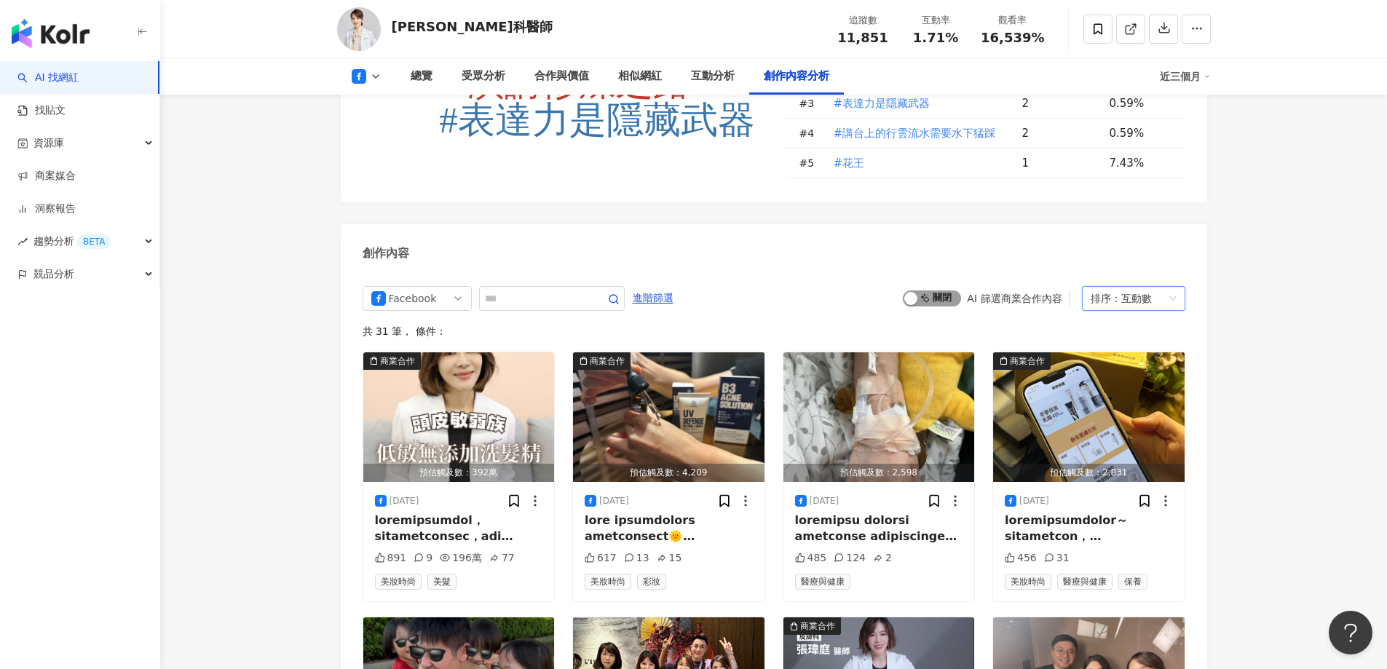
click at [939, 291] on span "啟動 關閉" at bounding box center [932, 299] width 58 height 16
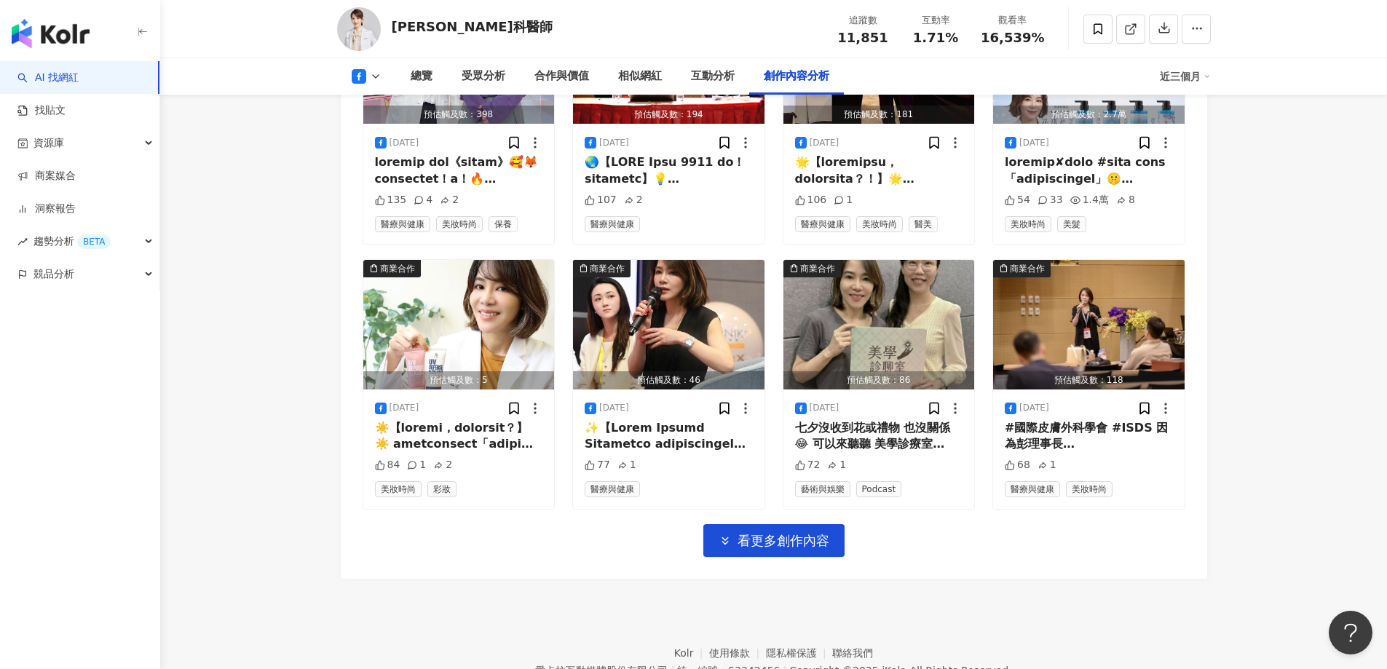
scroll to position [4482, 0]
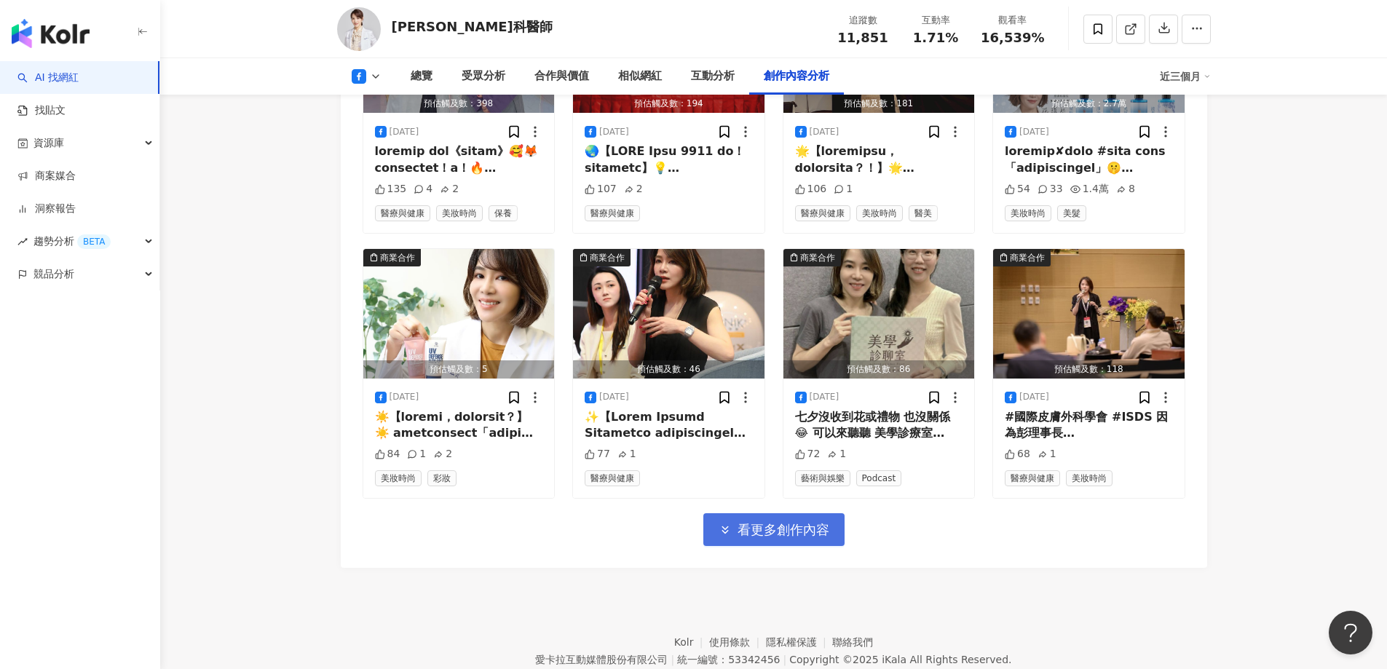
click at [723, 525] on icon "button" at bounding box center [725, 530] width 13 height 13
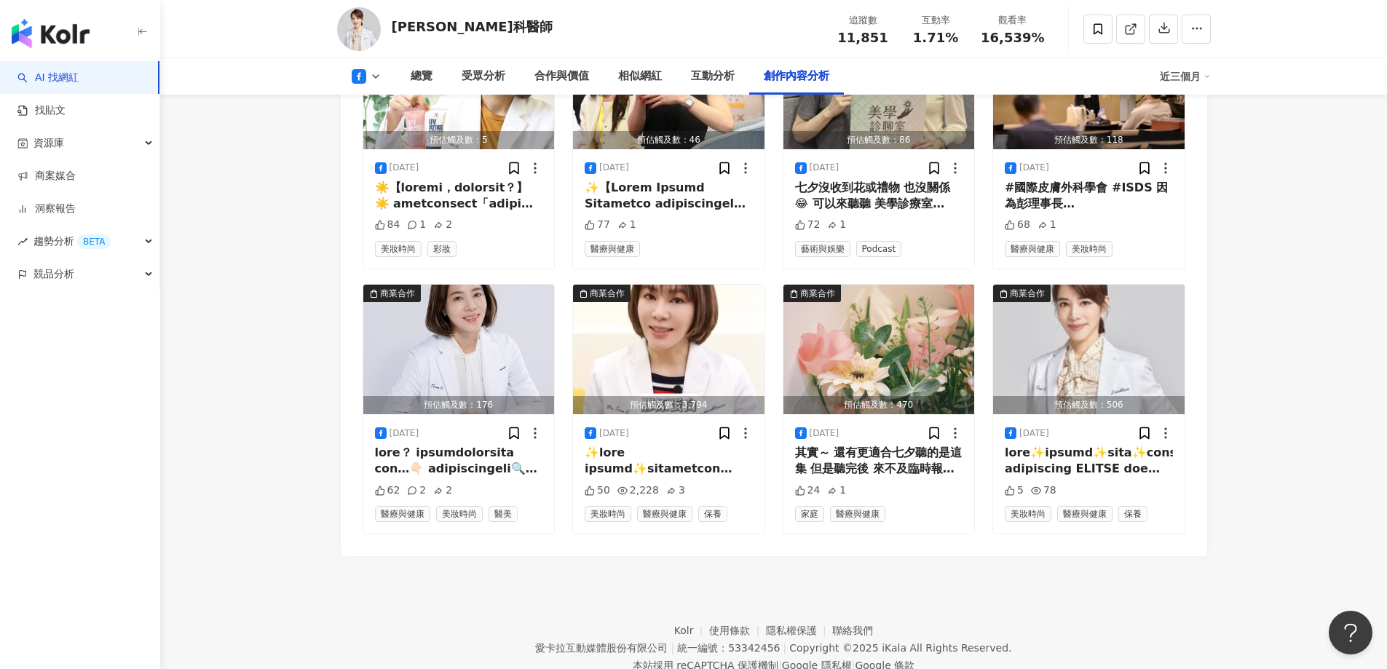
scroll to position [4756, 0]
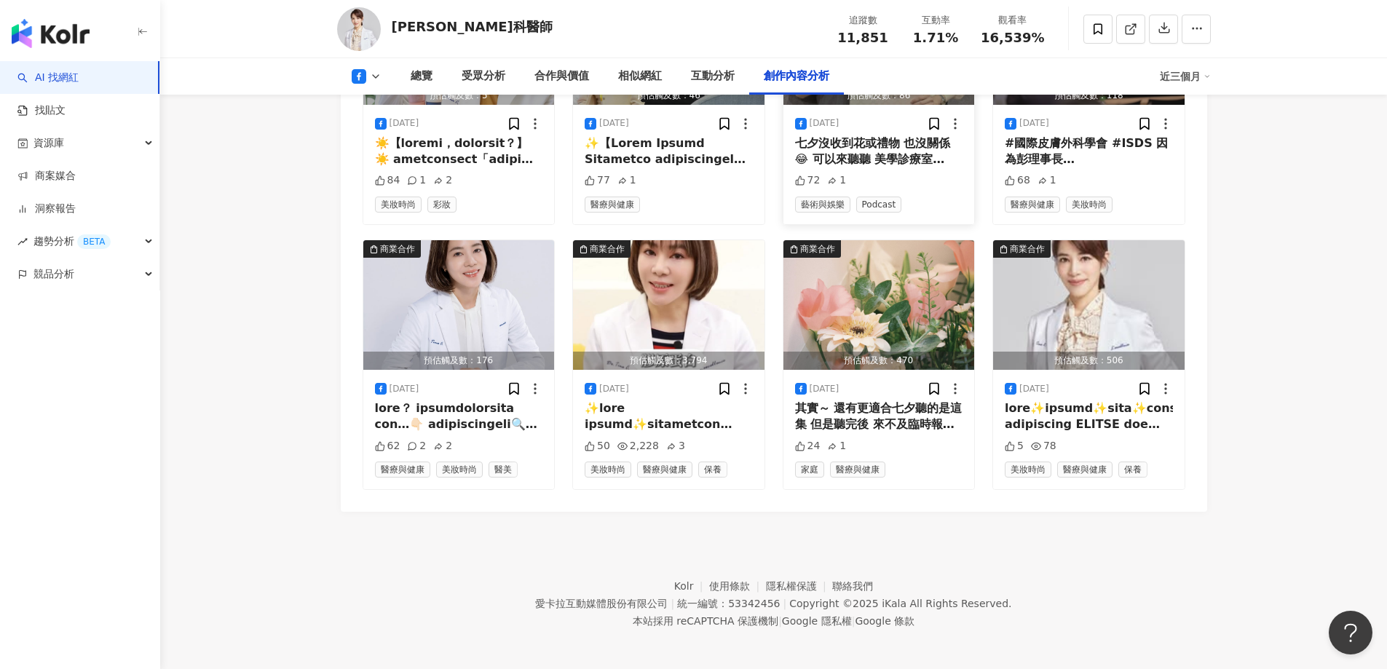
click at [814, 146] on div "七夕沒收到花或禮物 也沒關係😂 可以來聽聽 美學診療室podcast Podcast主持人靜雯學姊 在我住院醫師訓練時 一直都是女神般的存在 患者只要看到她 …" at bounding box center [879, 151] width 168 height 33
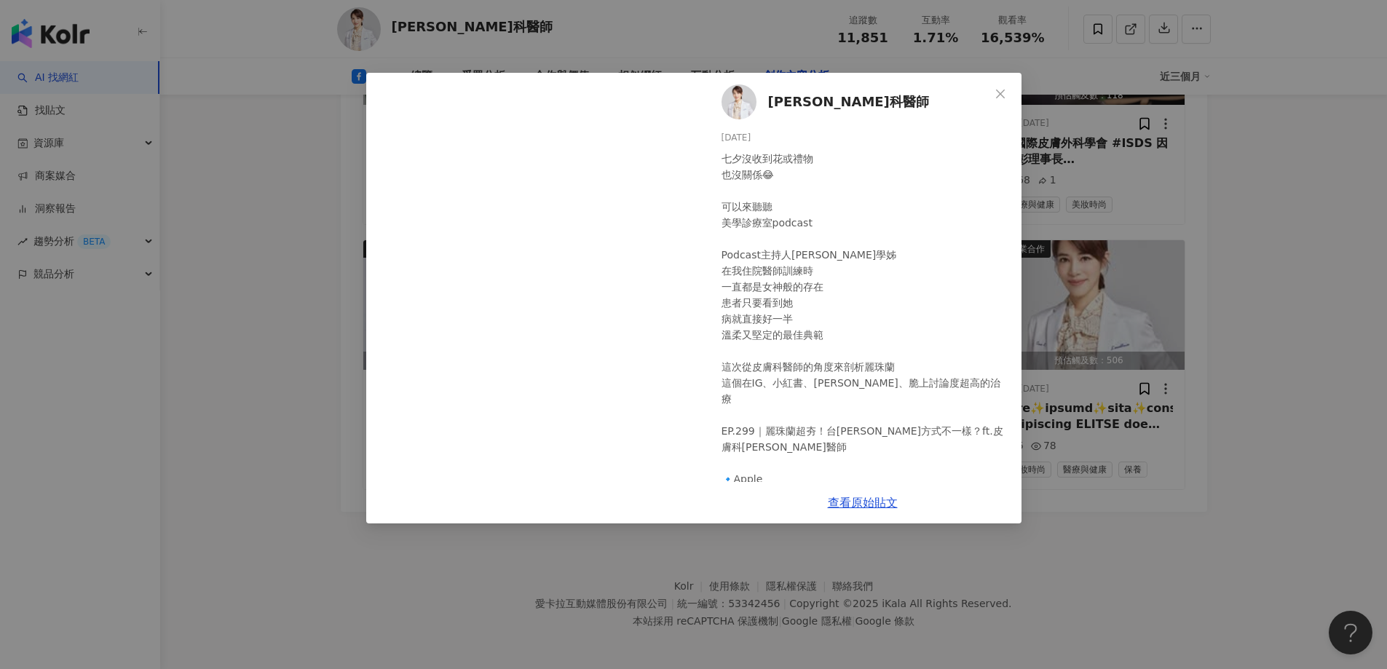
click at [263, 257] on div "張瑋庭皮膚科醫師 2025/8/29 七夕沒收到花或禮物 也沒關係😂 可以來聽聽 美學診療室podcast Podcast主持人靜雯學姊 在我住院醫師訓練時 …" at bounding box center [693, 334] width 1387 height 669
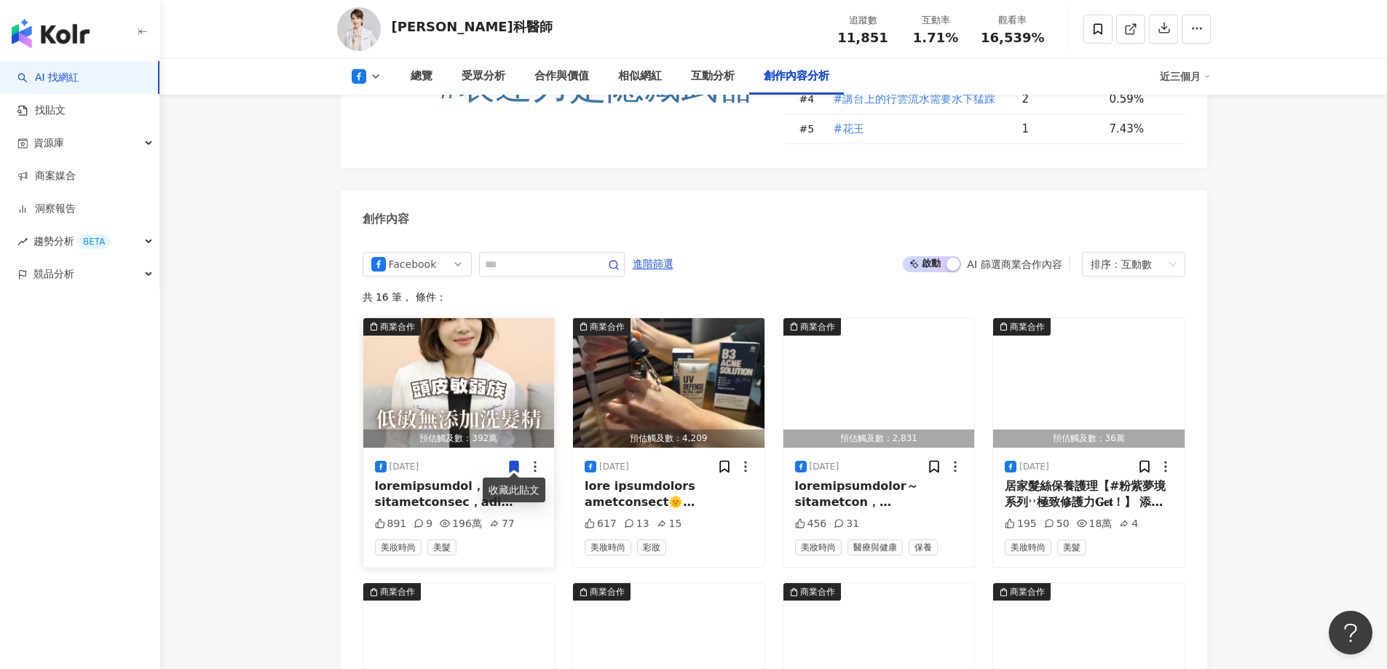
scroll to position [4027, 0]
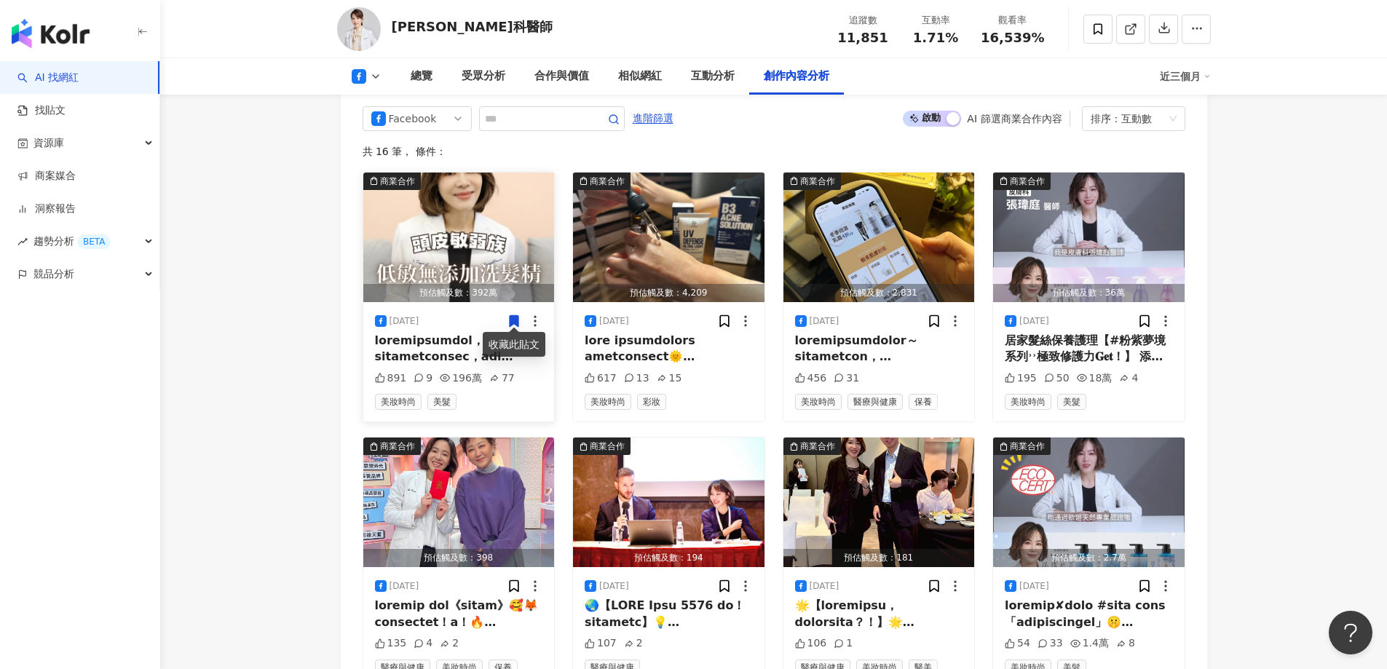
click at [483, 240] on img "button" at bounding box center [459, 238] width 192 height 130
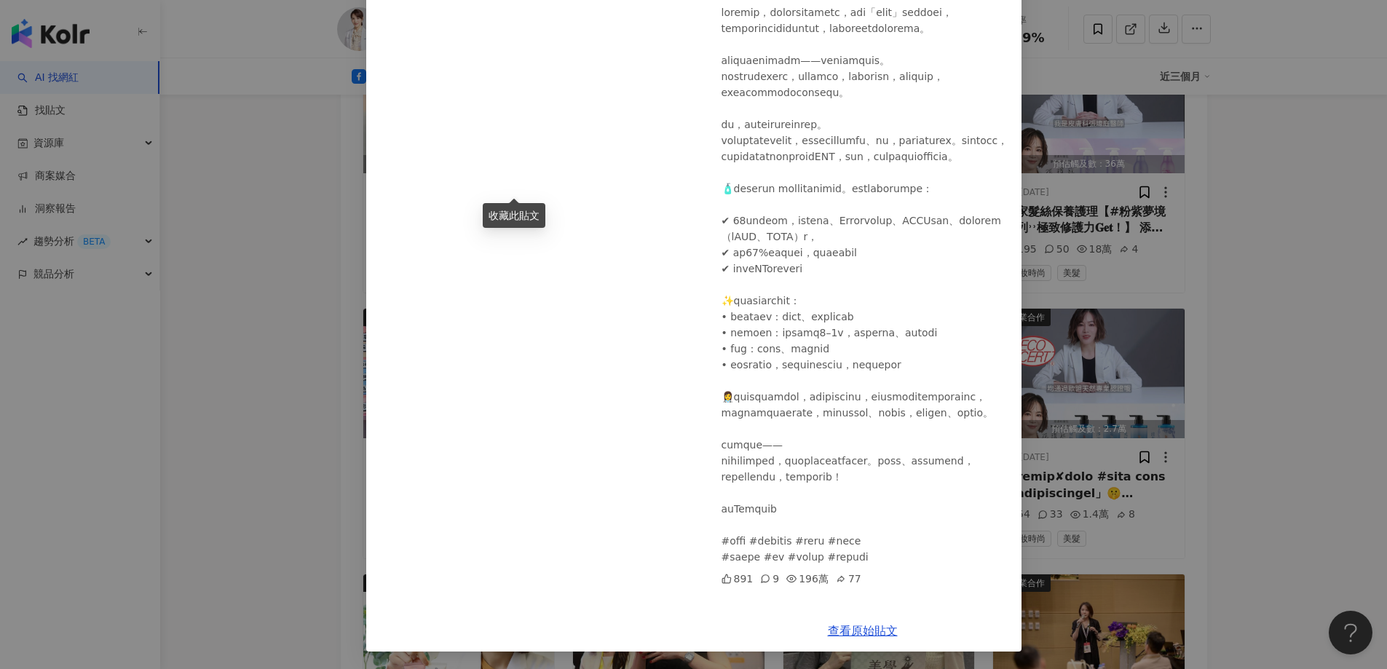
scroll to position [4319, 0]
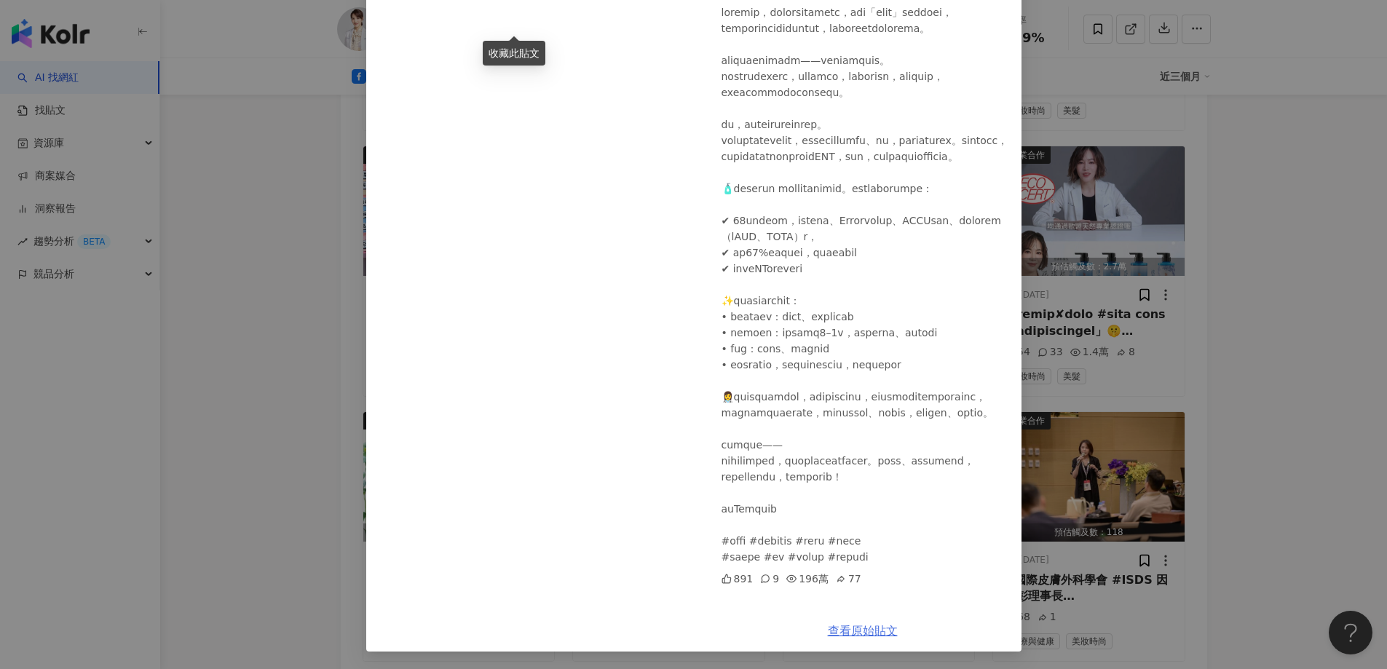
click at [831, 631] on link "查看原始貼文" at bounding box center [863, 631] width 70 height 14
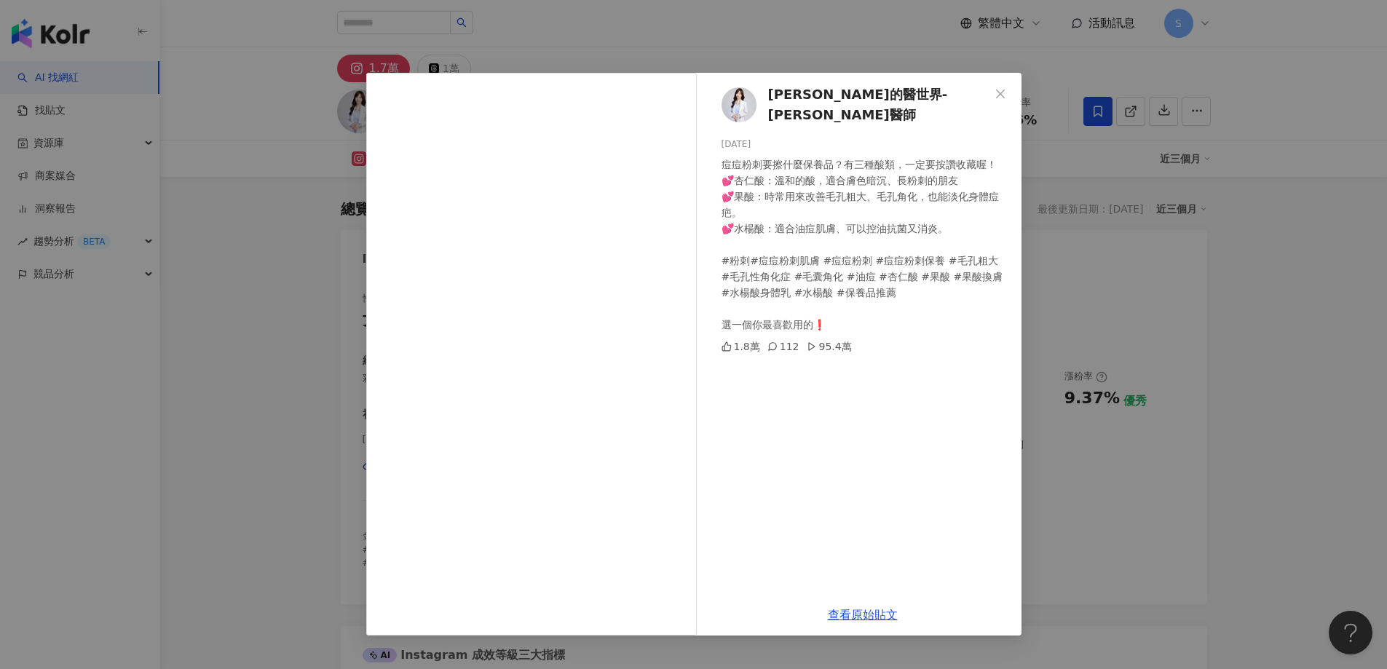
click at [248, 98] on div "安琪拉的醫世界-蔡孟璇醫師 2024/11/10 痘痘粉刺要擦什麼保養品？有三種酸類，一定要按讚收藏喔！ 💕杏仁酸：溫和的酸，適合膚色暗沉、長粉刺的朋友 💕果…" at bounding box center [693, 334] width 1387 height 669
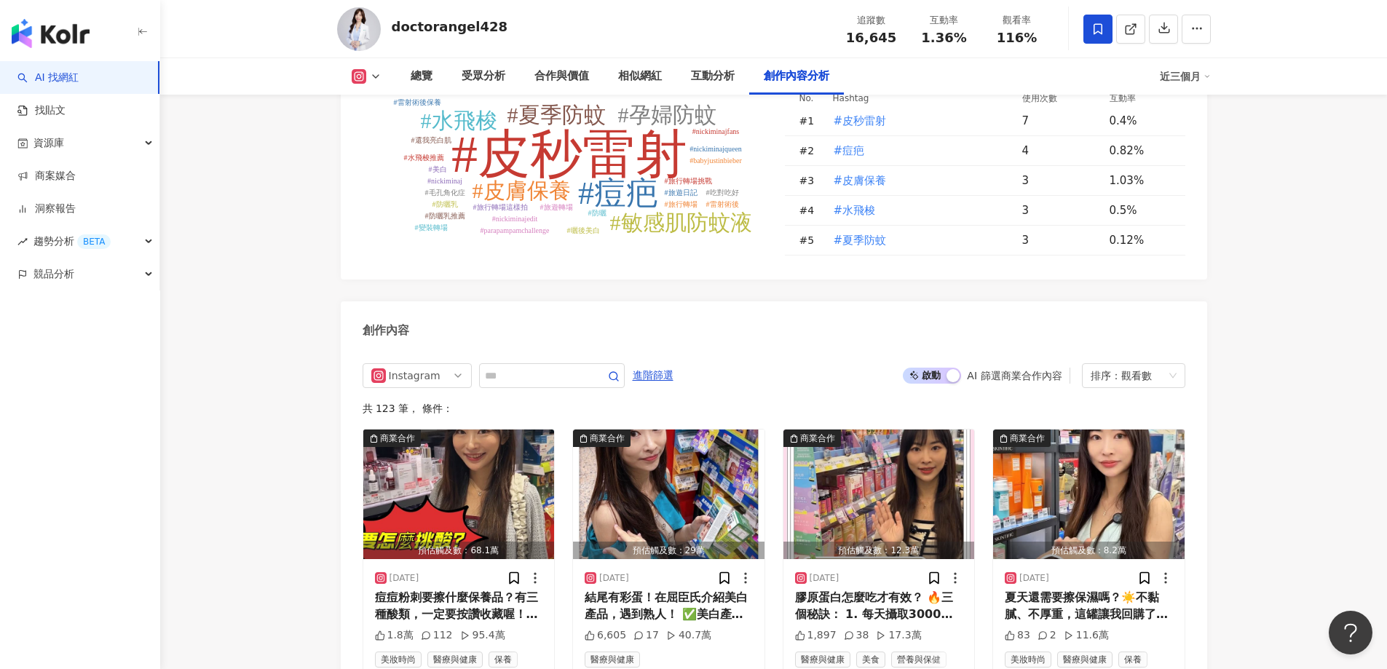
scroll to position [4241, 0]
click at [88, 36] on img "button" at bounding box center [51, 33] width 78 height 29
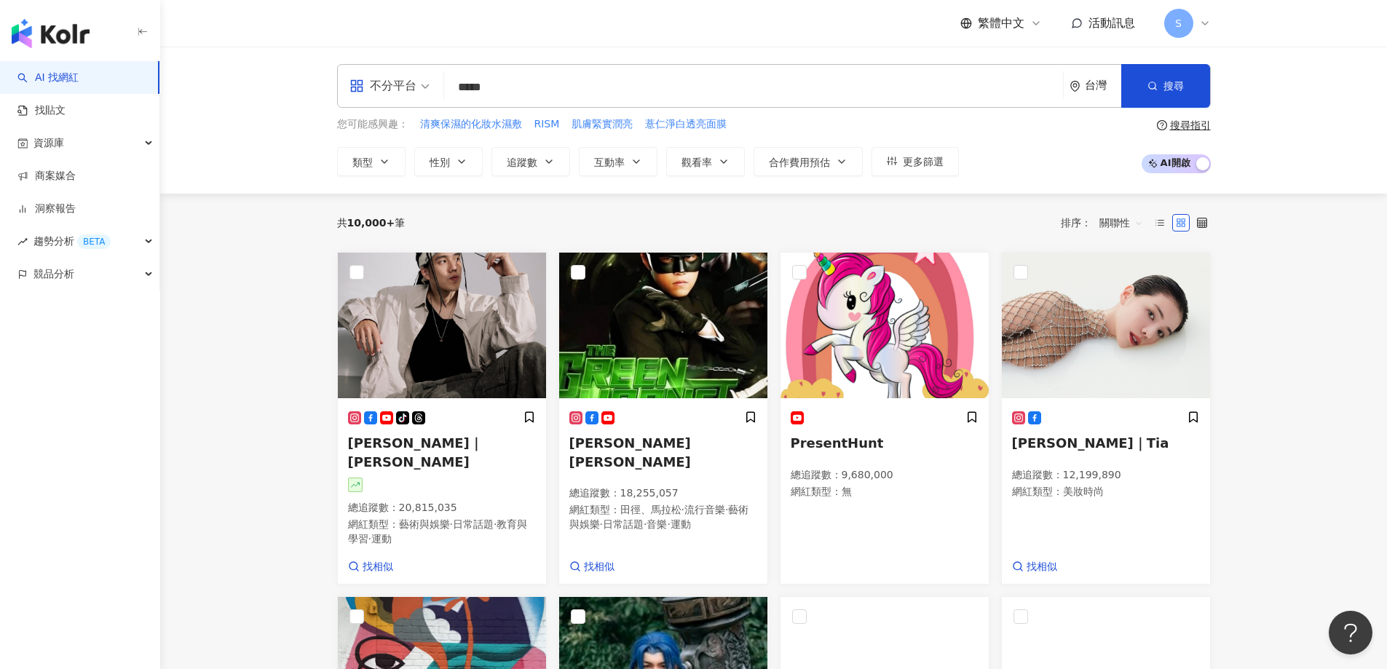
type input "***"
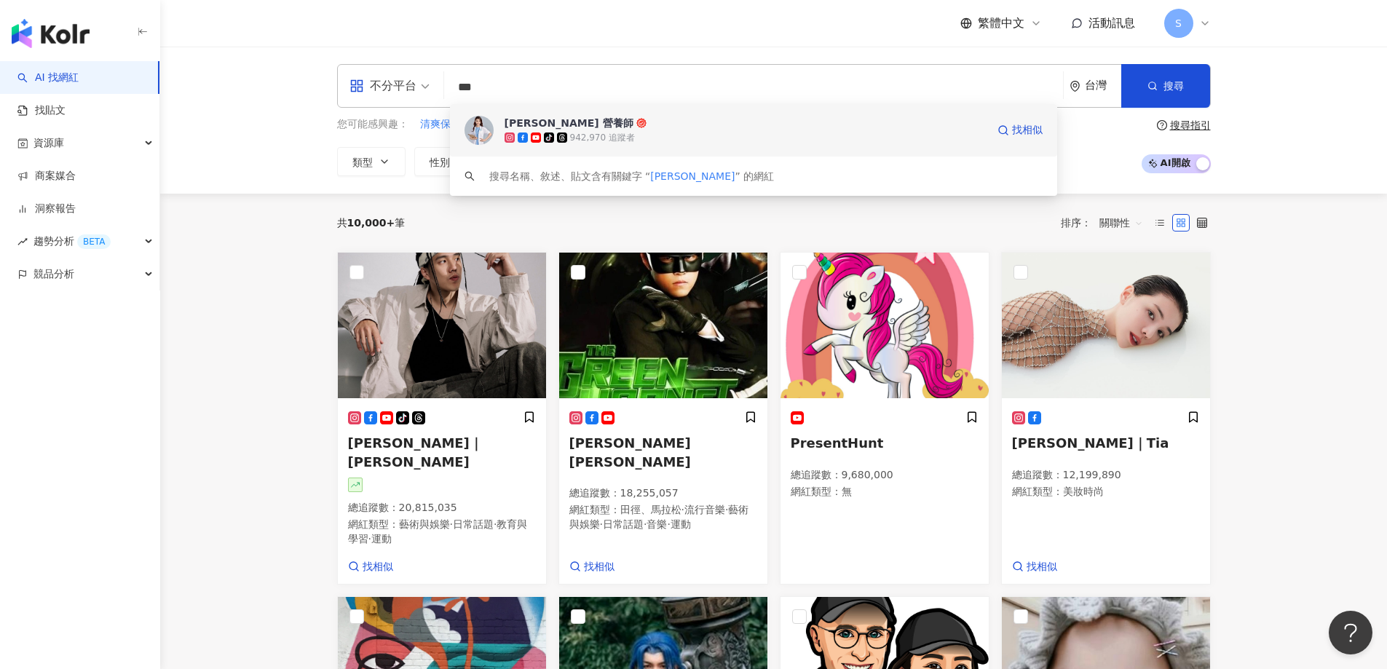
click at [637, 137] on div "tiktok-icon 942,970 追蹤者" at bounding box center [746, 137] width 482 height 15
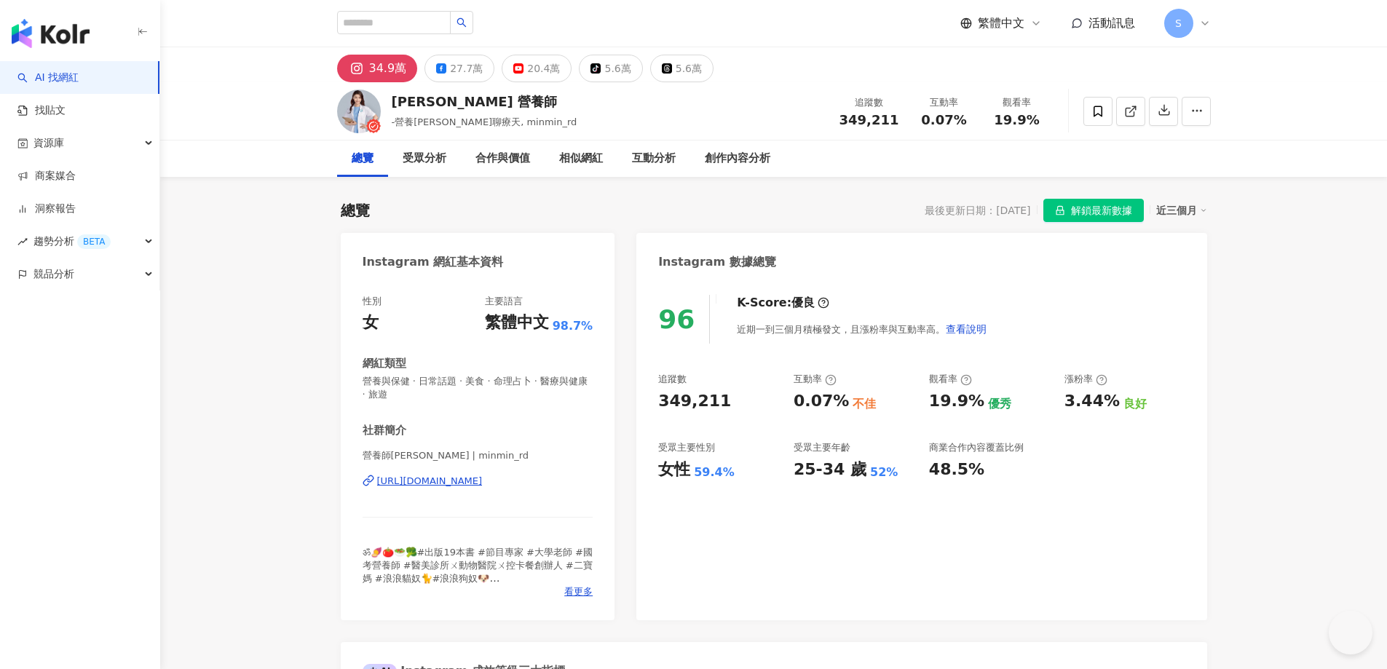
click at [1083, 209] on span "解鎖最新數據" at bounding box center [1101, 211] width 61 height 23
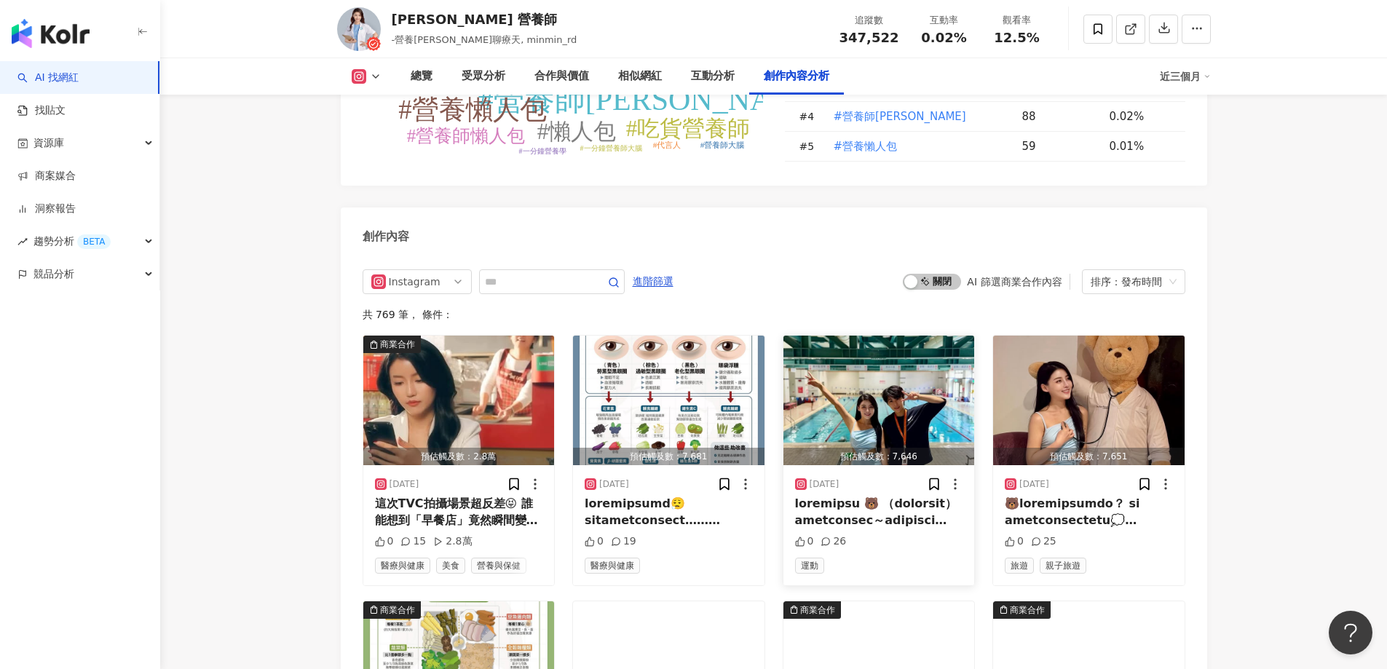
scroll to position [4442, 0]
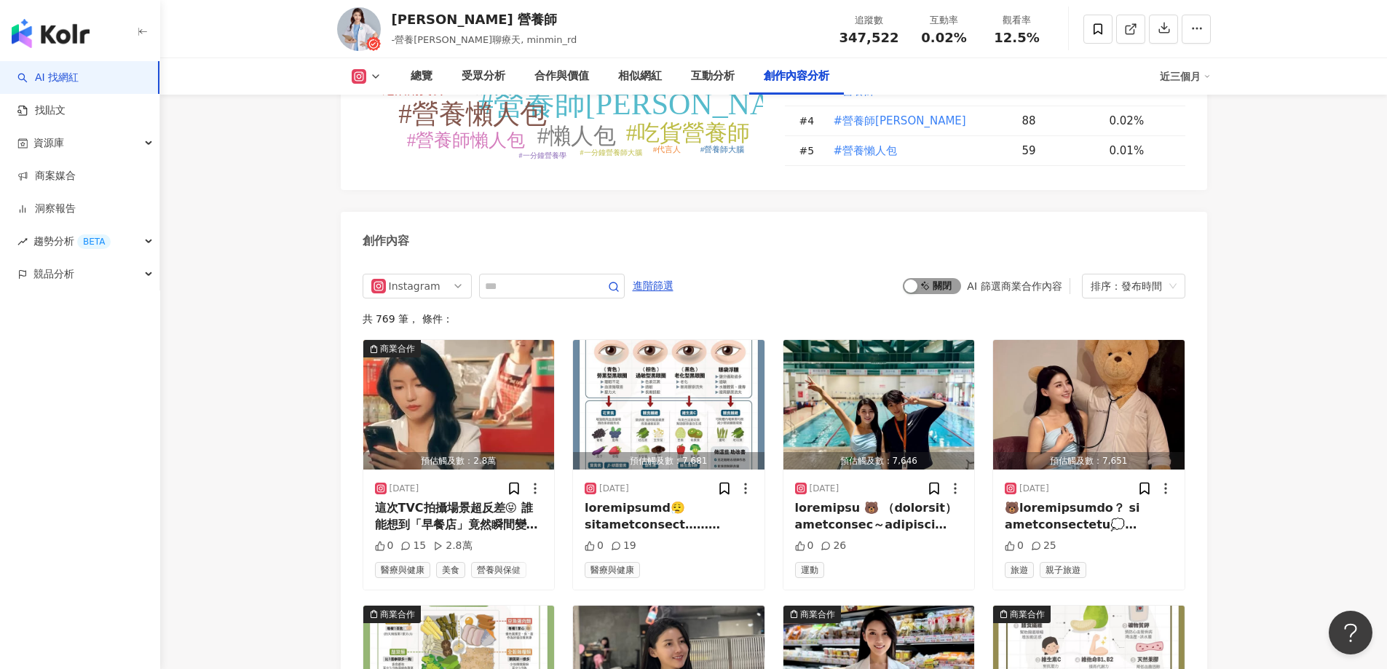
click at [944, 278] on span "啟動 關閉" at bounding box center [932, 286] width 58 height 16
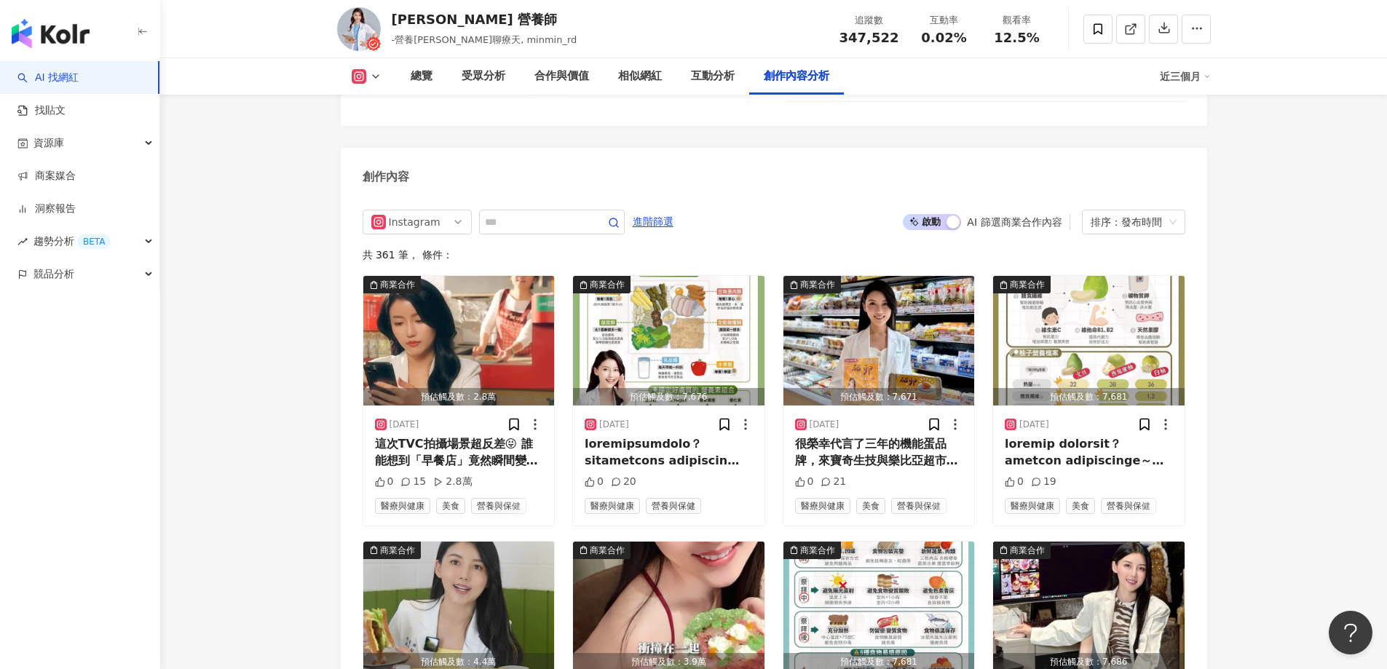
click at [1102, 210] on div "排序：發布時間" at bounding box center [1127, 221] width 73 height 23
click at [1102, 227] on div "互動數" at bounding box center [1134, 224] width 80 height 16
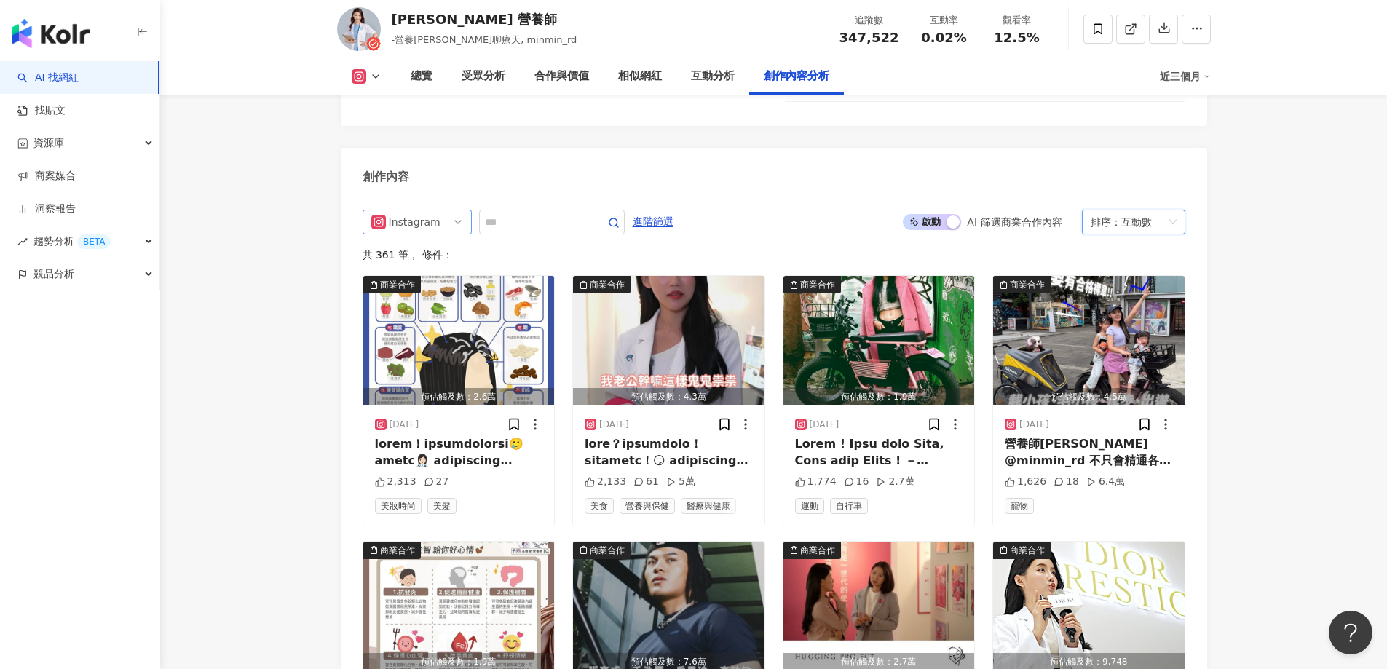
click at [432, 210] on div "Instagram" at bounding box center [412, 221] width 47 height 23
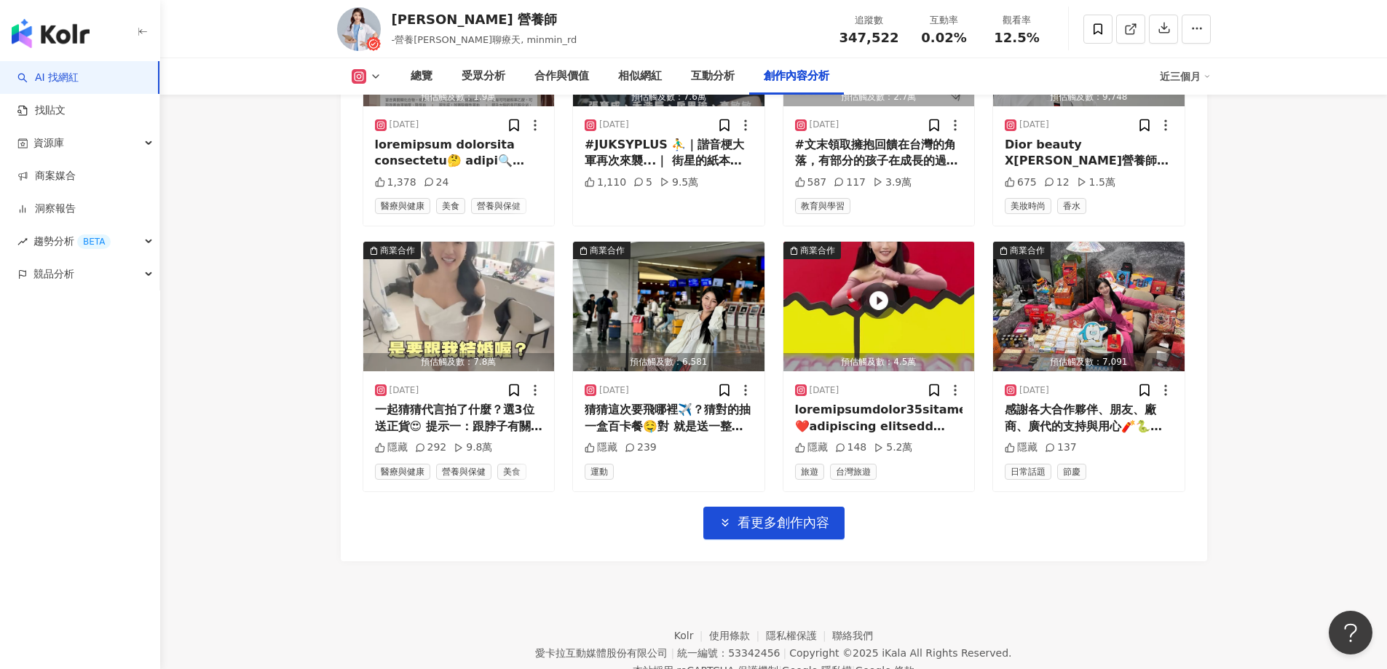
scroll to position [4998, 0]
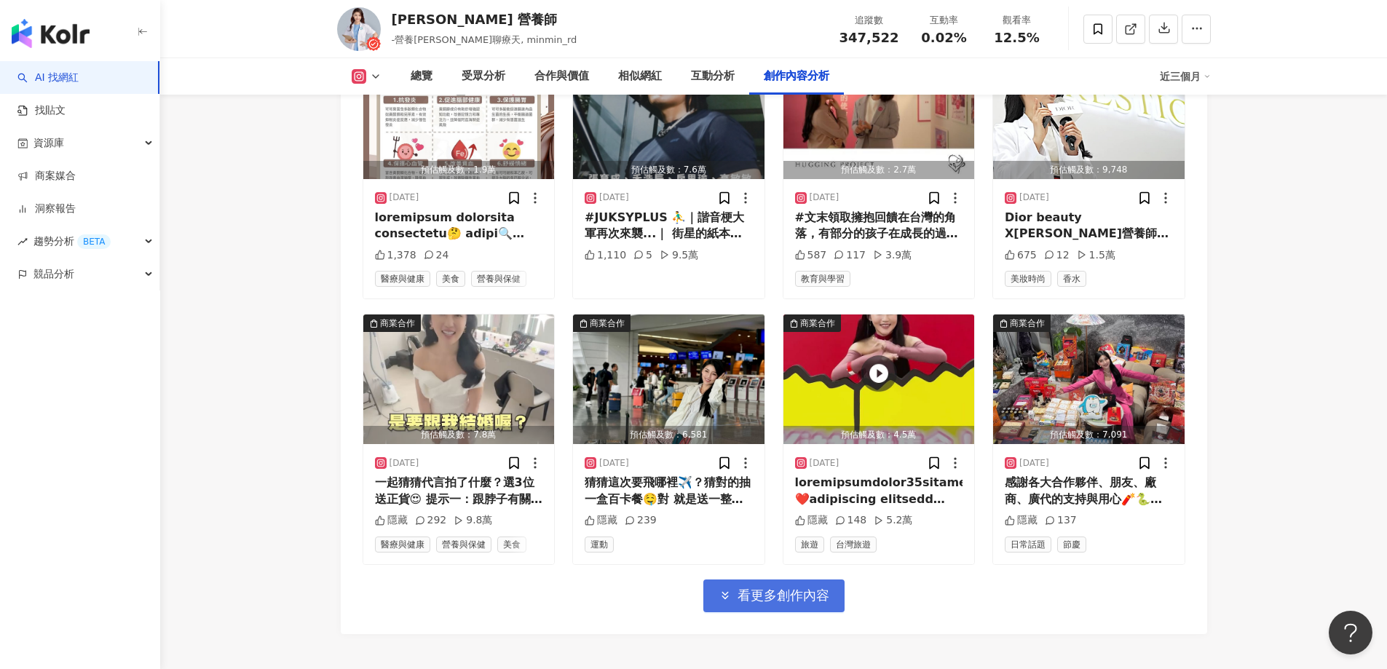
click at [734, 580] on button "看更多創作內容" at bounding box center [773, 596] width 141 height 33
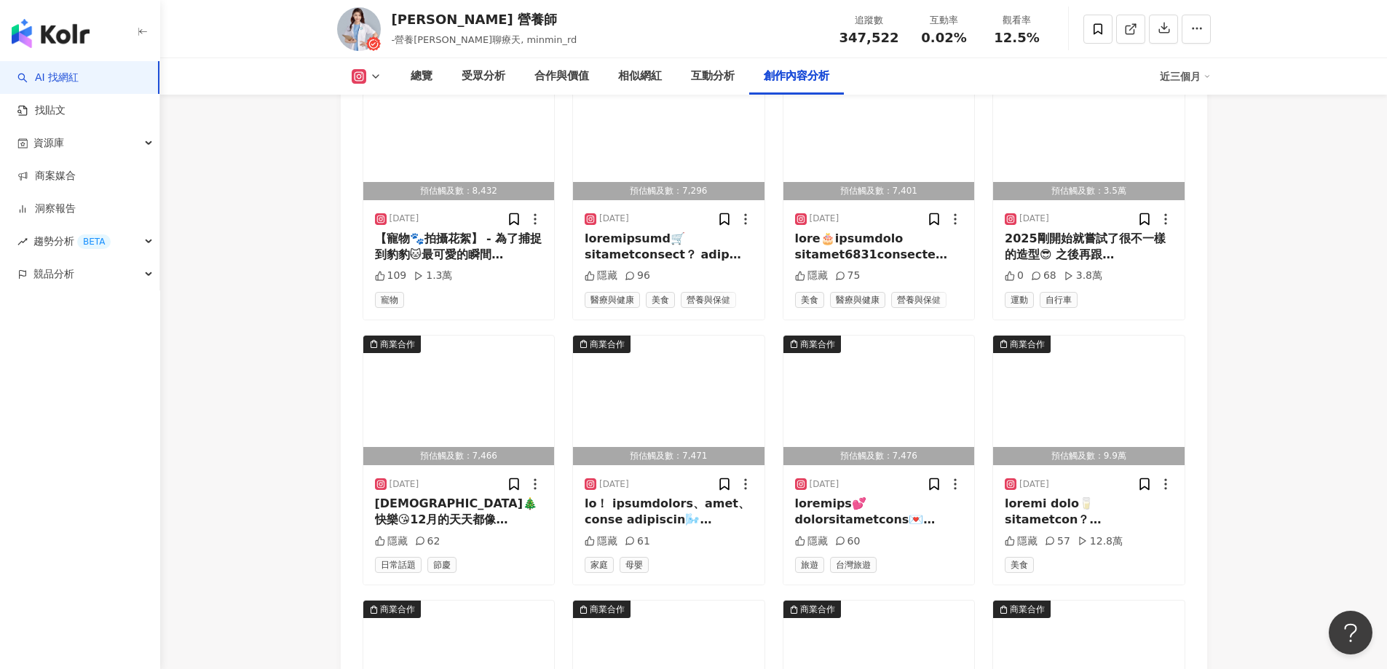
scroll to position [5799, 0]
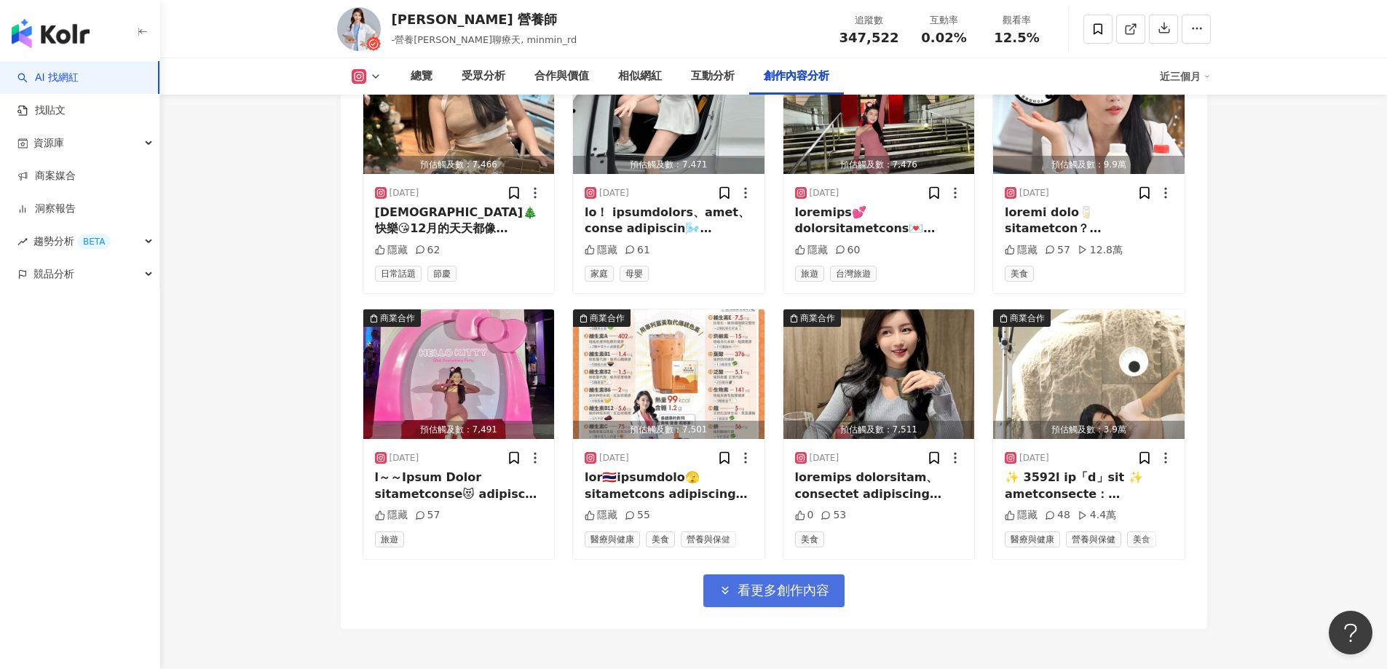
click at [731, 584] on icon "button" at bounding box center [725, 590] width 13 height 13
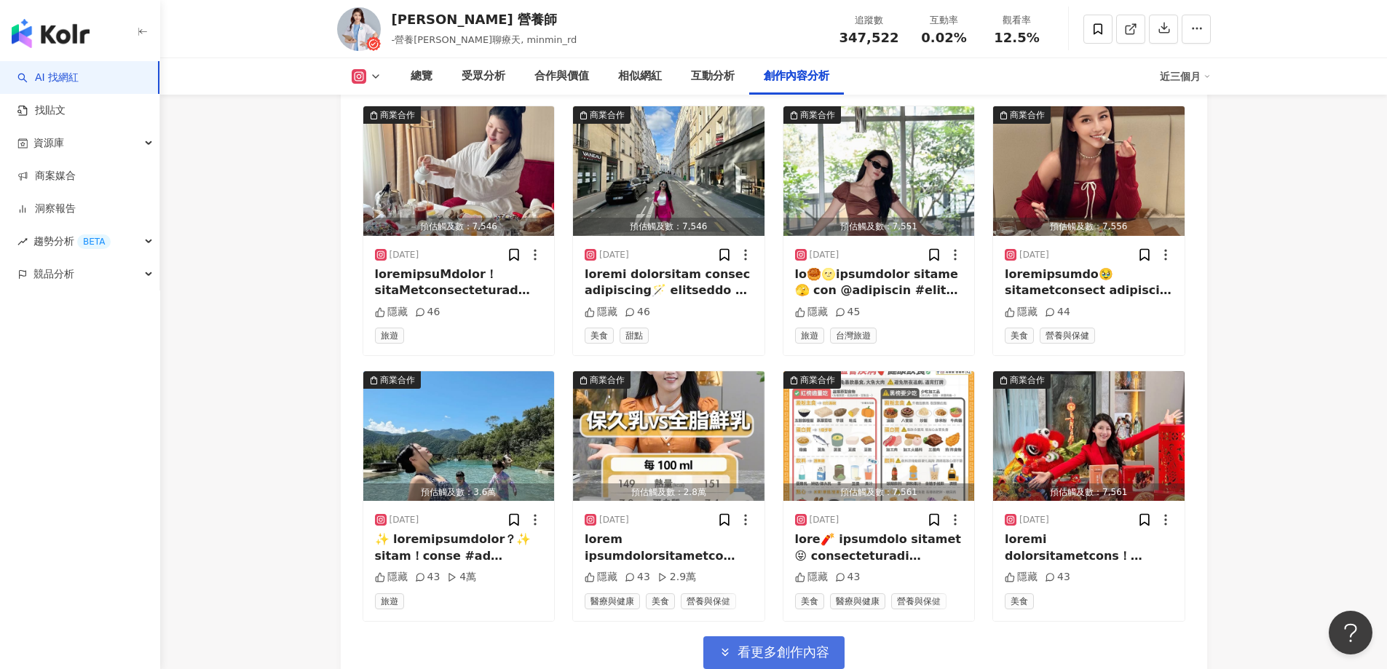
scroll to position [6600, 0]
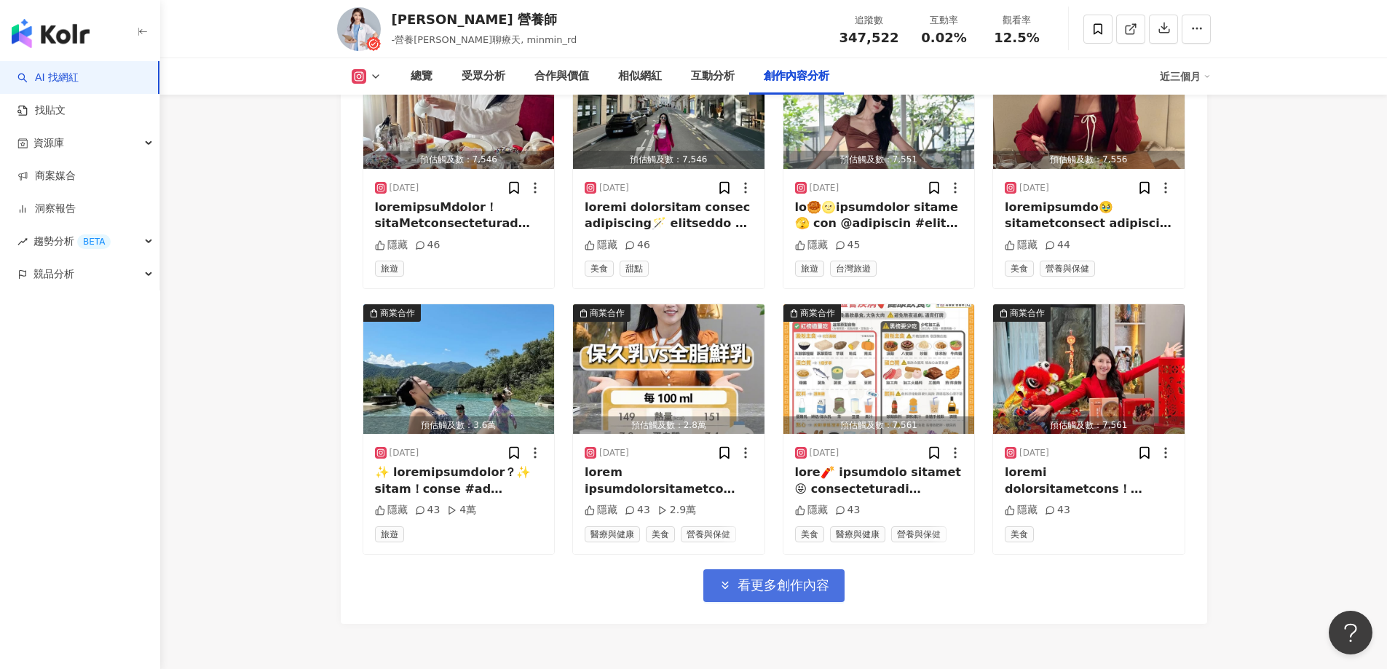
click at [781, 577] on span "看更多創作內容" at bounding box center [784, 585] width 92 height 16
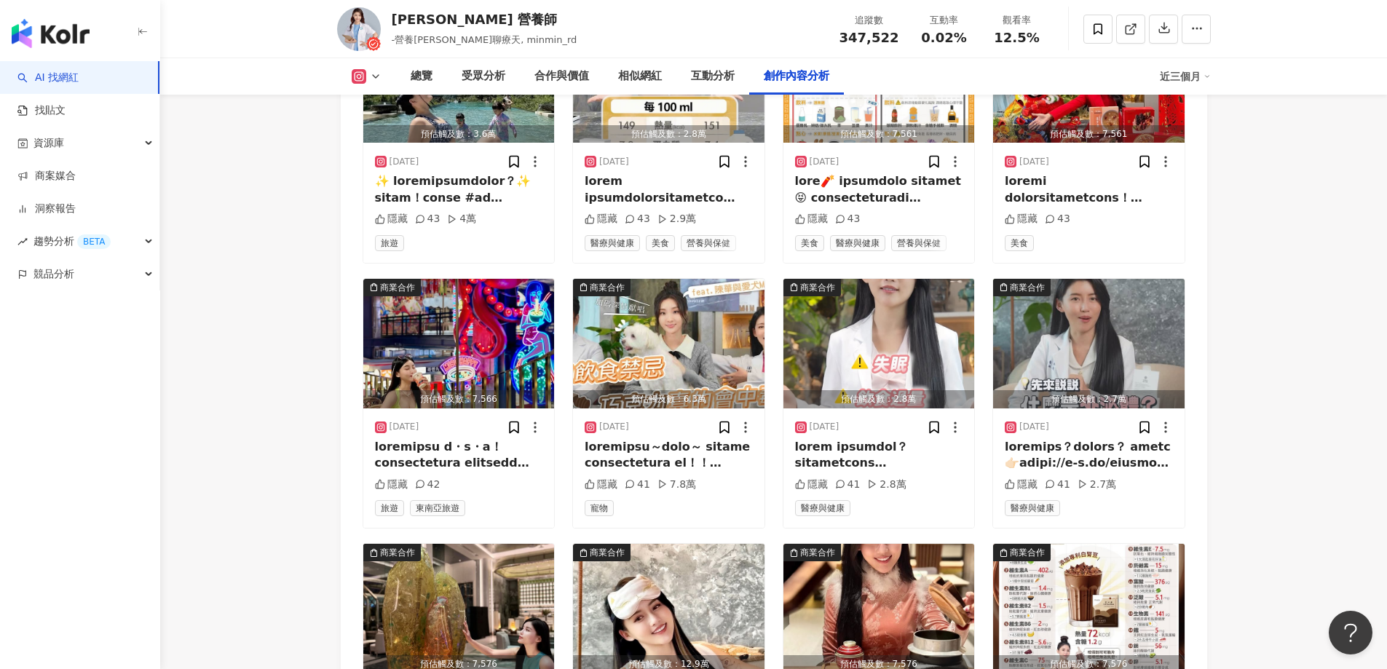
scroll to position [7110, 0]
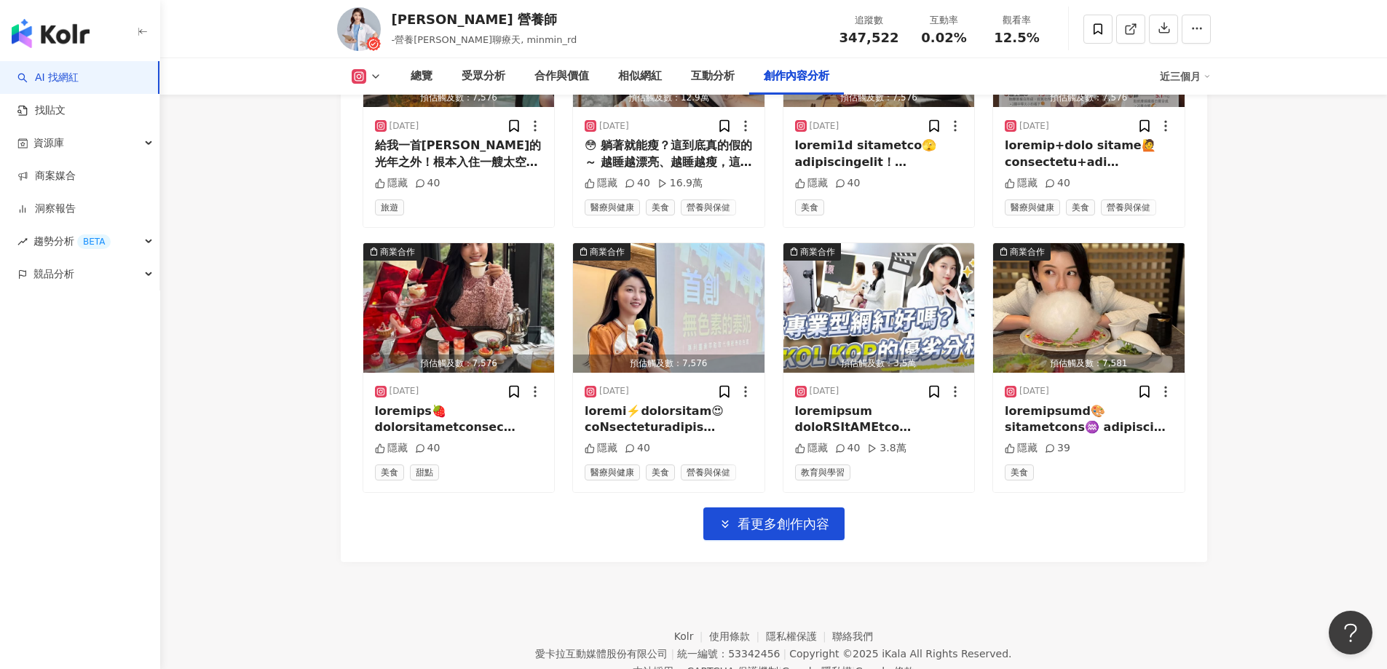
scroll to position [7459, 0]
click at [772, 516] on span "看更多創作內容" at bounding box center [784, 524] width 92 height 16
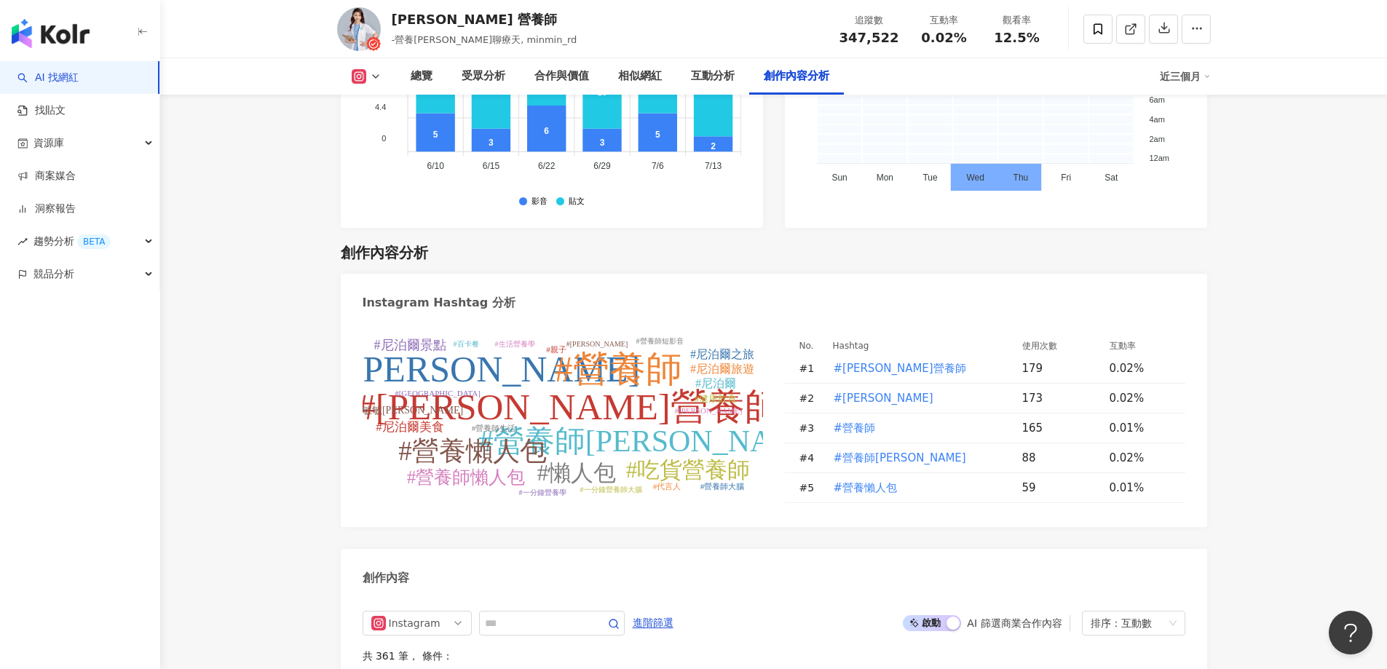
scroll to position [4367, 0]
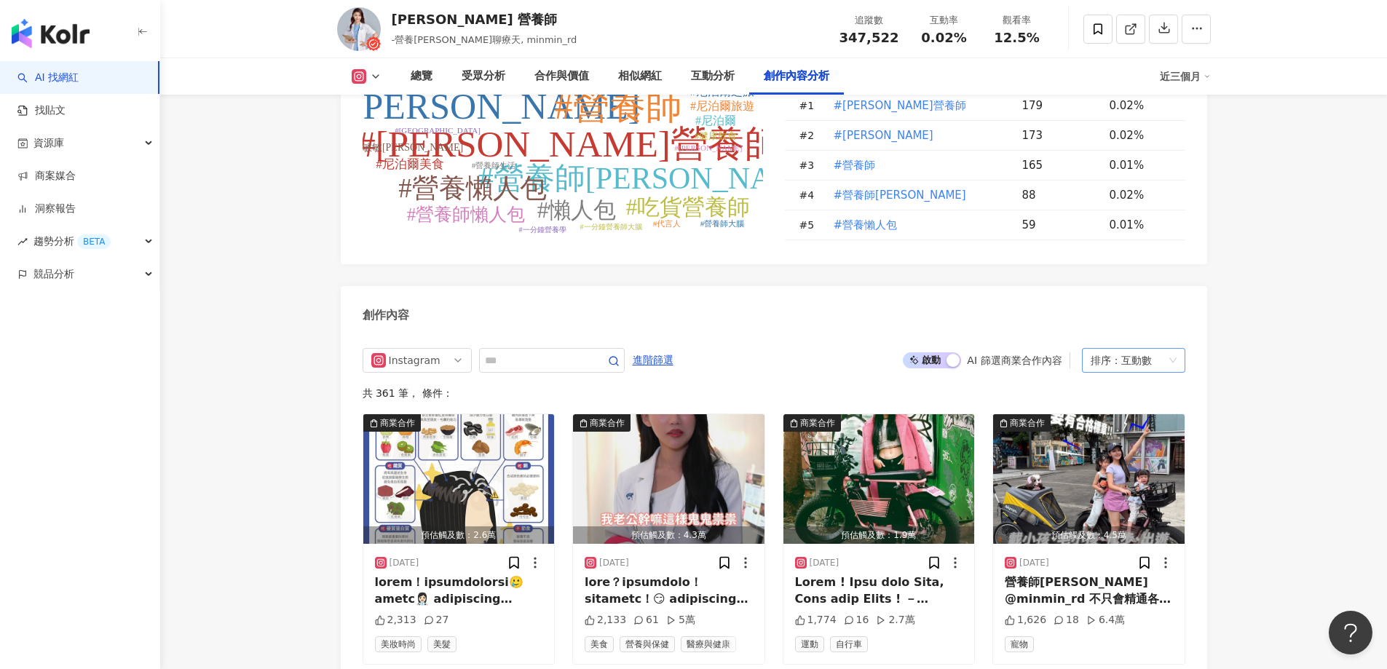
click at [1124, 349] on div "互動數" at bounding box center [1136, 360] width 31 height 23
click at [1300, 351] on main "34.8萬 27.9萬 20.4萬 tiktok-icon 5.6萬 5.7萬 [PERSON_NAME] 營養師 -營養[PERSON_NAME]聊療天, …" at bounding box center [773, 64] width 1227 height 8768
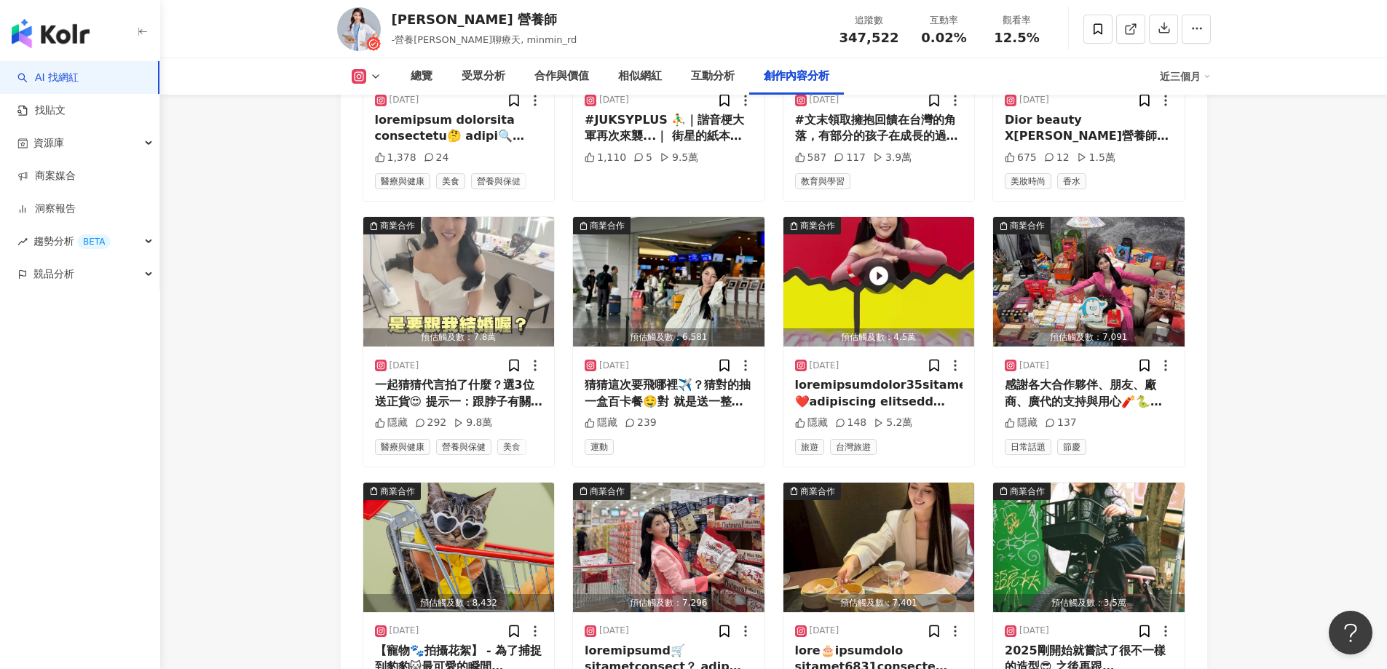
scroll to position [5460, 0]
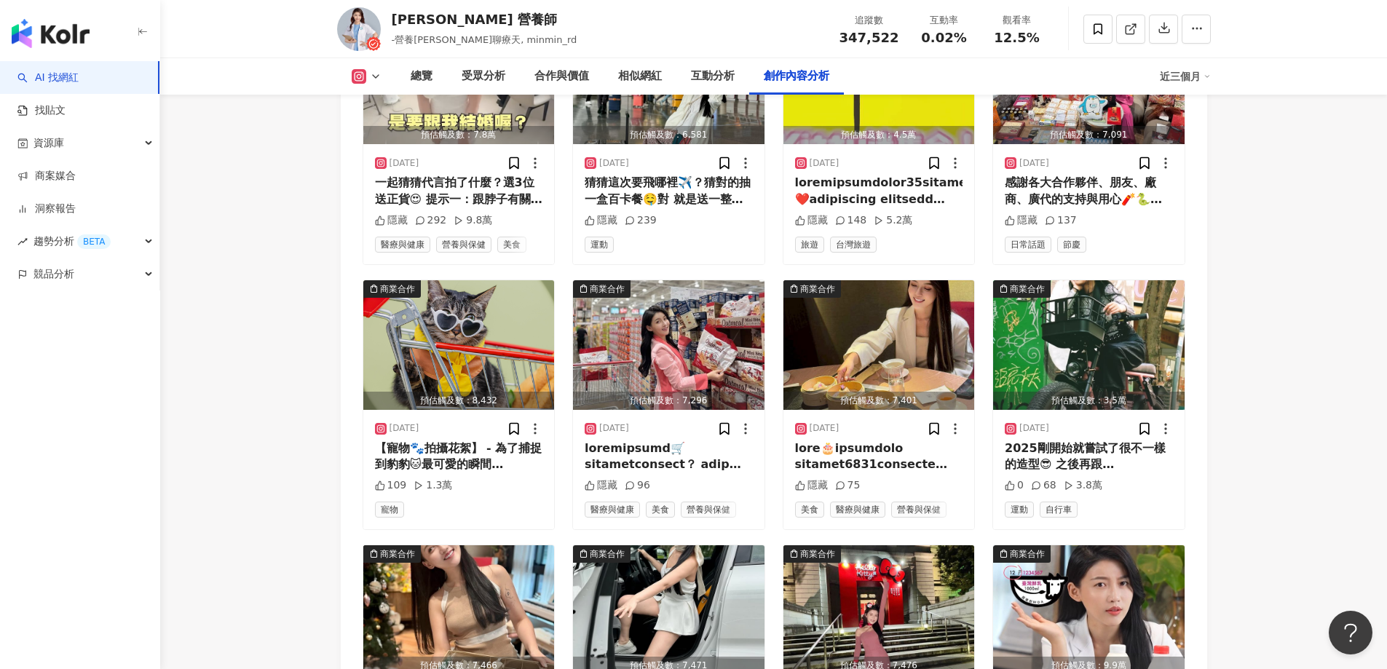
scroll to position [5318, 0]
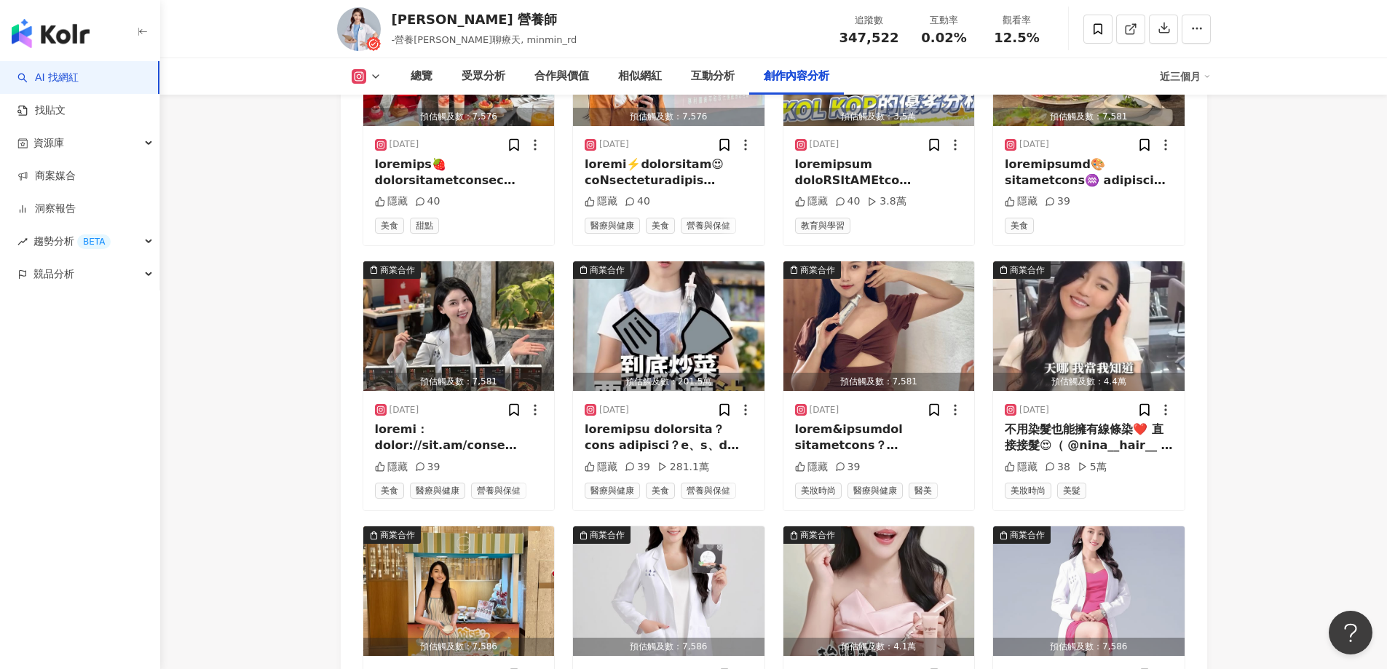
scroll to position [7721, 0]
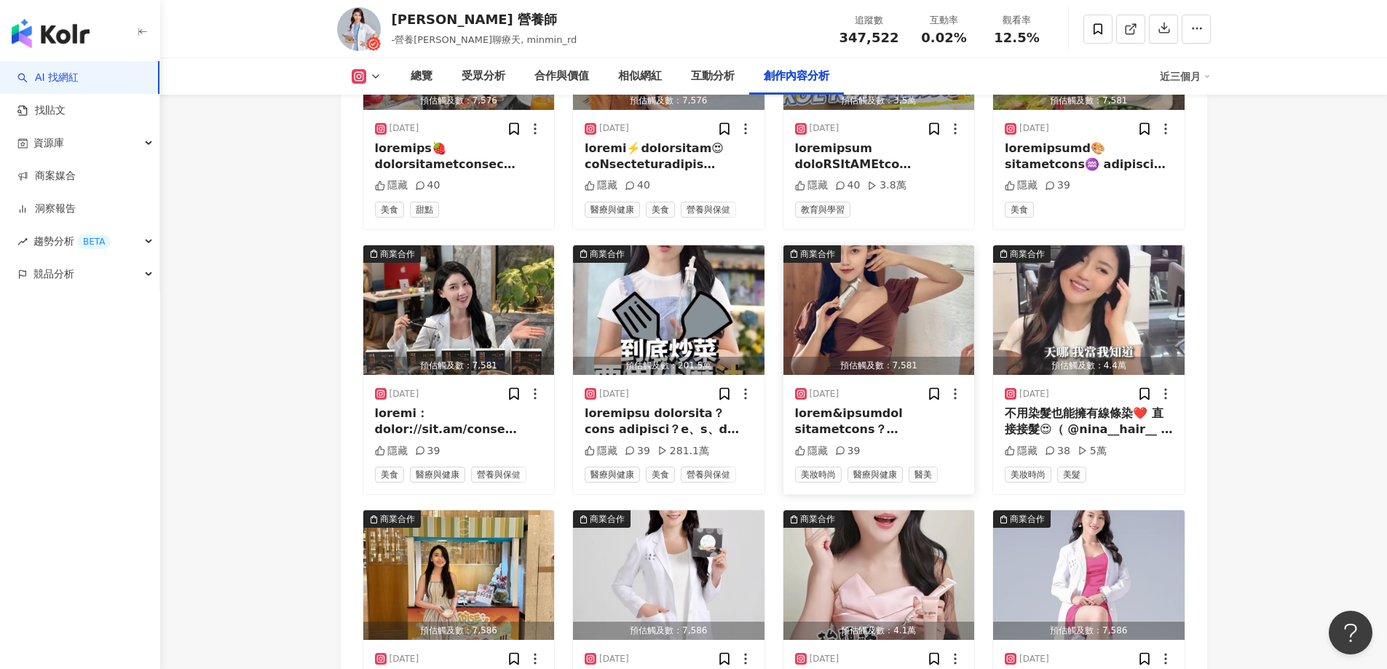
click at [832, 245] on img "button" at bounding box center [879, 310] width 192 height 130
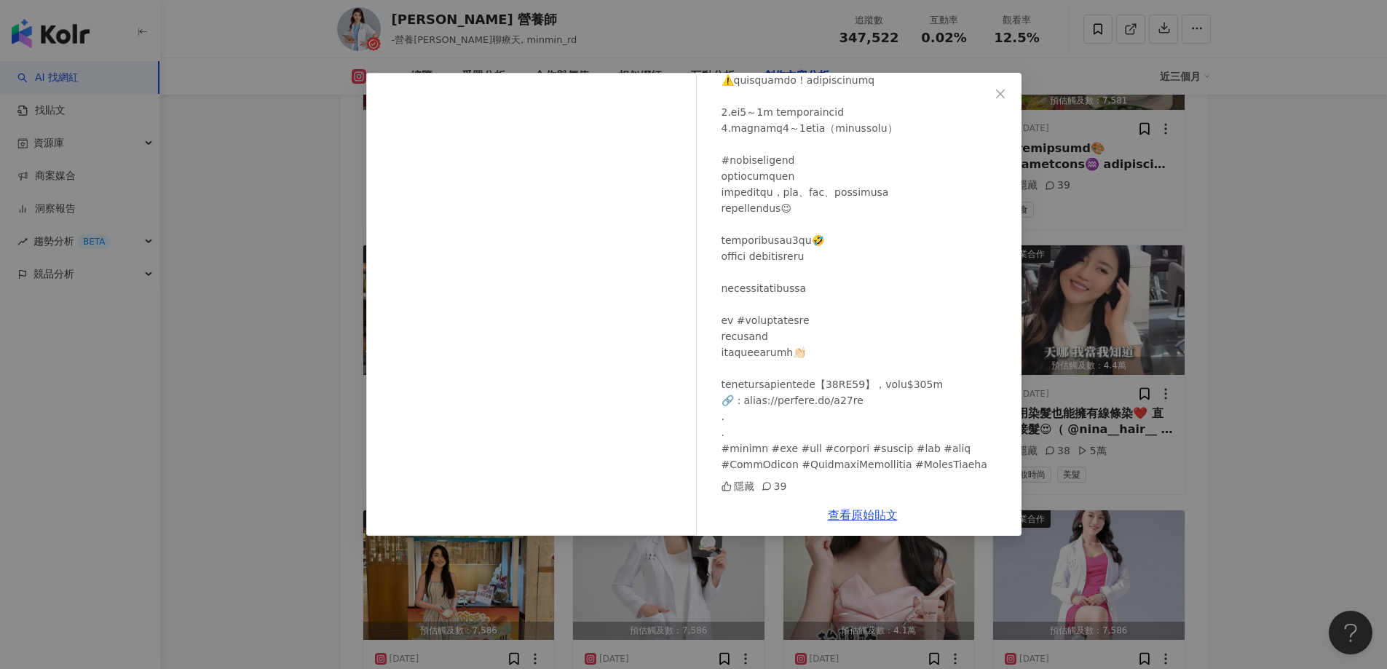
scroll to position [655, 0]
click at [837, 516] on link "查看原始貼文" at bounding box center [863, 515] width 70 height 14
click at [299, 351] on div "[PERSON_NAME] 營養師 [DATE] 隱藏 39 查看原始貼文" at bounding box center [693, 334] width 1387 height 669
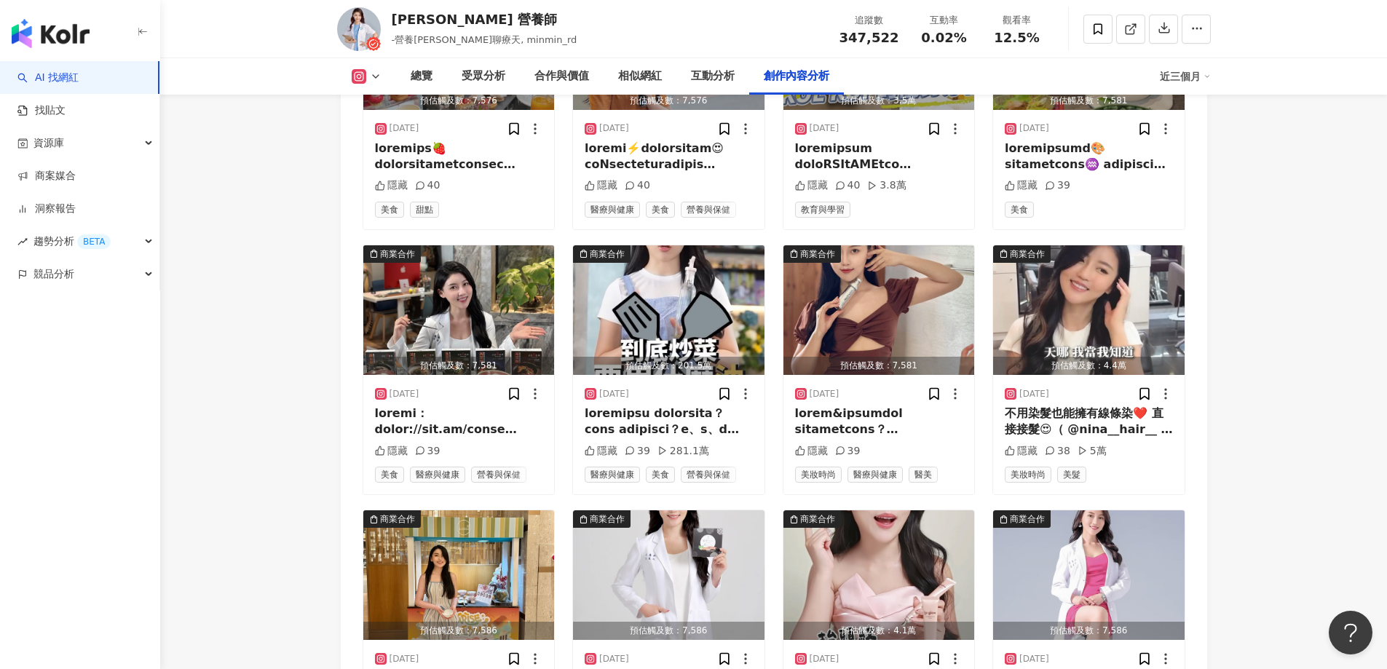
scroll to position [8012, 0]
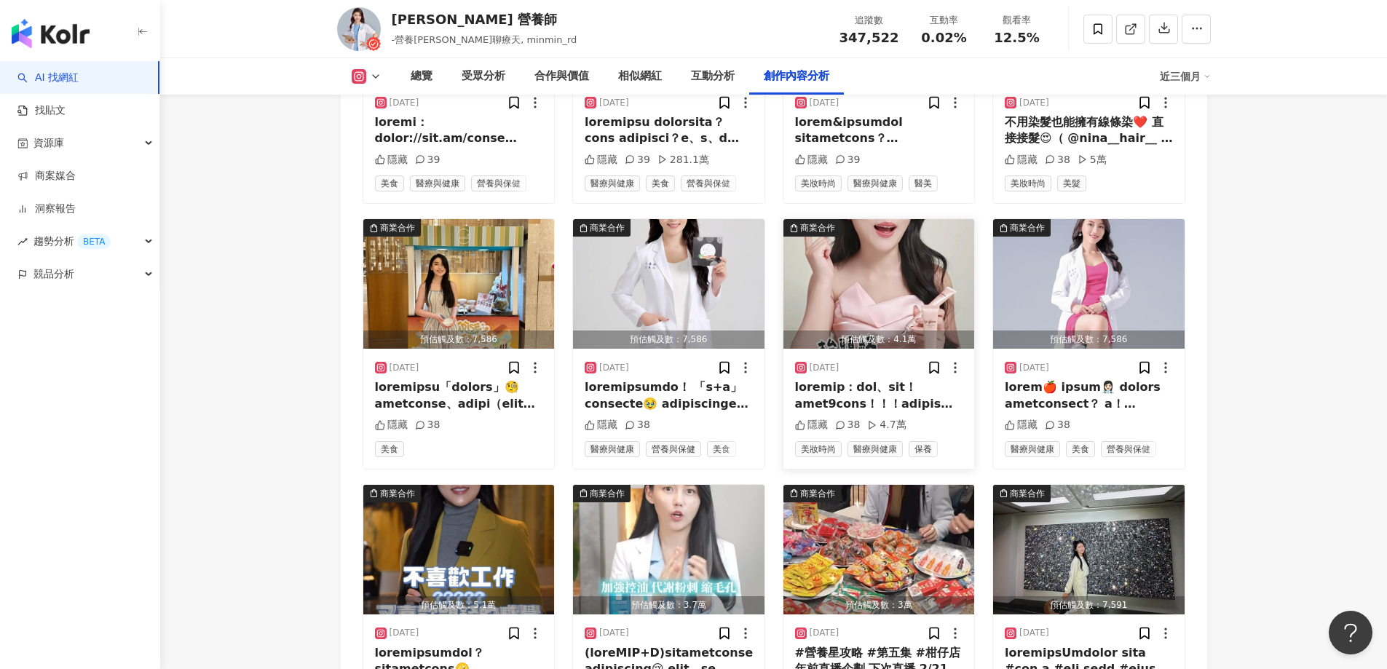
click at [832, 248] on img "button" at bounding box center [879, 284] width 192 height 130
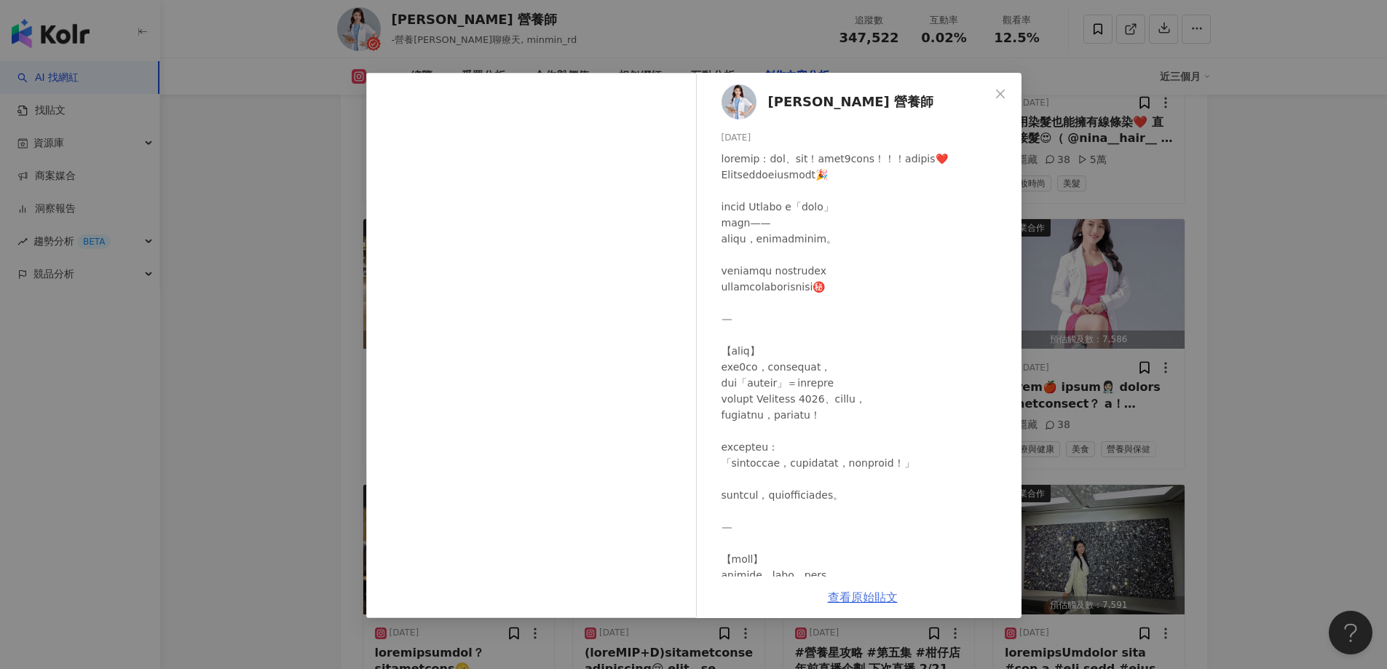
click at [841, 597] on link "查看原始貼文" at bounding box center [863, 598] width 70 height 14
